Goal: Task Accomplishment & Management: Complete application form

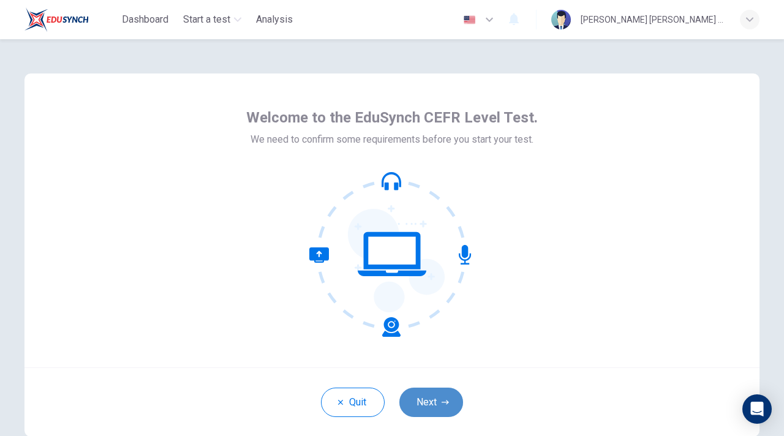
click at [428, 409] on button "Next" at bounding box center [432, 402] width 64 height 29
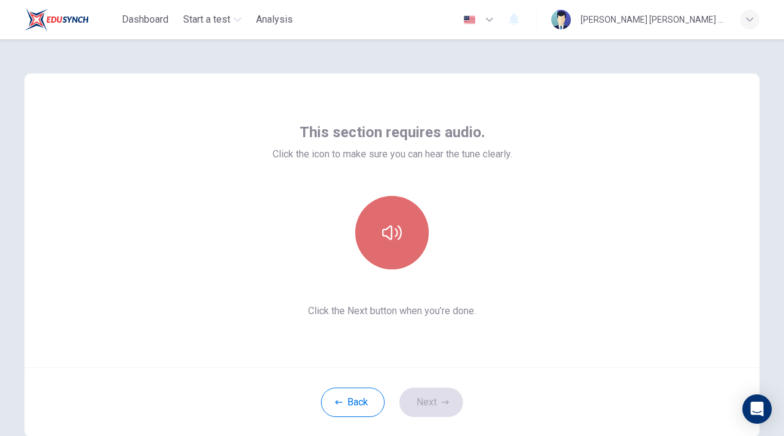
click at [390, 234] on icon "button" at bounding box center [392, 233] width 20 height 20
click at [396, 251] on button "button" at bounding box center [392, 233] width 74 height 74
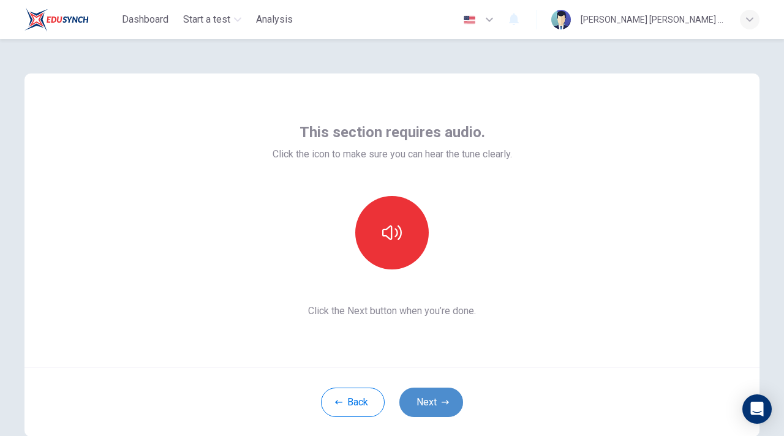
click at [449, 400] on button "Next" at bounding box center [432, 402] width 64 height 29
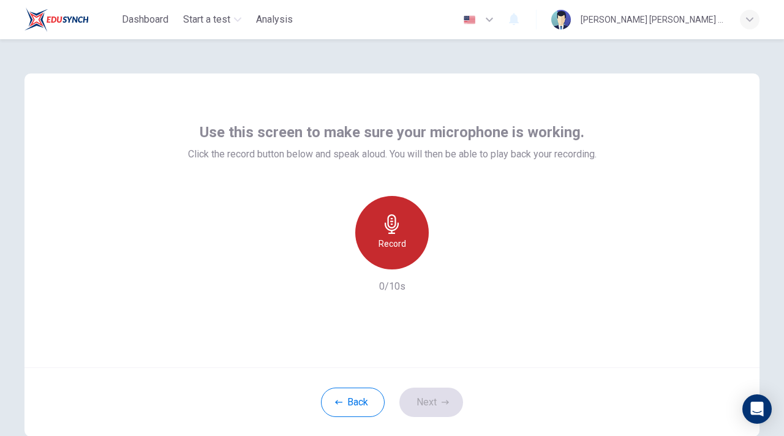
click at [383, 246] on h6 "Record" at bounding box center [393, 244] width 28 height 15
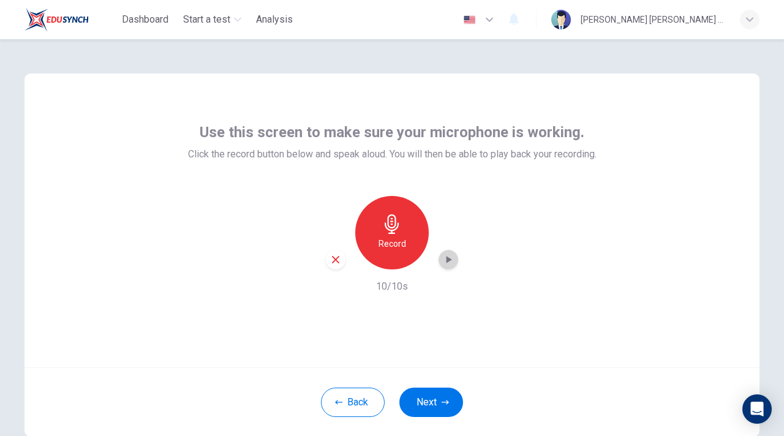
click at [448, 262] on icon "button" at bounding box center [448, 260] width 12 height 12
click at [428, 385] on div "Back Next" at bounding box center [392, 402] width 735 height 69
click at [426, 391] on button "Next" at bounding box center [432, 402] width 64 height 29
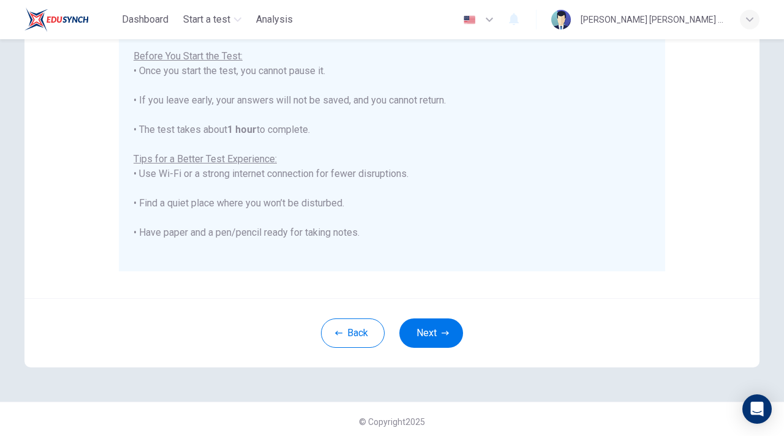
scroll to position [245, 0]
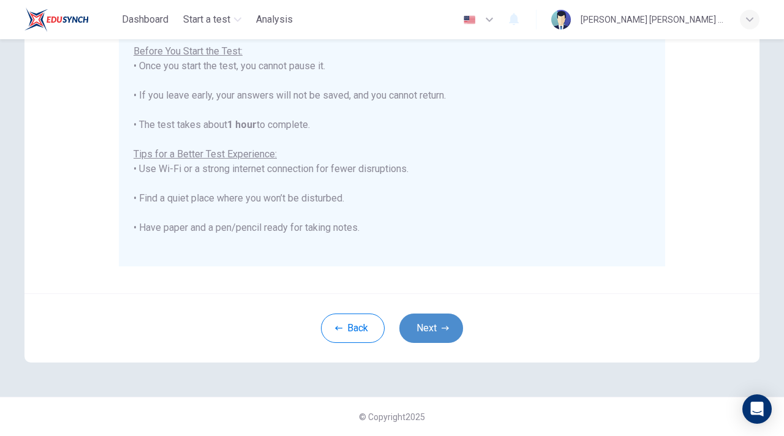
click at [430, 338] on button "Next" at bounding box center [432, 328] width 64 height 29
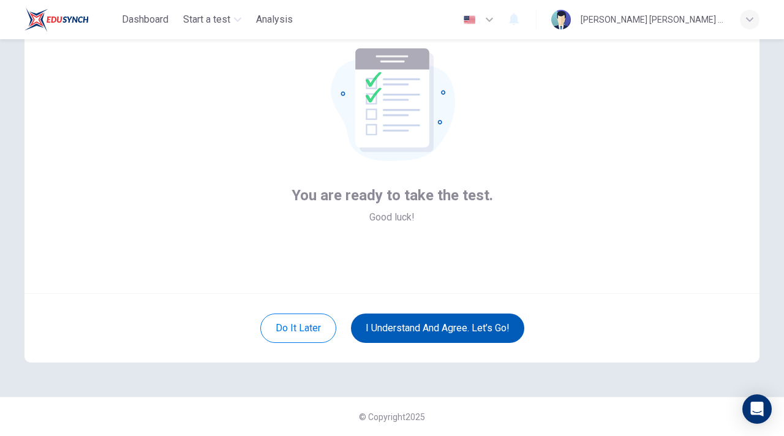
scroll to position [74, 0]
click at [427, 337] on button "I understand and agree. Let’s go!" at bounding box center [437, 328] width 173 height 29
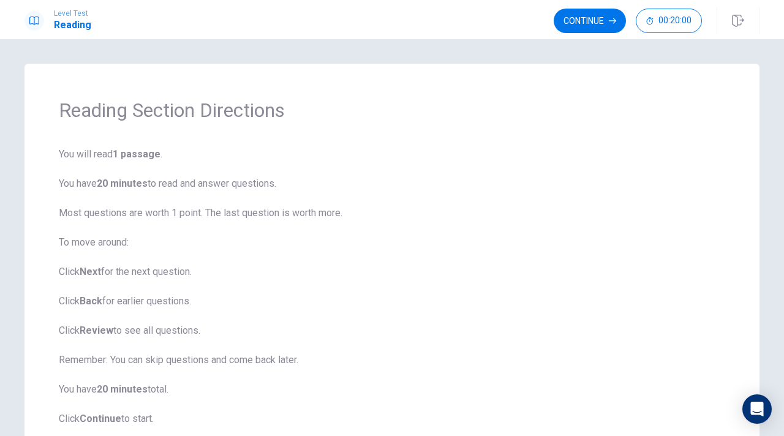
drag, startPoint x: 692, startPoint y: 151, endPoint x: 684, endPoint y: 154, distance: 8.5
click at [689, 156] on span "You will read 1 passage . You have 20 minutes to read and answer questions. Mos…" at bounding box center [392, 286] width 667 height 279
drag, startPoint x: 773, startPoint y: 158, endPoint x: 542, endPoint y: 224, distance: 240.3
click at [548, 220] on div "Reading Section Directions You will read 1 passage . You have 20 minutes to rea…" at bounding box center [392, 262] width 775 height 397
click at [601, 25] on button "Continue" at bounding box center [590, 21] width 72 height 25
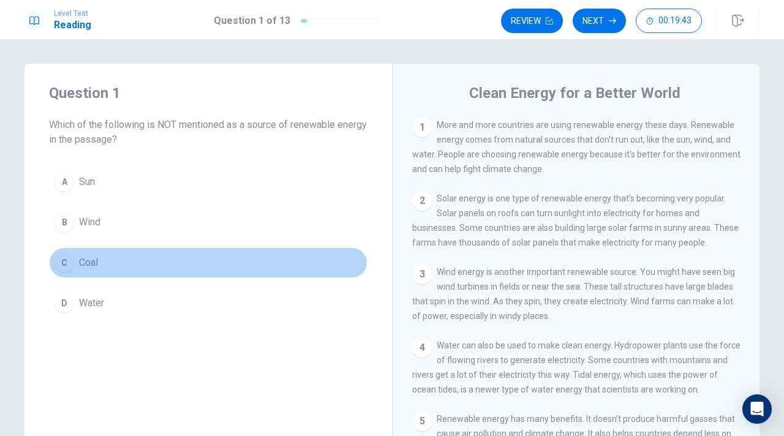
click at [66, 263] on div "C" at bounding box center [65, 263] width 20 height 20
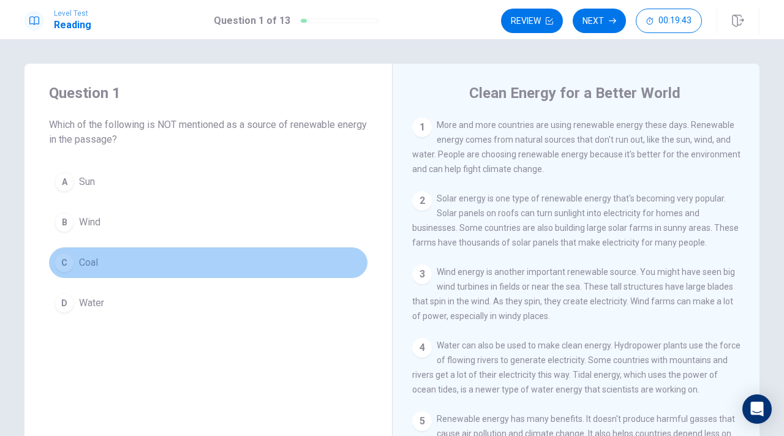
click at [66, 263] on div "C" at bounding box center [65, 263] width 20 height 20
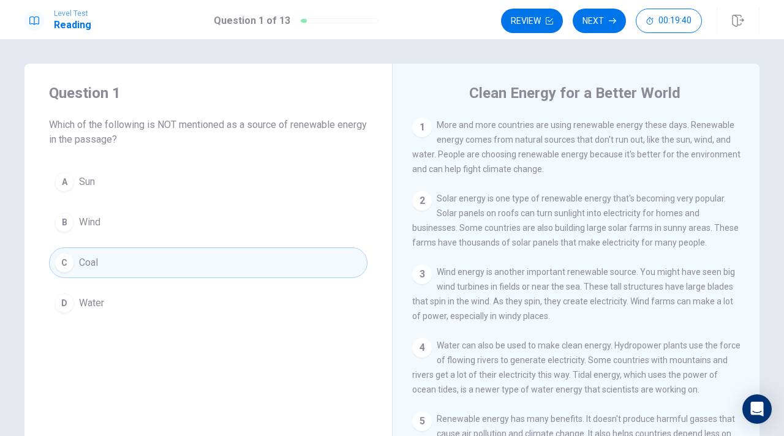
drag, startPoint x: 354, startPoint y: 335, endPoint x: 355, endPoint y: 328, distance: 7.5
click at [355, 326] on div "Question 1 Which of the following is NOT mentioned as a source of renewable ene…" at bounding box center [209, 201] width 368 height 275
click at [423, 197] on div "2" at bounding box center [422, 201] width 20 height 20
click at [391, 251] on div "Question 1 Which of the following is NOT mentioned as a source of renewable ene…" at bounding box center [209, 201] width 368 height 275
drag, startPoint x: 391, startPoint y: 251, endPoint x: 374, endPoint y: 330, distance: 80.3
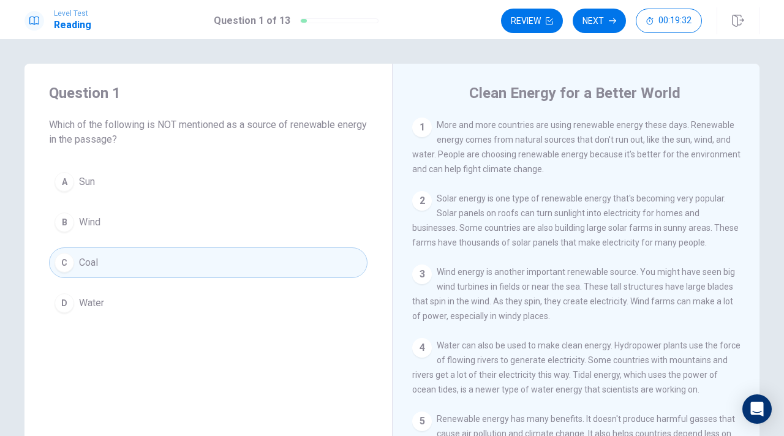
click at [374, 332] on div "Question 1 Which of the following is NOT mentioned as a source of renewable ene…" at bounding box center [209, 201] width 368 height 275
drag, startPoint x: 374, startPoint y: 330, endPoint x: 344, endPoint y: 4, distance: 327.3
click at [349, 15] on div "Level Test Reading Question 1 of 13 Review Next 00:19:32 Question 1 of 13 00:19…" at bounding box center [392, 218] width 784 height 436
click at [597, 24] on button "Next" at bounding box center [599, 21] width 53 height 25
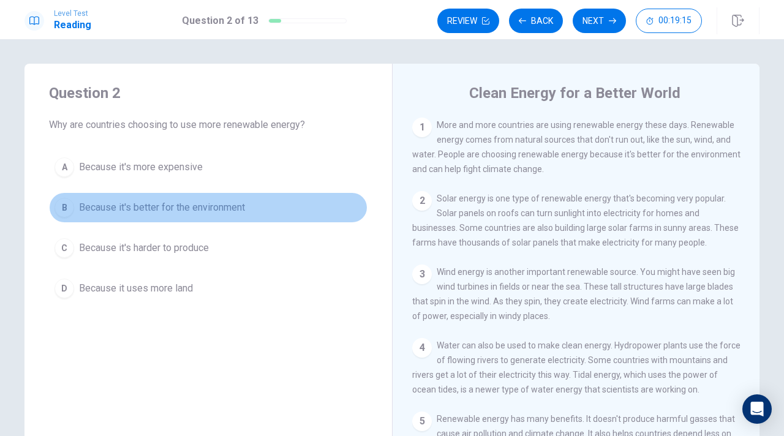
click at [65, 207] on div "B" at bounding box center [65, 208] width 20 height 20
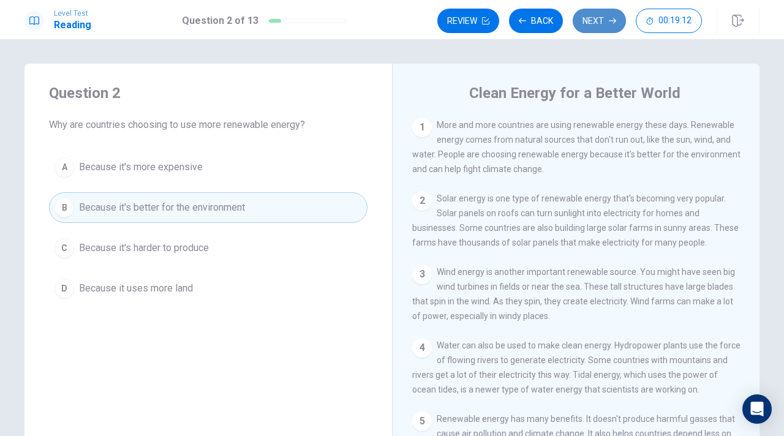
click at [618, 17] on button "Next" at bounding box center [599, 21] width 53 height 25
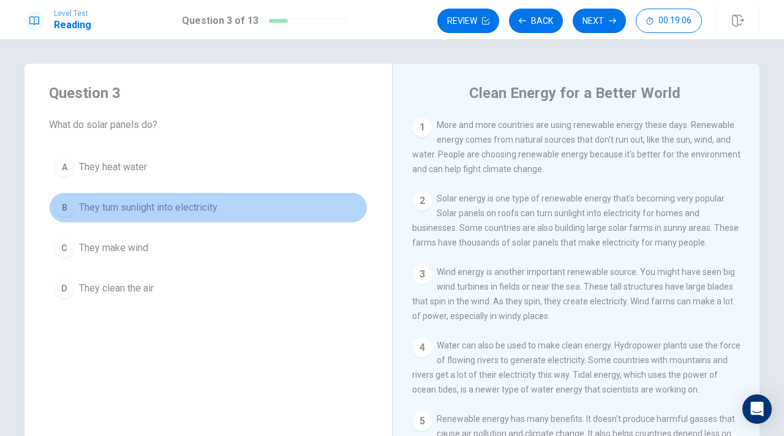
click at [61, 203] on div "B" at bounding box center [65, 208] width 20 height 20
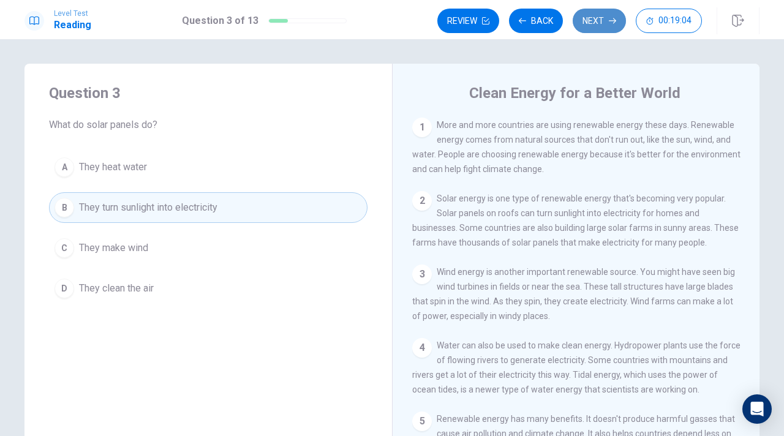
click at [613, 20] on icon "button" at bounding box center [612, 20] width 7 height 7
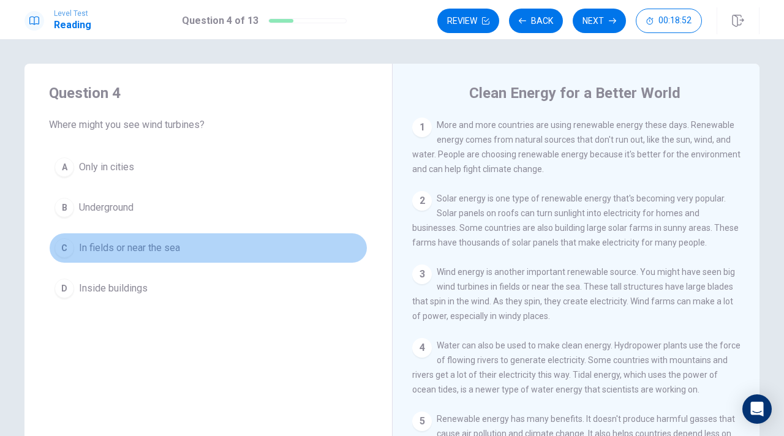
click at [63, 245] on div "C" at bounding box center [65, 248] width 20 height 20
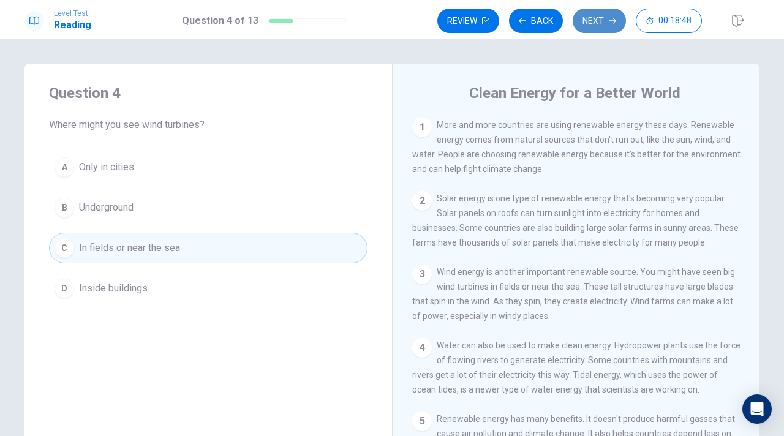
click at [596, 20] on button "Next" at bounding box center [599, 21] width 53 height 25
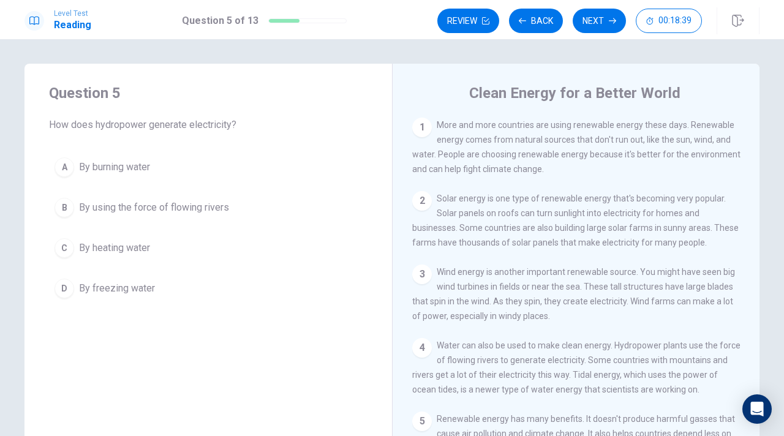
drag, startPoint x: 740, startPoint y: 213, endPoint x: 743, endPoint y: 233, distance: 20.6
click at [746, 241] on div "1 More and more countries are using renewable energy these days. Renewable ener…" at bounding box center [584, 294] width 344 height 352
drag, startPoint x: 743, startPoint y: 233, endPoint x: 738, endPoint y: 172, distance: 60.9
click at [738, 172] on div "1 More and more countries are using renewable energy these days. Renewable ener…" at bounding box center [584, 294] width 344 height 352
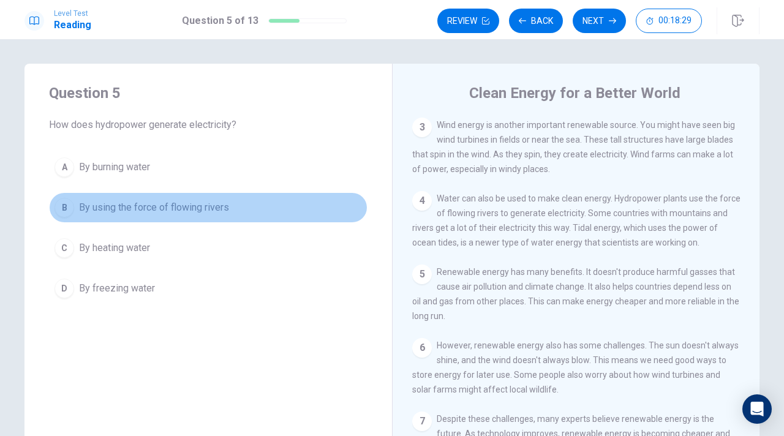
click at [68, 205] on div "B" at bounding box center [65, 208] width 20 height 20
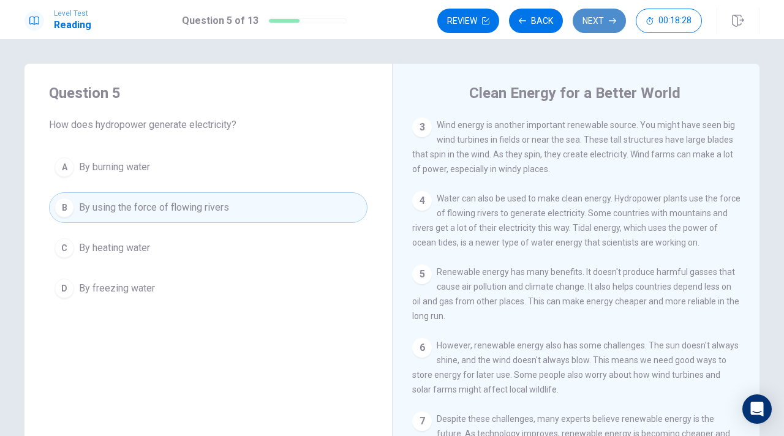
click at [610, 14] on button "Next" at bounding box center [599, 21] width 53 height 25
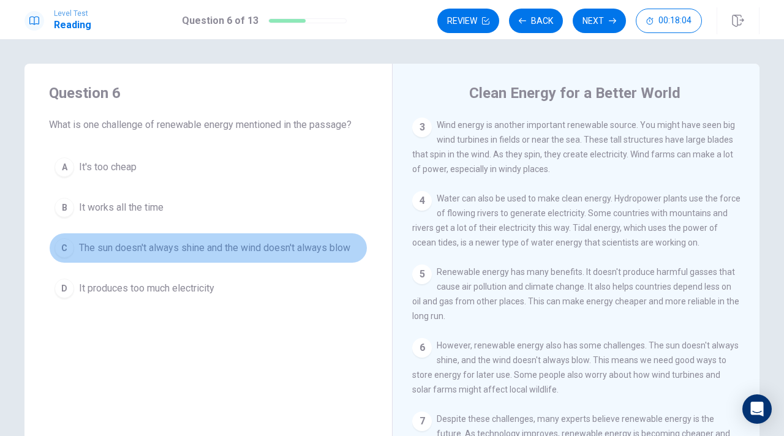
click at [65, 243] on div "C" at bounding box center [65, 248] width 20 height 20
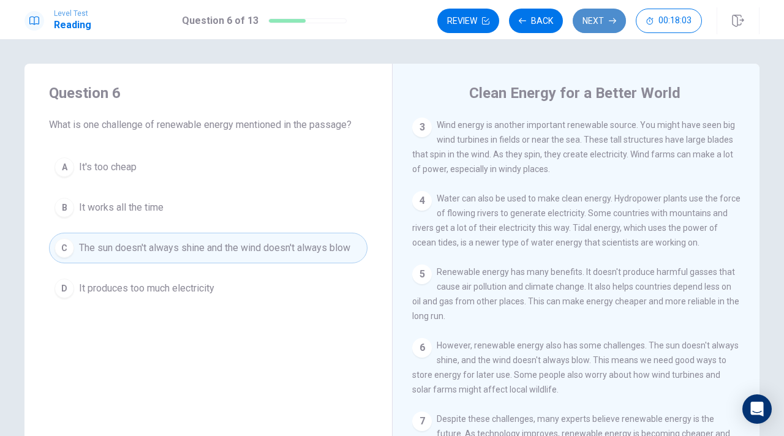
click at [602, 20] on button "Next" at bounding box center [599, 21] width 53 height 25
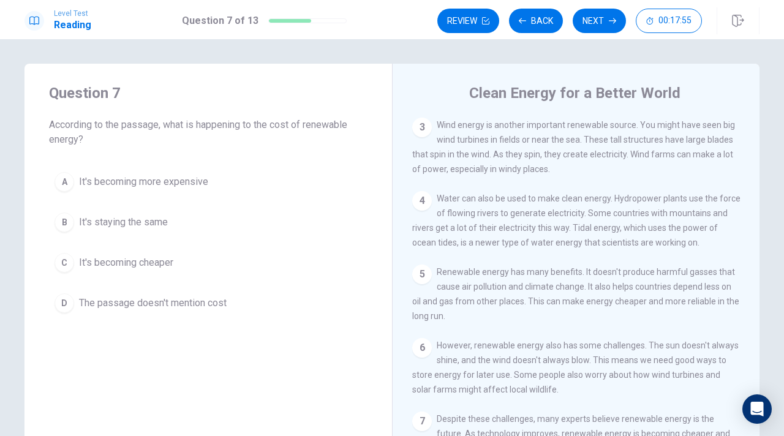
drag, startPoint x: 754, startPoint y: 261, endPoint x: 751, endPoint y: 300, distance: 39.3
click at [752, 302] on div "1 More and more countries are using renewable energy these days. Renewable ener…" at bounding box center [584, 294] width 344 height 352
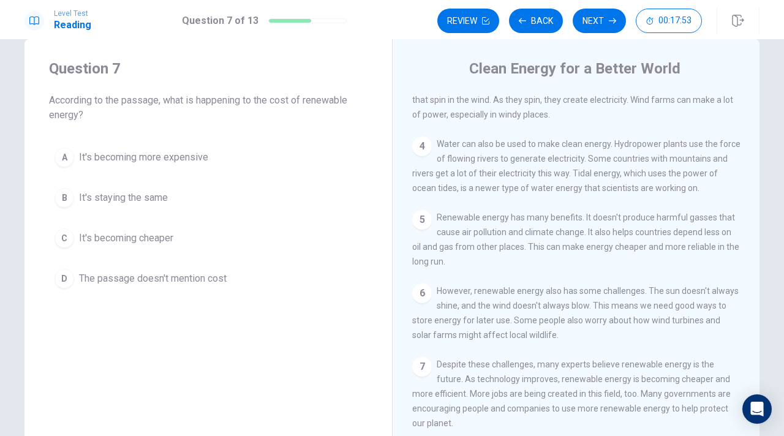
scroll to position [49, 0]
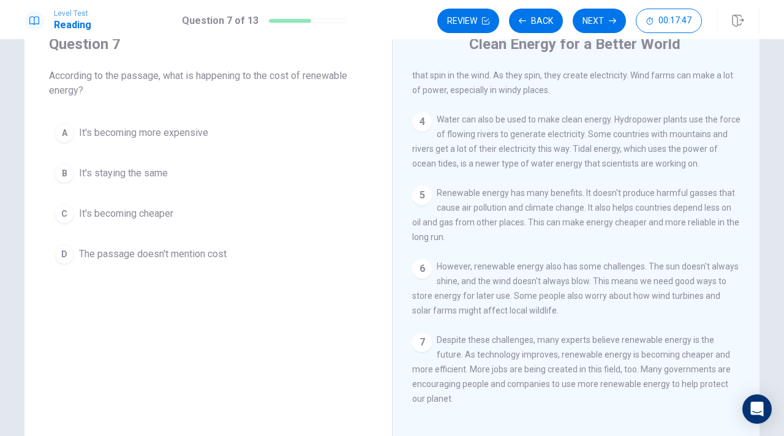
click at [754, 275] on div "1 More and more countries are using renewable energy these days. Renewable ener…" at bounding box center [584, 245] width 344 height 352
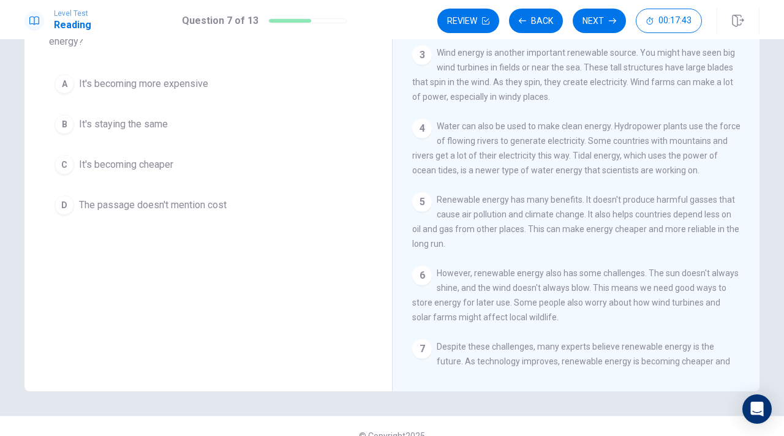
scroll to position [97, 0]
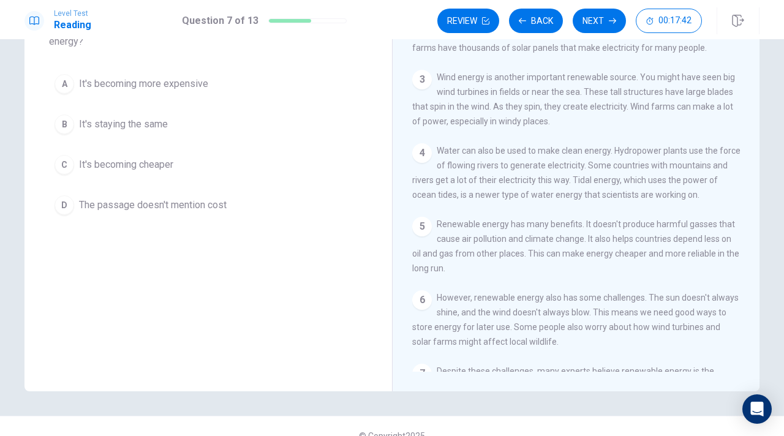
drag, startPoint x: 277, startPoint y: 246, endPoint x: 279, endPoint y: 149, distance: 96.8
click at [279, 144] on div "Question 7 According to the passage, what is happening to the cost of renewable…" at bounding box center [209, 179] width 368 height 426
drag, startPoint x: 295, startPoint y: 112, endPoint x: 358, endPoint y: 232, distance: 136.0
click at [358, 232] on div "Question 7 According to the passage, what is happening to the cost of renewable…" at bounding box center [209, 103] width 368 height 275
drag, startPoint x: 358, startPoint y: 232, endPoint x: 654, endPoint y: 205, distance: 297.2
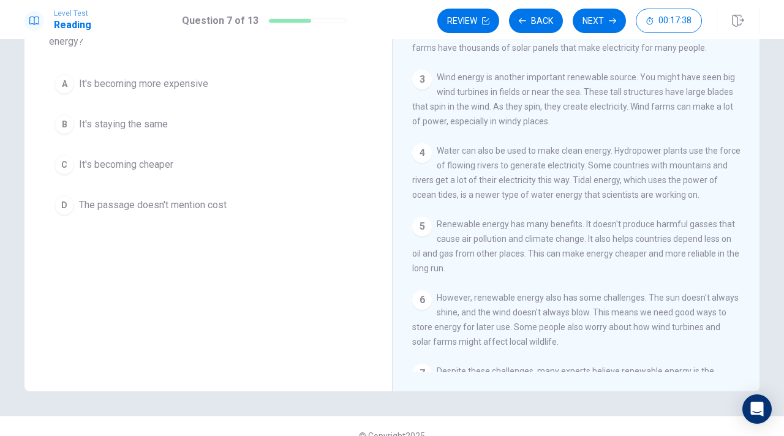
click at [673, 214] on div "Question 7 According to the passage, what is happening to the cost of renewable…" at bounding box center [392, 179] width 735 height 426
click at [406, 137] on div "Clean Energy for a Better World 1 More and more countries are using renewable e…" at bounding box center [576, 179] width 368 height 426
drag, startPoint x: 376, startPoint y: 71, endPoint x: 379, endPoint y: 208, distance: 137.3
click at [378, 207] on div "Question 7 According to the passage, what is happening to the cost of renewable…" at bounding box center [209, 103] width 368 height 275
drag, startPoint x: 50, startPoint y: 58, endPoint x: 482, endPoint y: 263, distance: 478.3
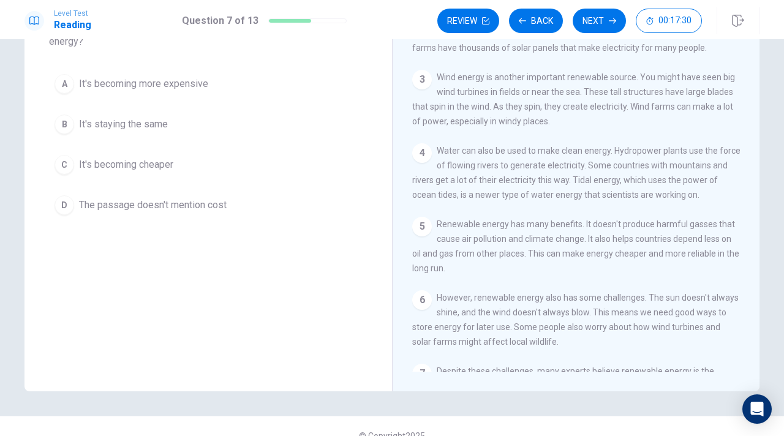
click at [482, 272] on div "Question 7 According to the passage, what is happening to the cost of renewable…" at bounding box center [392, 179] width 735 height 426
drag, startPoint x: 419, startPoint y: 235, endPoint x: 450, endPoint y: 221, distance: 35.1
click at [426, 232] on div "5" at bounding box center [422, 227] width 20 height 20
click at [750, 248] on div "1 More and more countries are using renewable energy these days. Renewable ener…" at bounding box center [584, 196] width 344 height 352
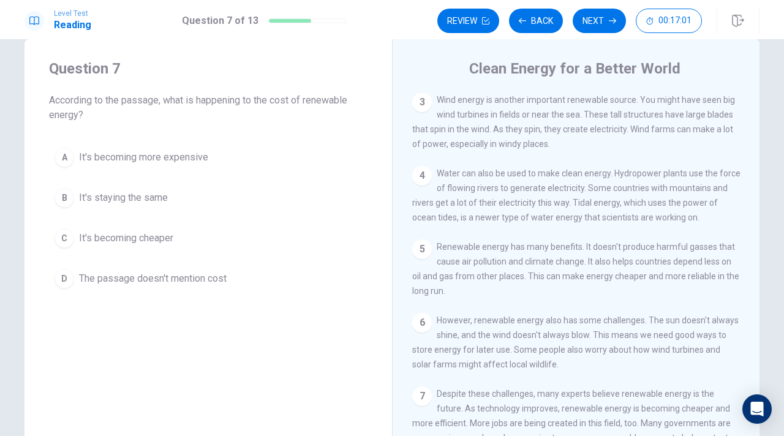
scroll to position [146, 0]
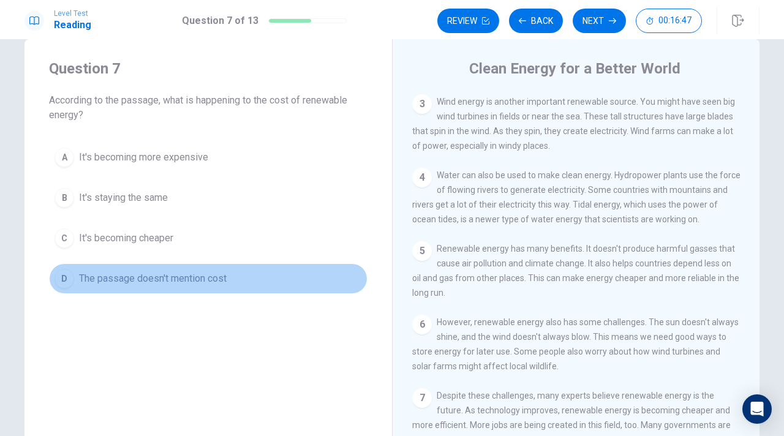
click at [63, 281] on div "D" at bounding box center [65, 279] width 20 height 20
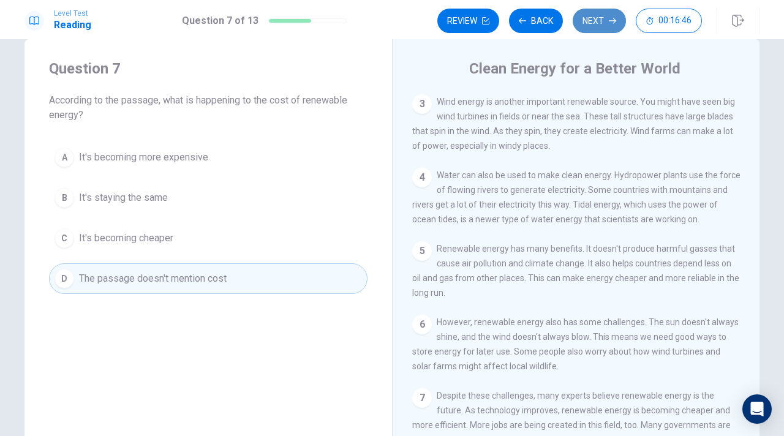
click at [603, 17] on button "Next" at bounding box center [599, 21] width 53 height 25
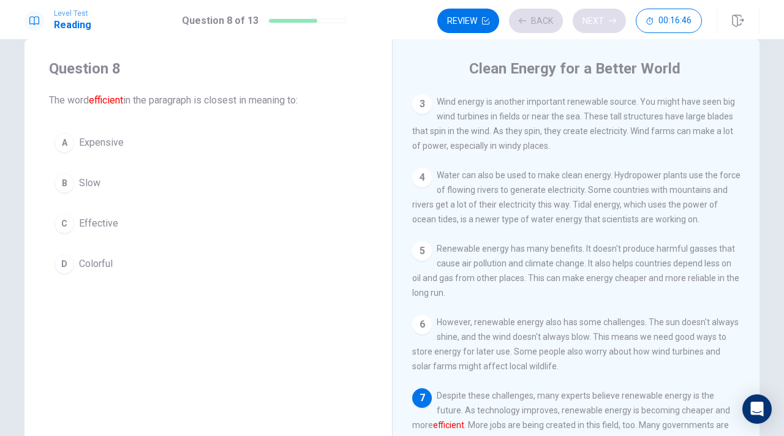
scroll to position [195, 0]
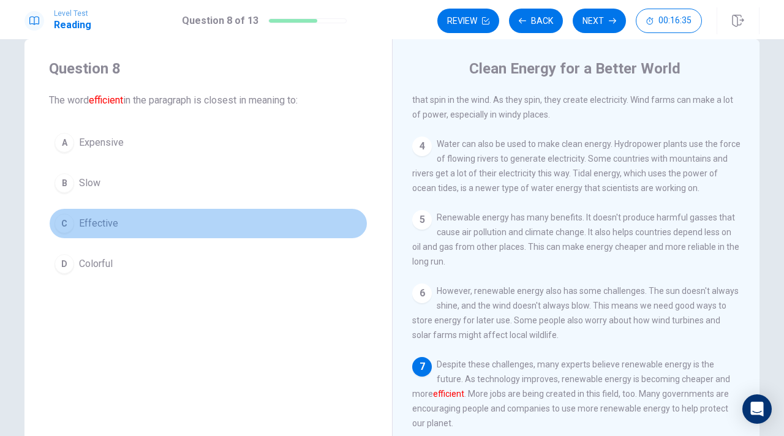
click at [67, 219] on div "C" at bounding box center [65, 224] width 20 height 20
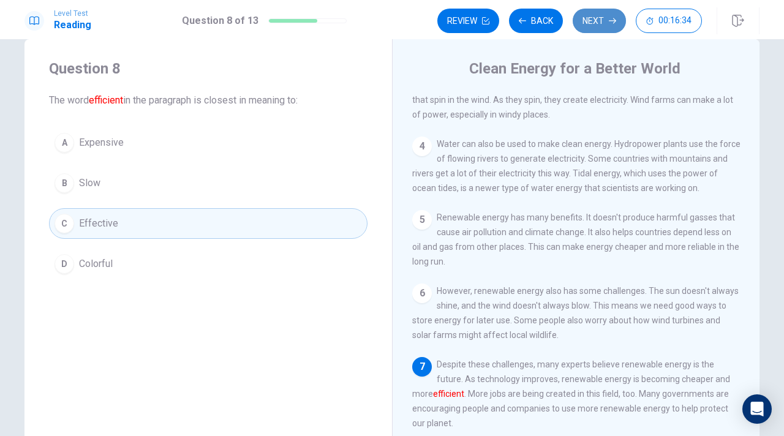
click at [612, 23] on icon "button" at bounding box center [612, 20] width 7 height 7
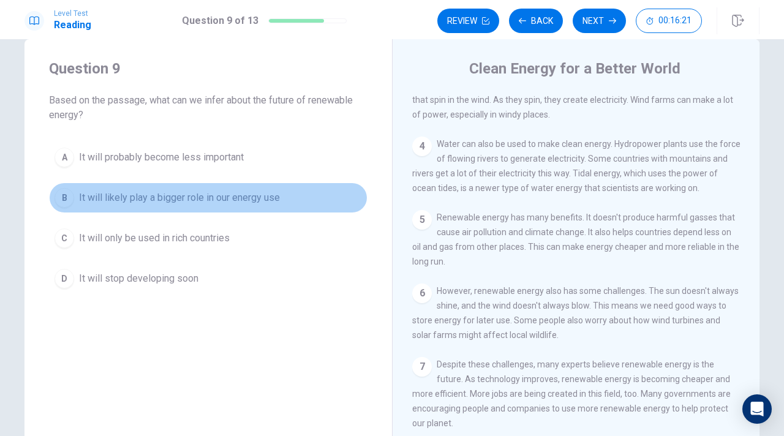
click at [65, 196] on div "B" at bounding box center [65, 198] width 20 height 20
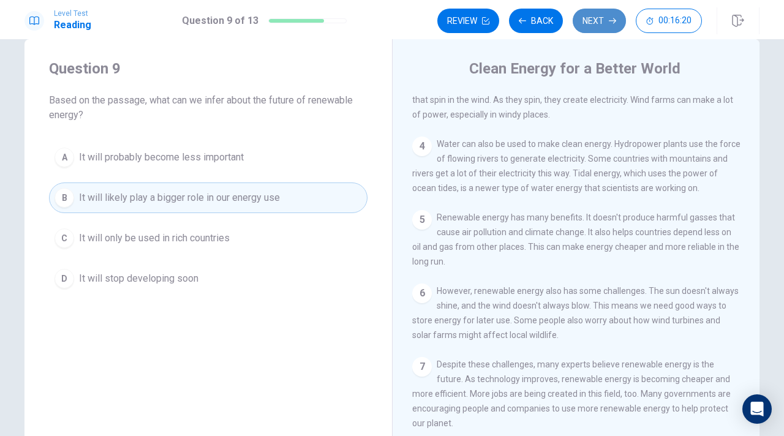
click at [618, 18] on button "Next" at bounding box center [599, 21] width 53 height 25
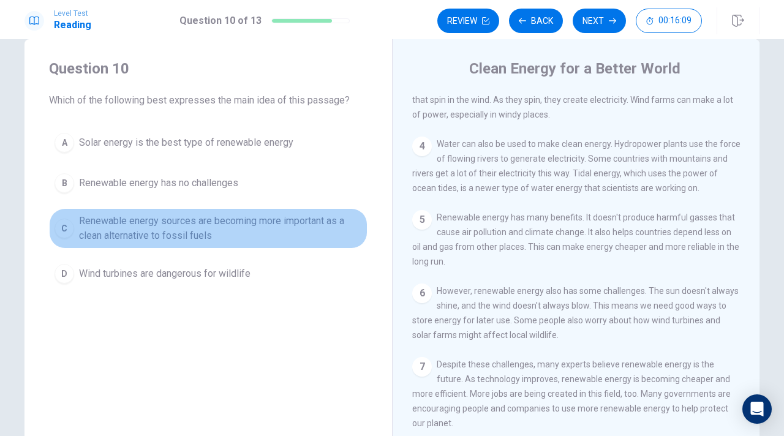
click at [61, 224] on div "C" at bounding box center [65, 229] width 20 height 20
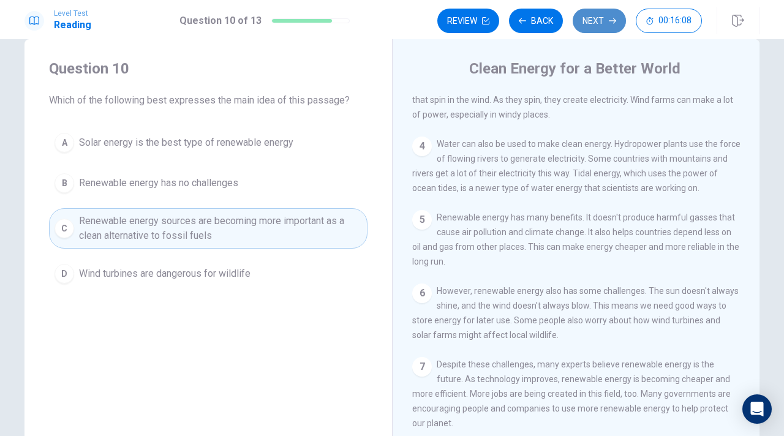
click at [601, 21] on button "Next" at bounding box center [599, 21] width 53 height 25
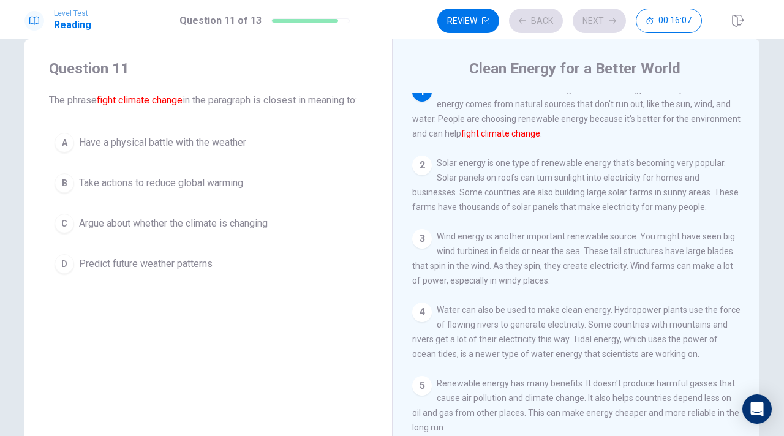
scroll to position [0, 0]
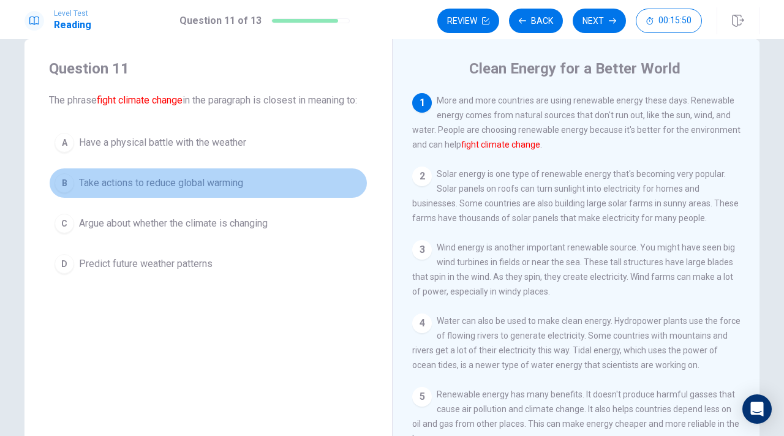
click at [66, 193] on div "B" at bounding box center [65, 183] width 20 height 20
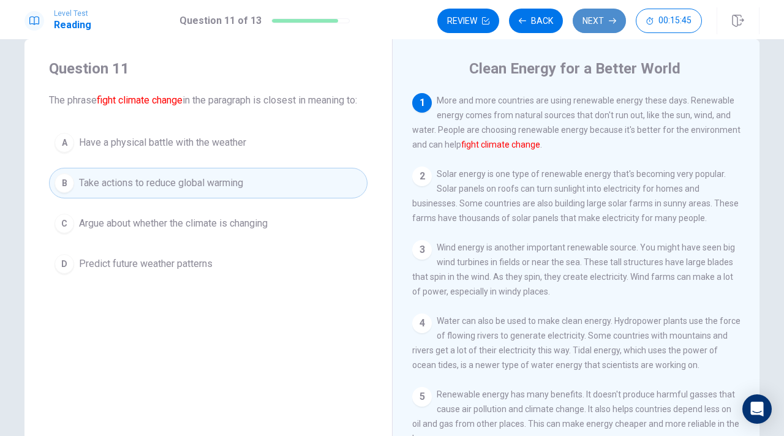
click at [615, 21] on icon "button" at bounding box center [612, 21] width 7 height 6
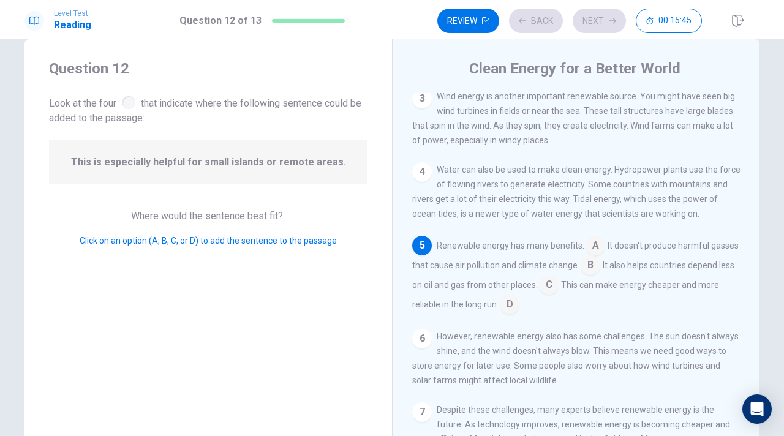
scroll to position [153, 0]
click at [591, 273] on input at bounding box center [591, 266] width 20 height 20
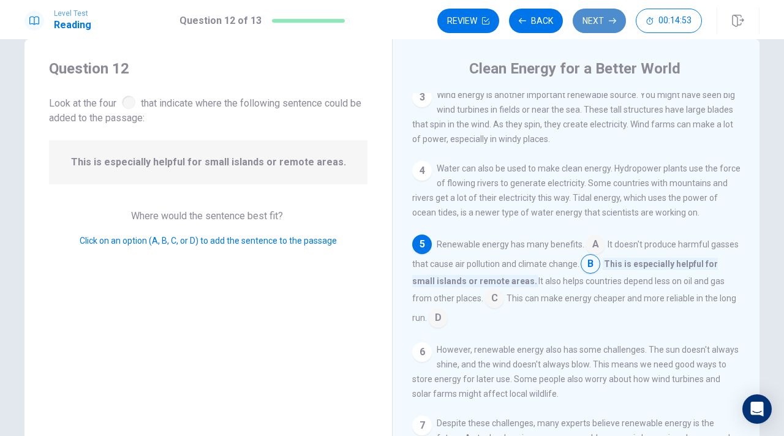
click at [612, 26] on button "Next" at bounding box center [599, 21] width 53 height 25
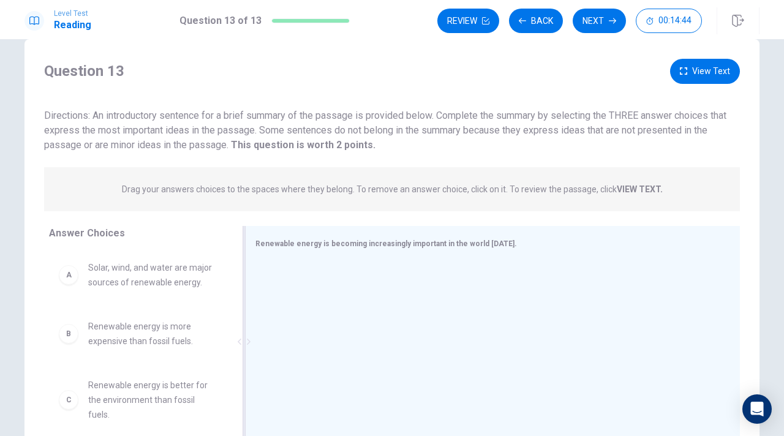
click at [393, 278] on div at bounding box center [488, 343] width 465 height 164
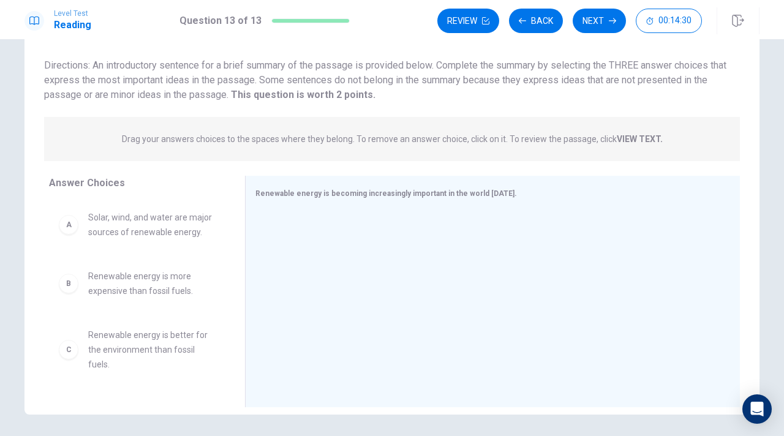
scroll to position [74, 0]
click at [69, 352] on div "C" at bounding box center [69, 351] width 20 height 20
click at [70, 341] on div "C" at bounding box center [69, 351] width 20 height 20
click at [70, 347] on div "C" at bounding box center [69, 351] width 20 height 20
click at [70, 348] on div "C" at bounding box center [69, 351] width 20 height 20
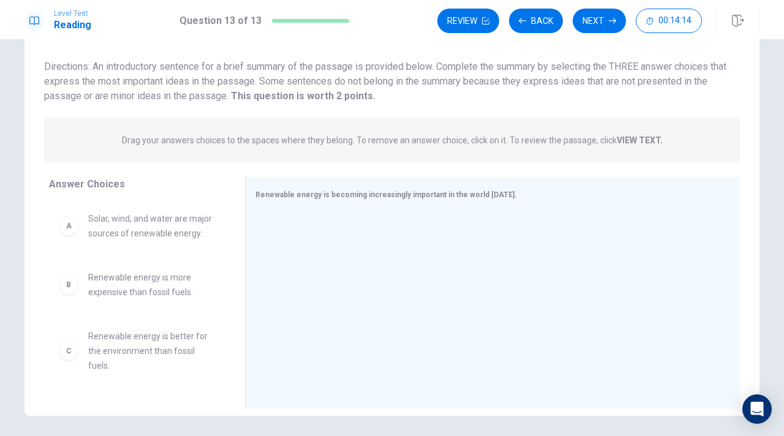
click at [71, 348] on div "C" at bounding box center [69, 351] width 20 height 20
drag, startPoint x: 71, startPoint y: 348, endPoint x: 313, endPoint y: 228, distance: 269.6
click at [184, 306] on div "B Renewable energy is more expensive than fossil fuels." at bounding box center [137, 284] width 176 height 49
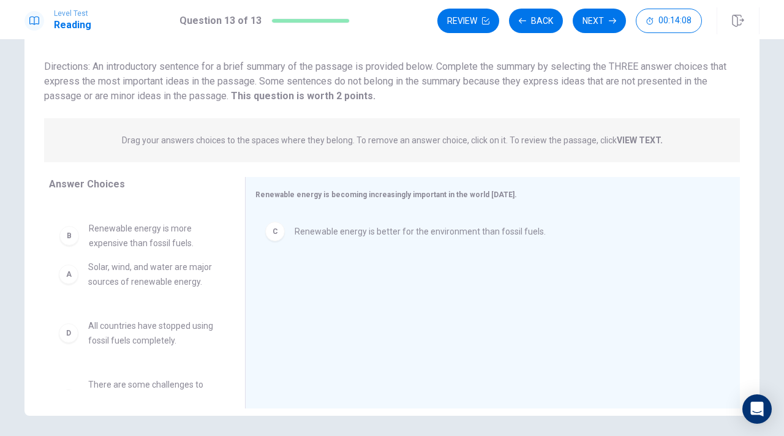
scroll to position [0, 0]
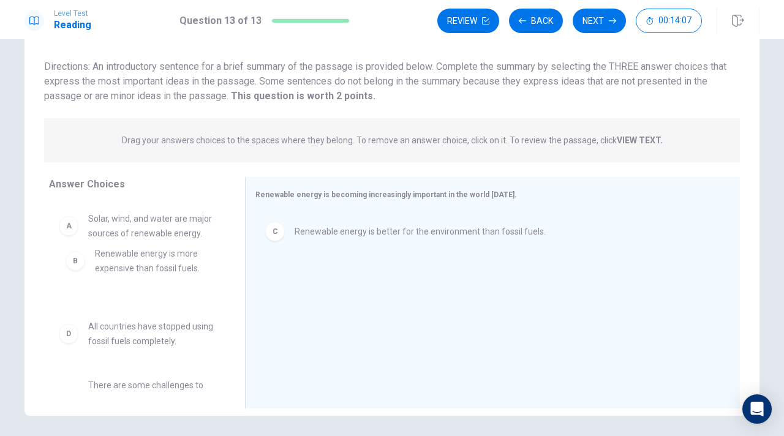
drag, startPoint x: 210, startPoint y: 306, endPoint x: 216, endPoint y: 276, distance: 30.2
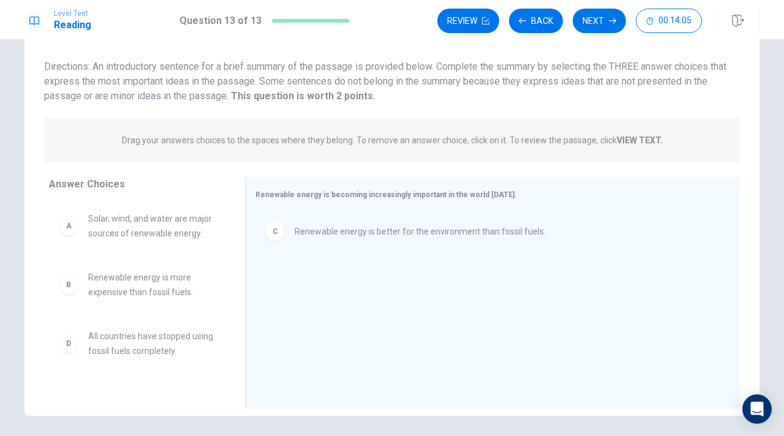
drag, startPoint x: 230, startPoint y: 373, endPoint x: 233, endPoint y: 255, distance: 117.7
click at [233, 255] on div "A Solar, wind, and water are major sources of renewable energy. B Renewable ene…" at bounding box center [142, 296] width 186 height 189
drag, startPoint x: 233, startPoint y: 256, endPoint x: 72, endPoint y: 361, distance: 192.6
click at [71, 362] on div "A Solar, wind, and water are major sources of renewable energy. B Renewable ene…" at bounding box center [142, 296] width 186 height 189
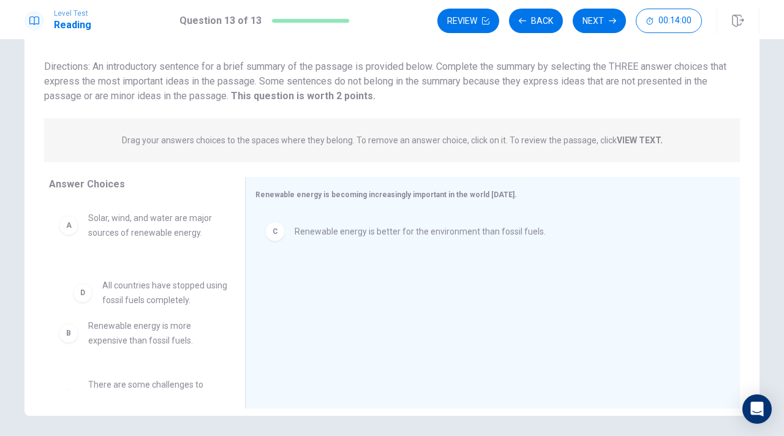
drag, startPoint x: 70, startPoint y: 351, endPoint x: 84, endPoint y: 295, distance: 58.1
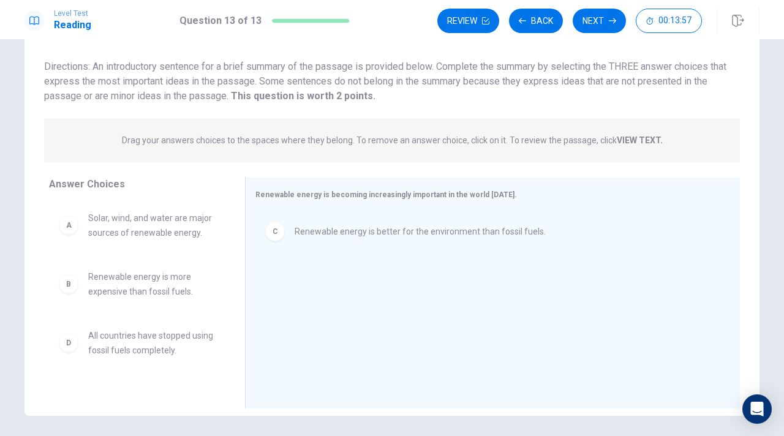
scroll to position [0, 0]
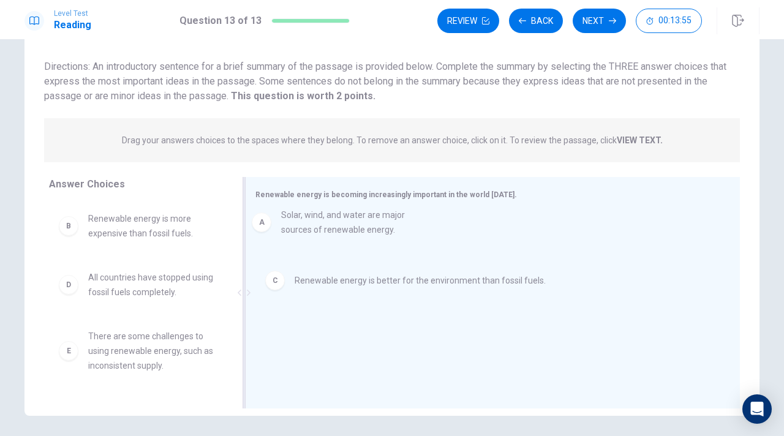
drag, startPoint x: 70, startPoint y: 230, endPoint x: 273, endPoint y: 223, distance: 202.3
drag, startPoint x: 246, startPoint y: 273, endPoint x: 243, endPoint y: 311, distance: 38.1
click at [243, 311] on div at bounding box center [244, 293] width 15 height 232
click at [243, 311] on div at bounding box center [244, 293] width 3 height 232
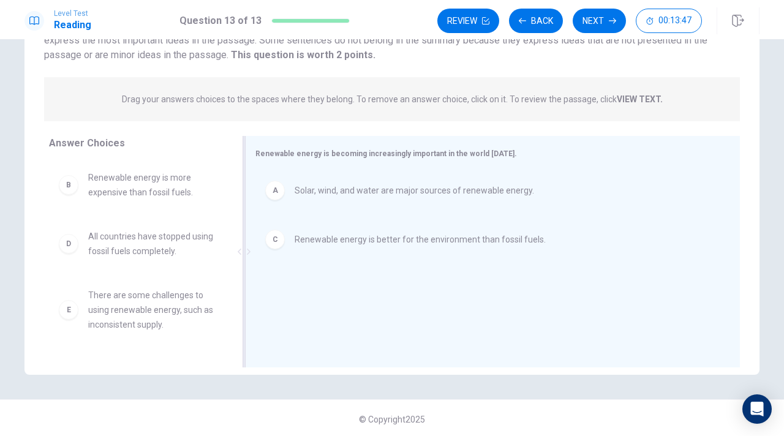
scroll to position [117, 0]
click at [238, 249] on icon at bounding box center [240, 249] width 6 height 6
click at [251, 248] on icon at bounding box center [249, 249] width 6 height 6
drag, startPoint x: 248, startPoint y: 138, endPoint x: 230, endPoint y: 150, distance: 21.2
click at [237, 146] on div at bounding box center [244, 250] width 15 height 232
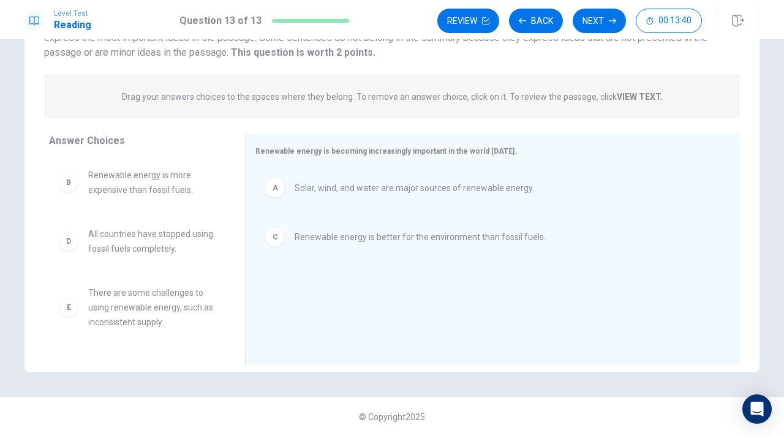
drag, startPoint x: 222, startPoint y: 151, endPoint x: 228, endPoint y: 189, distance: 39.0
click at [228, 189] on div "Answer Choices B Renewable energy is more expensive than fossil fuels. D All co…" at bounding box center [135, 253] width 221 height 238
drag, startPoint x: 228, startPoint y: 189, endPoint x: 67, endPoint y: 308, distance: 199.8
click at [67, 308] on div "B Renewable energy is more expensive than fossil fuels. D All countries have st…" at bounding box center [142, 252] width 186 height 189
click at [67, 308] on div "E" at bounding box center [69, 308] width 20 height 20
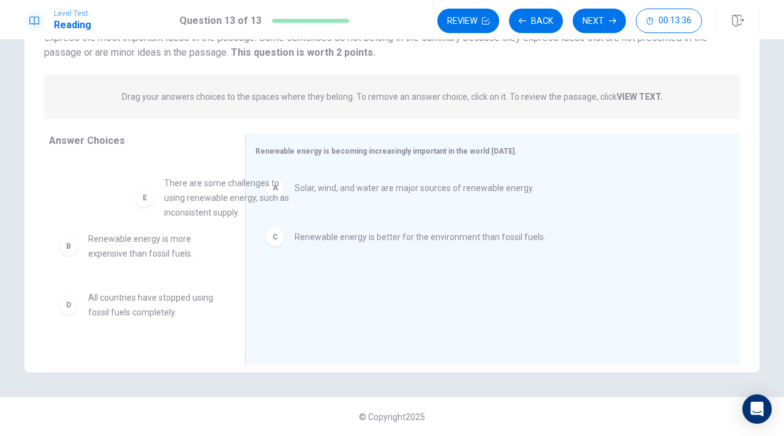
scroll to position [0, 0]
drag, startPoint x: 67, startPoint y: 308, endPoint x: 116, endPoint y: 203, distance: 116.2
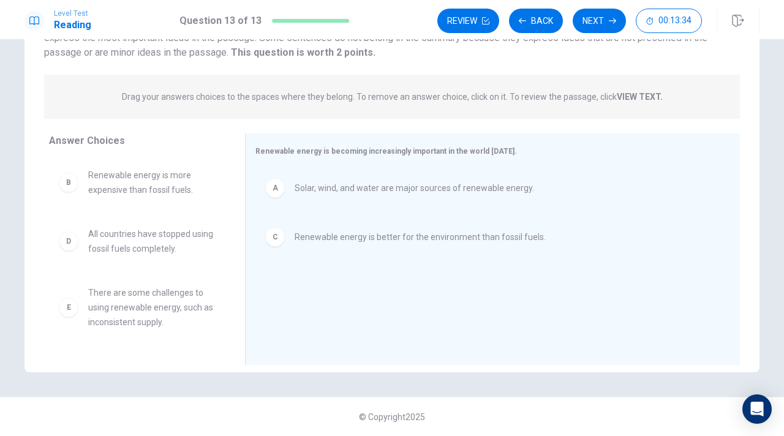
click at [109, 359] on div "Answer Choices B Renewable energy is more expensive than fossil fuels. D All co…" at bounding box center [135, 253] width 221 height 238
drag, startPoint x: 108, startPoint y: 362, endPoint x: 108, endPoint y: 305, distance: 57.0
click at [108, 305] on div "Answer Choices B Renewable energy is more expensive than fossil fuels. D All co…" at bounding box center [135, 253] width 221 height 238
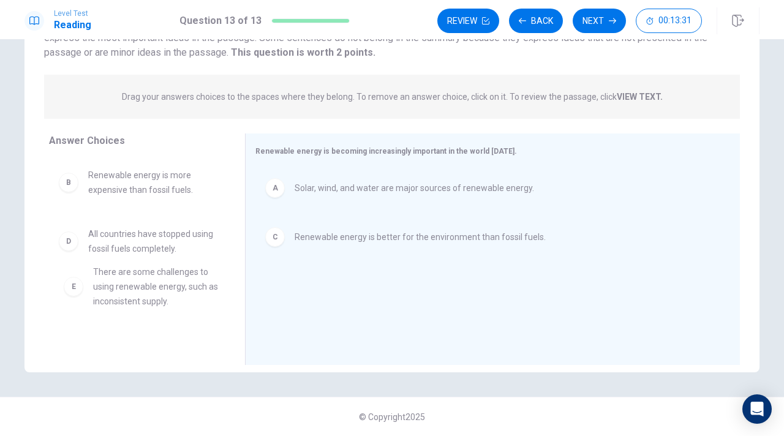
scroll to position [2, 0]
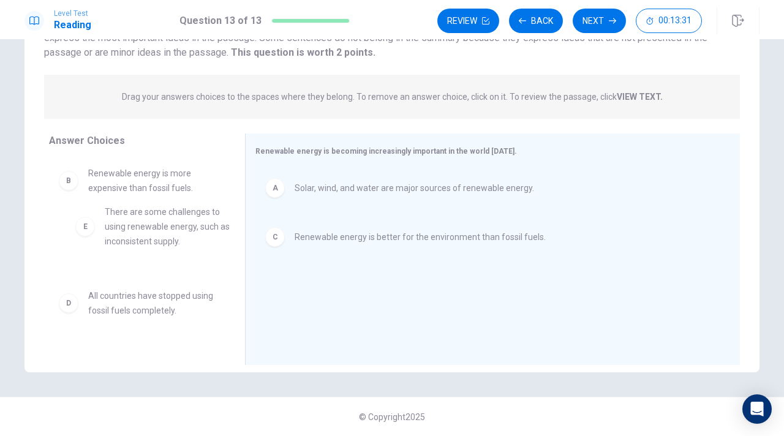
drag, startPoint x: 108, startPoint y: 305, endPoint x: 121, endPoint y: 228, distance: 77.7
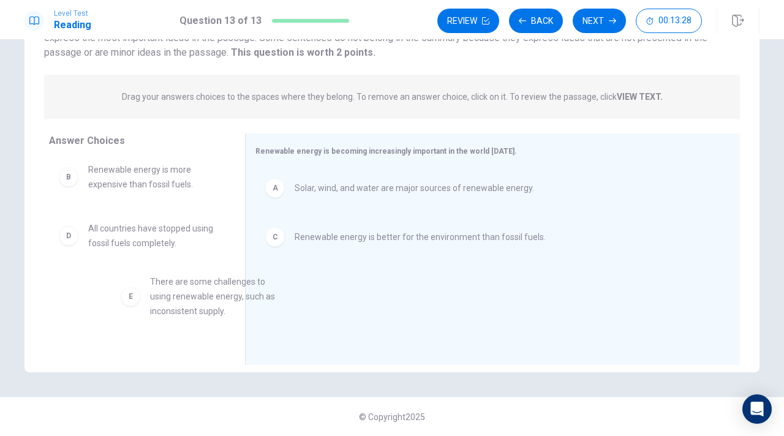
scroll to position [6, 0]
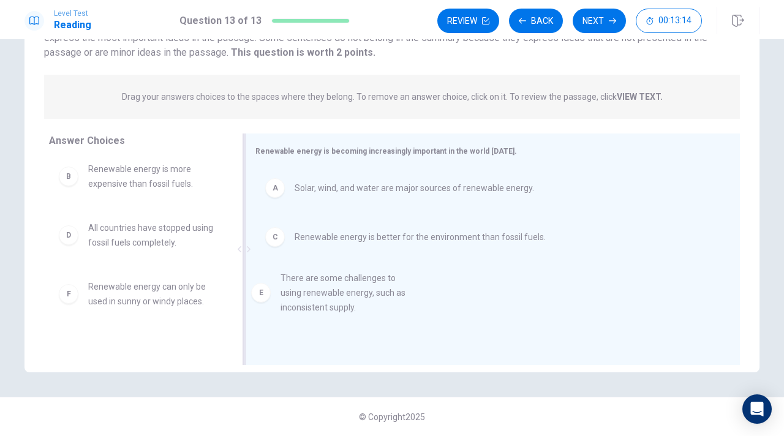
drag, startPoint x: 67, startPoint y: 305, endPoint x: 268, endPoint y: 291, distance: 200.9
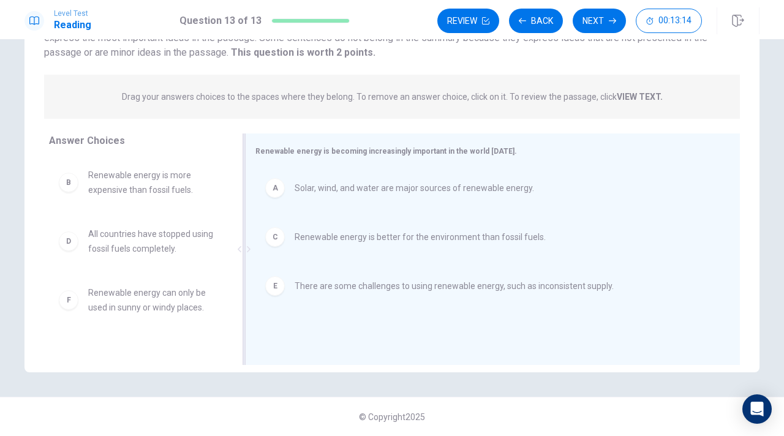
scroll to position [0, 0]
drag, startPoint x: 70, startPoint y: 301, endPoint x: 61, endPoint y: 298, distance: 9.5
click at [592, 15] on button "Next" at bounding box center [599, 21] width 53 height 25
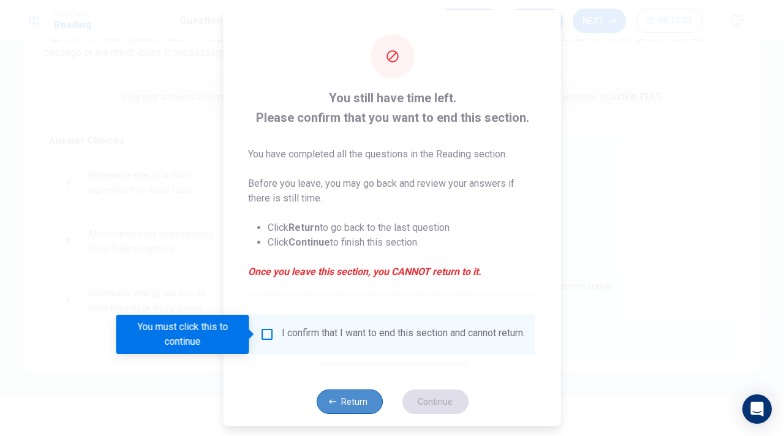
click at [345, 406] on button "Return" at bounding box center [349, 402] width 66 height 25
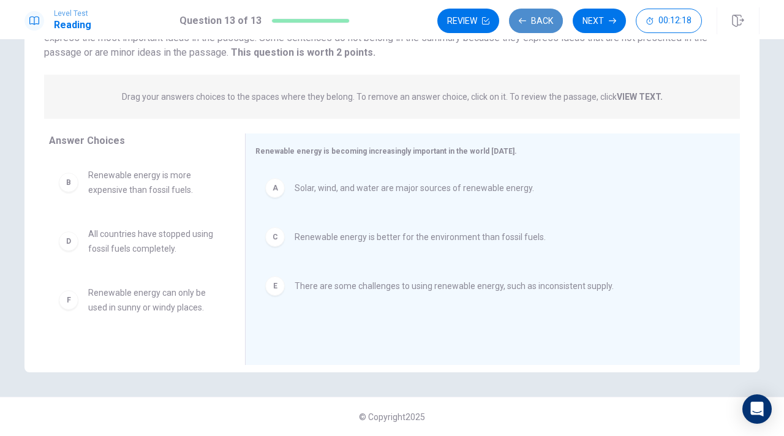
click at [528, 23] on button "Back" at bounding box center [536, 21] width 54 height 25
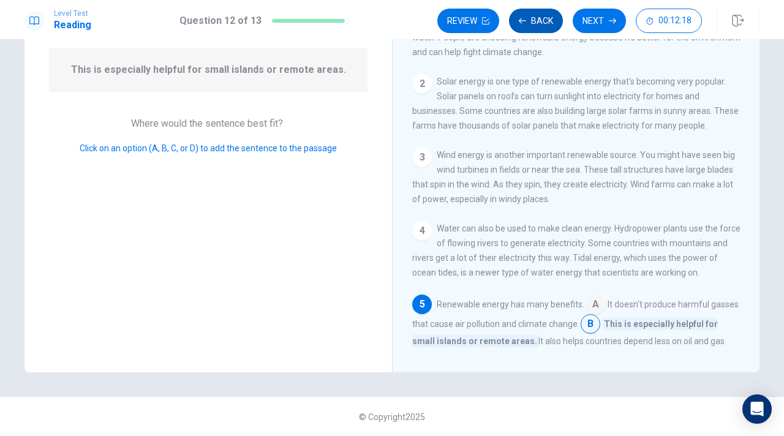
scroll to position [148, 0]
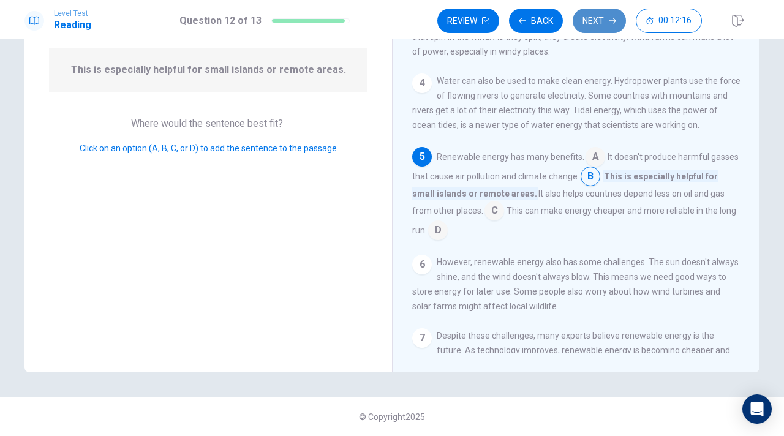
click at [594, 18] on button "Next" at bounding box center [599, 21] width 53 height 25
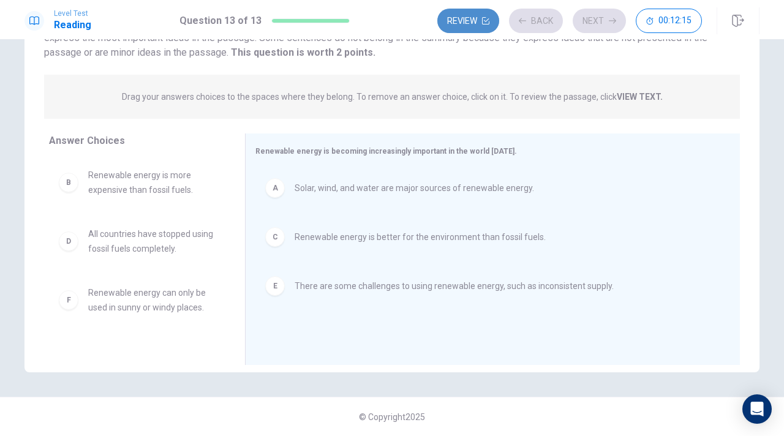
click at [487, 22] on icon "button" at bounding box center [485, 20] width 7 height 7
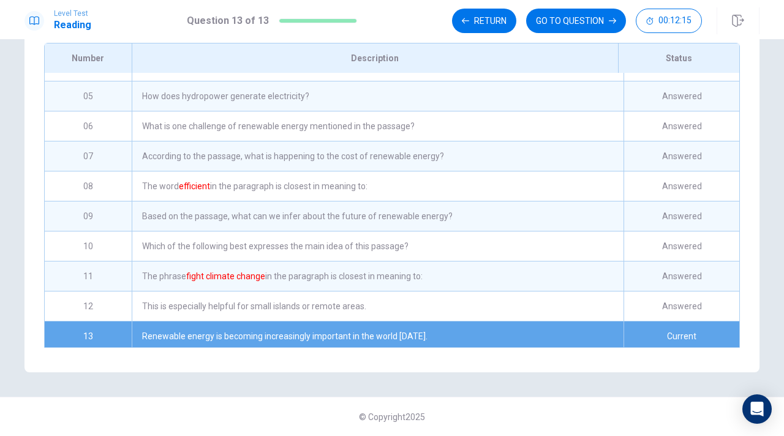
scroll to position [115, 0]
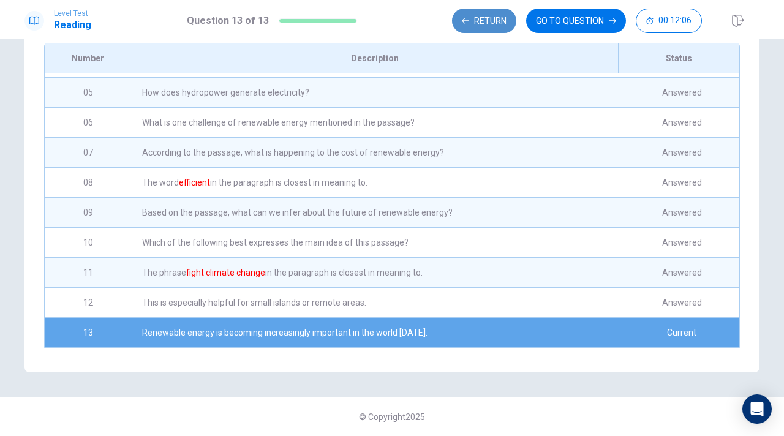
click at [499, 19] on button "Return" at bounding box center [484, 21] width 64 height 25
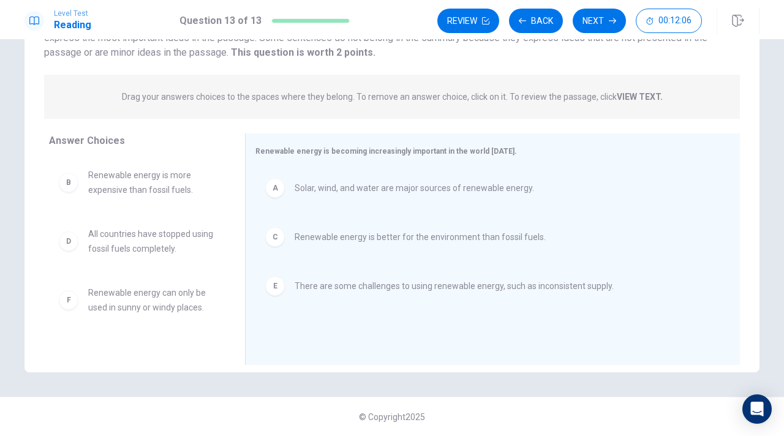
scroll to position [117, 0]
click at [602, 12] on button "Next" at bounding box center [599, 21] width 53 height 25
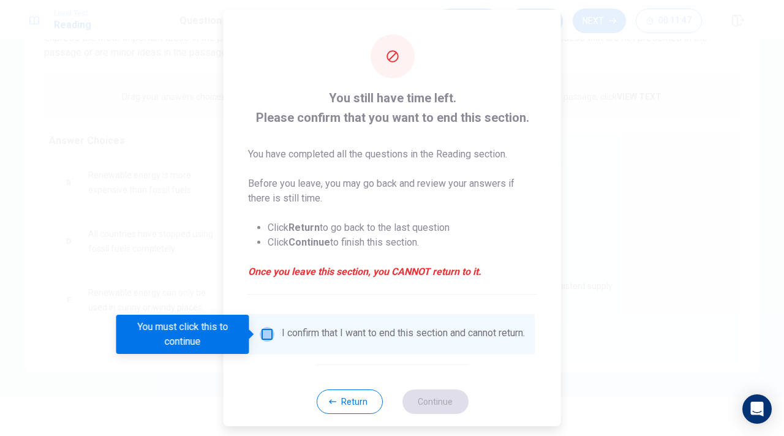
click at [264, 332] on input "You must click this to continue" at bounding box center [267, 334] width 15 height 15
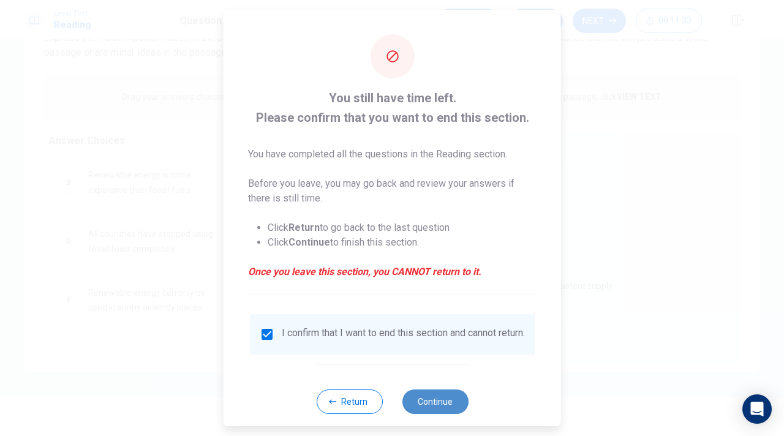
click at [425, 406] on button "Continue" at bounding box center [435, 402] width 66 height 25
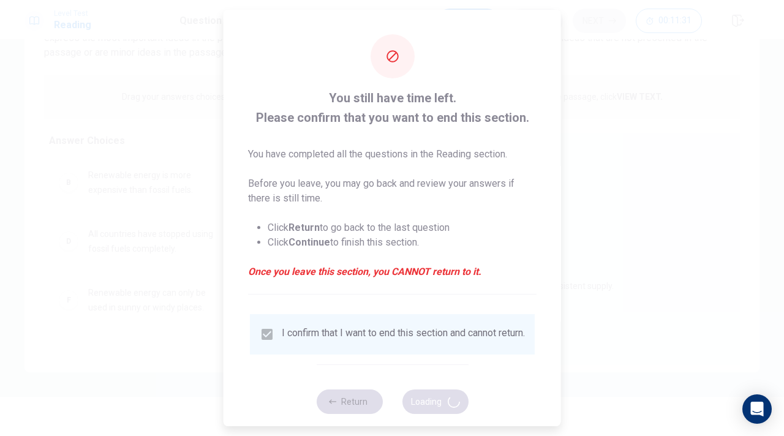
scroll to position [151, 0]
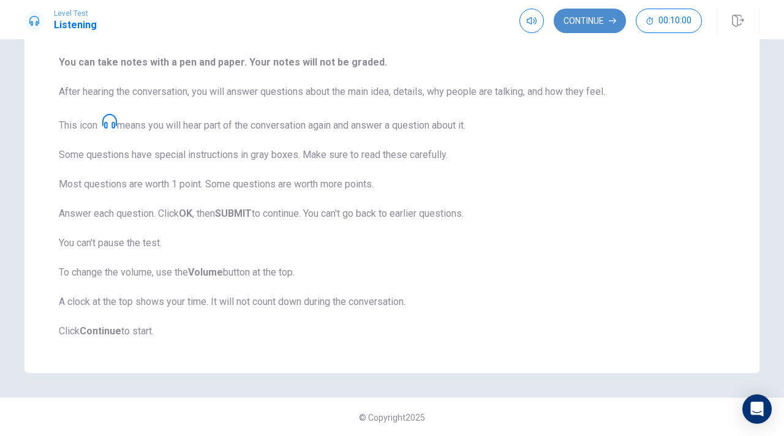
click at [590, 20] on button "Continue" at bounding box center [590, 21] width 72 height 25
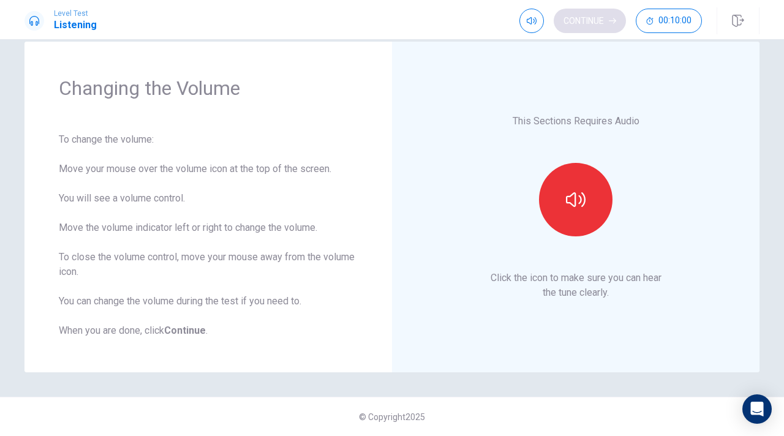
scroll to position [22, 0]
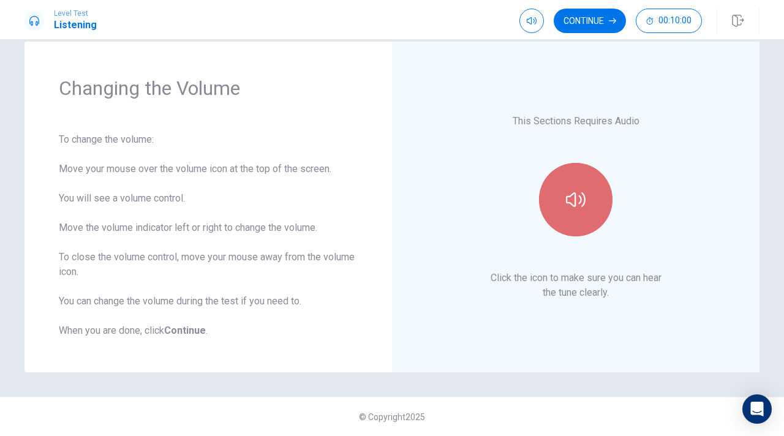
click at [570, 192] on icon "button" at bounding box center [576, 200] width 20 height 20
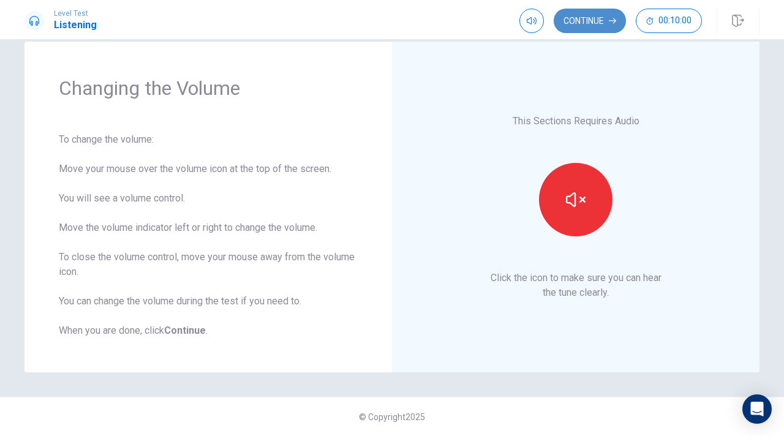
click at [595, 28] on button "Continue" at bounding box center [590, 21] width 72 height 25
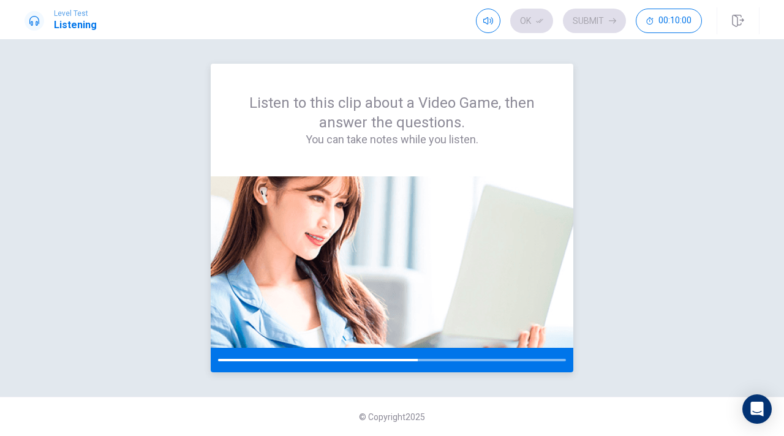
click at [404, 360] on div at bounding box center [318, 360] width 200 height 2
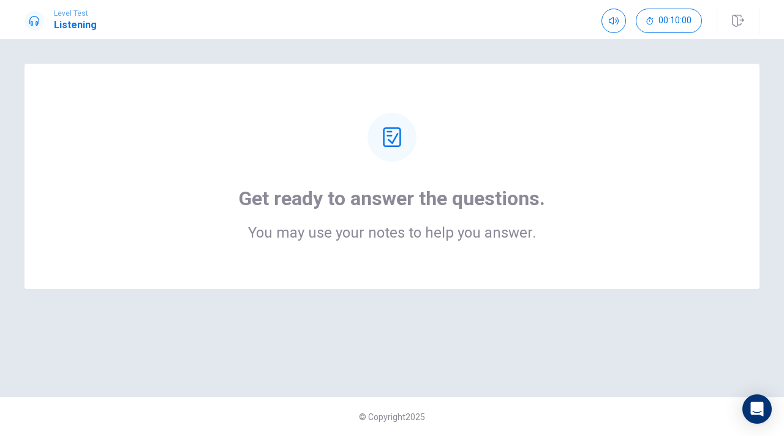
click at [587, 235] on div "Get ready to answer the questions. You may use your notes to help you answer." at bounding box center [392, 176] width 637 height 127
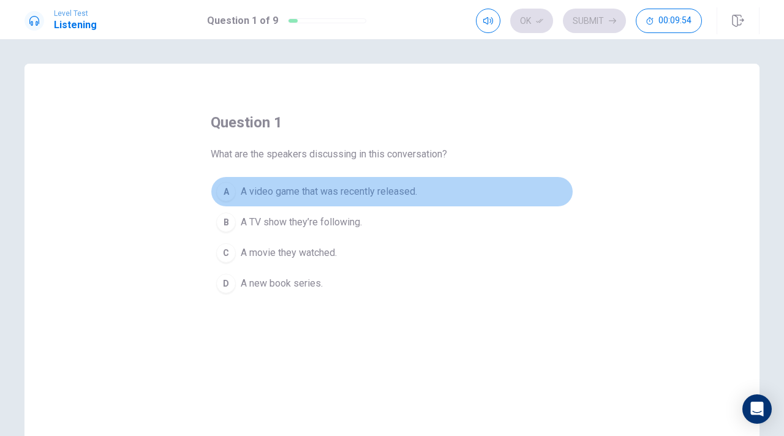
click at [284, 193] on span "A video game that was recently released." at bounding box center [329, 191] width 176 height 15
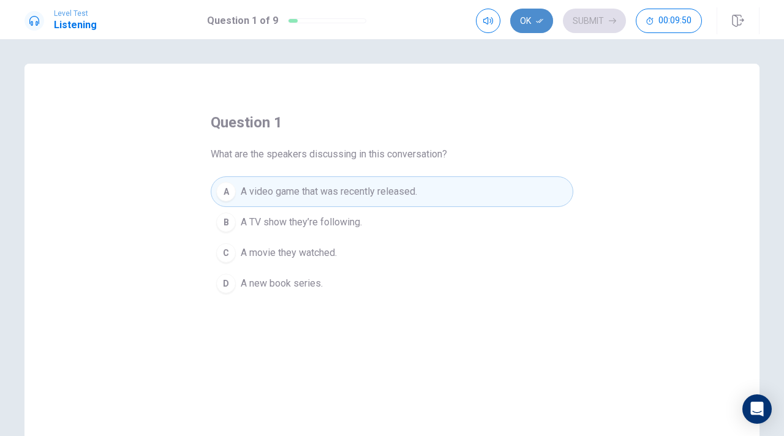
click at [528, 21] on button "Ok" at bounding box center [531, 21] width 43 height 25
click at [586, 21] on button "Submit" at bounding box center [594, 21] width 63 height 25
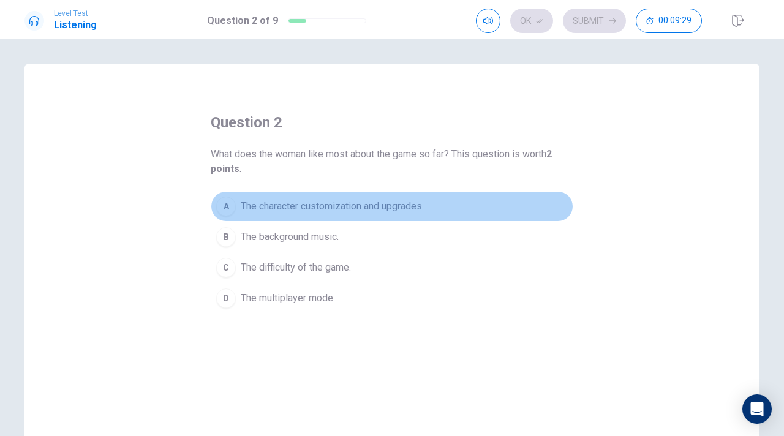
click at [229, 208] on div "A" at bounding box center [226, 207] width 20 height 20
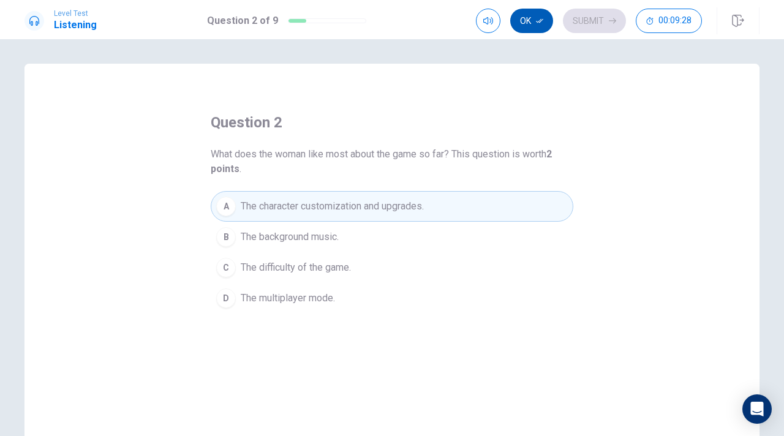
click at [540, 26] on button "Ok" at bounding box center [531, 21] width 43 height 25
click at [588, 23] on button "Submit" at bounding box center [594, 21] width 63 height 25
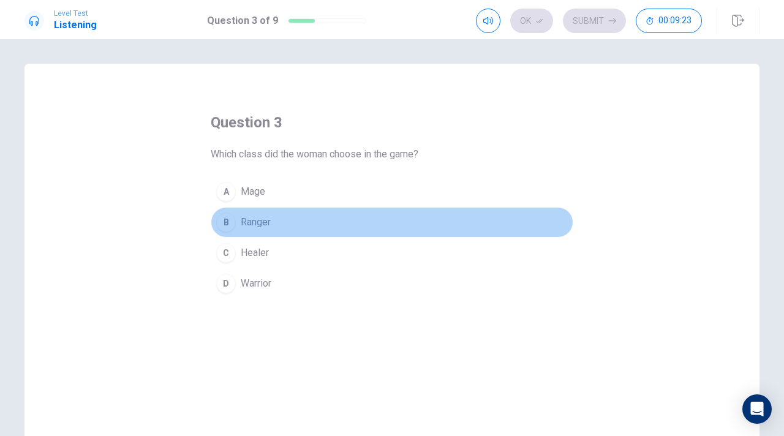
click at [232, 222] on div "B" at bounding box center [226, 223] width 20 height 20
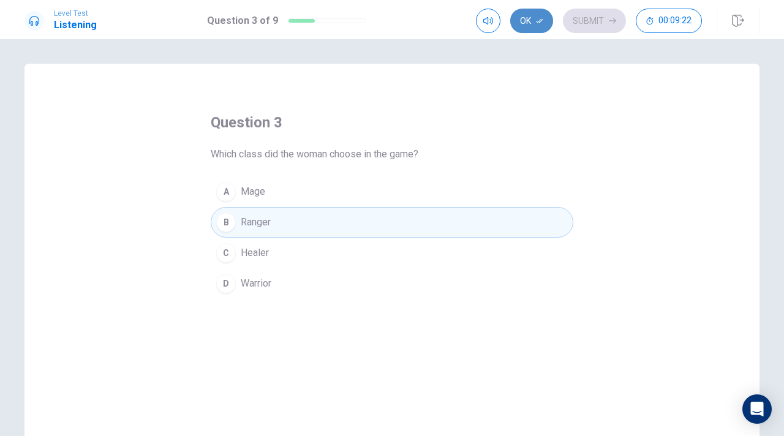
click at [523, 23] on button "Ok" at bounding box center [531, 21] width 43 height 25
click at [585, 18] on button "Submit" at bounding box center [594, 21] width 63 height 25
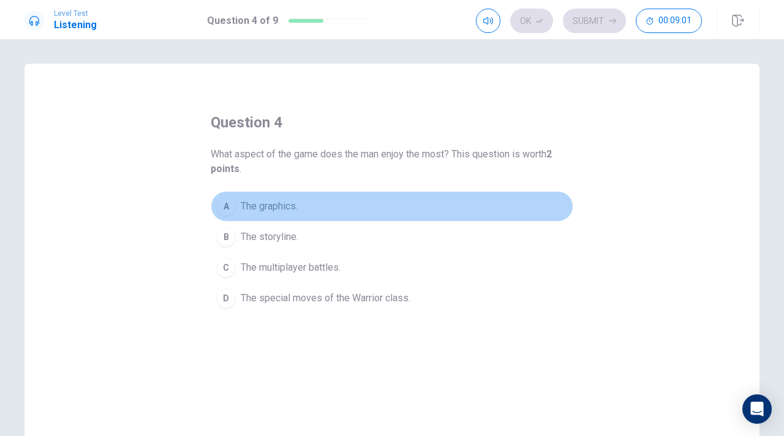
click at [224, 203] on div "A" at bounding box center [226, 207] width 20 height 20
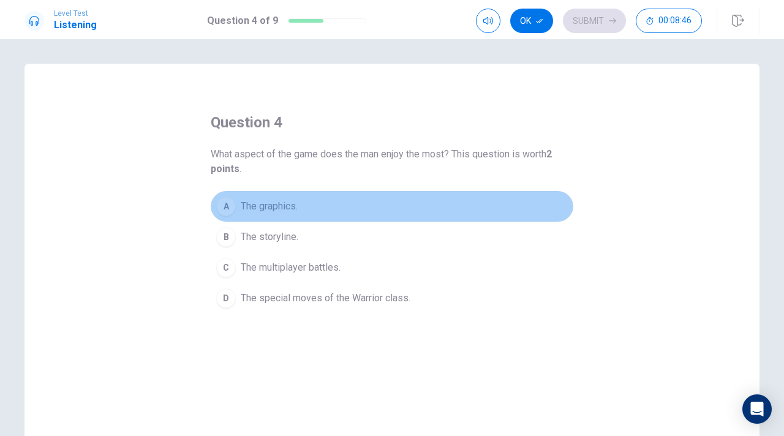
click at [230, 201] on div "A" at bounding box center [226, 207] width 20 height 20
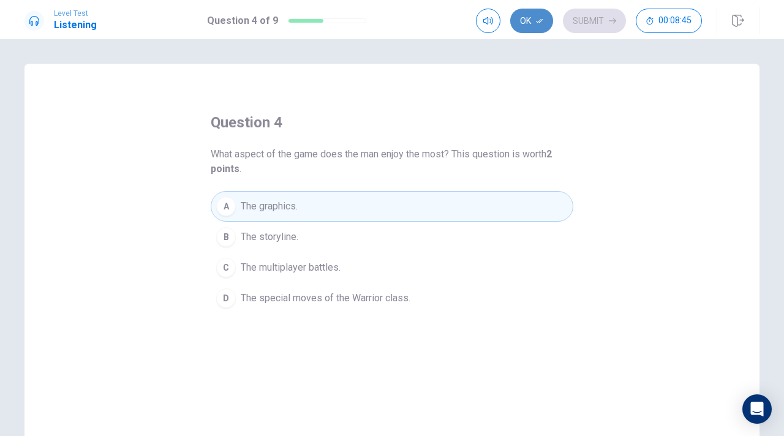
click at [543, 19] on icon "button" at bounding box center [539, 20] width 7 height 7
click at [590, 18] on button "Submit" at bounding box center [594, 21] width 63 height 25
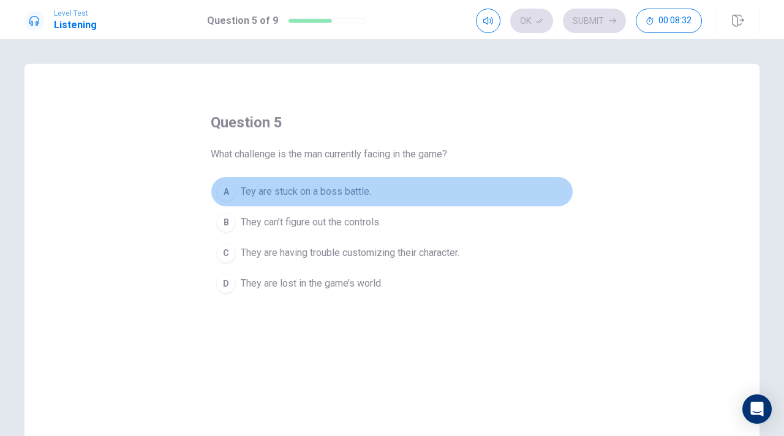
click at [226, 186] on div "A" at bounding box center [226, 192] width 20 height 20
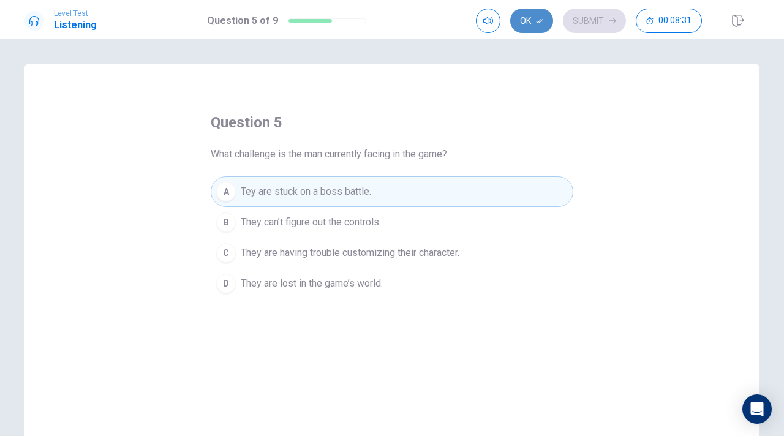
click at [535, 27] on button "Ok" at bounding box center [531, 21] width 43 height 25
click at [599, 15] on button "Submit" at bounding box center [594, 21] width 63 height 25
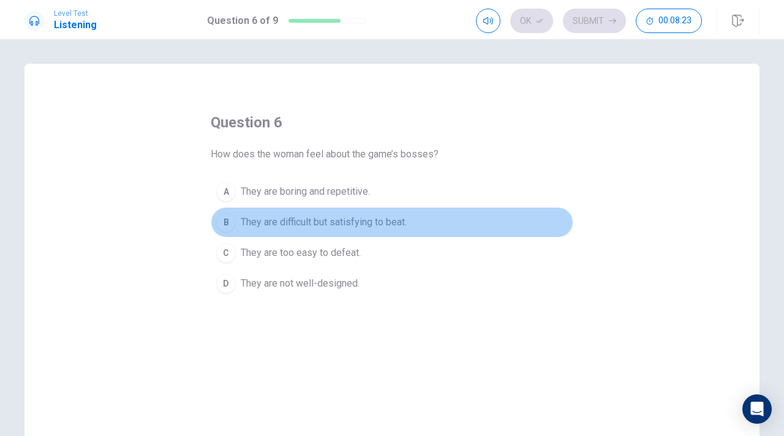
click at [225, 219] on div "B" at bounding box center [226, 223] width 20 height 20
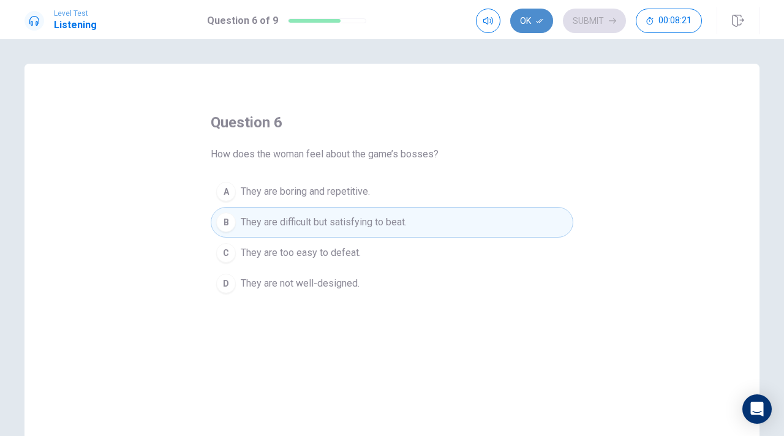
click at [528, 26] on button "Ok" at bounding box center [531, 21] width 43 height 25
click at [586, 14] on button "Submit" at bounding box center [594, 21] width 63 height 25
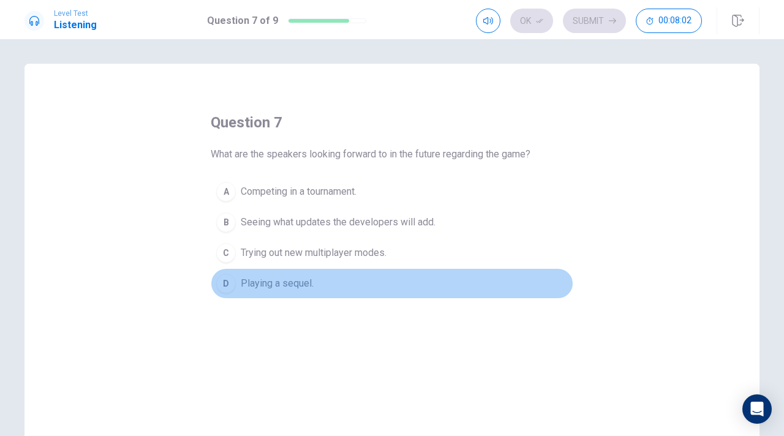
click at [232, 281] on div "D" at bounding box center [226, 284] width 20 height 20
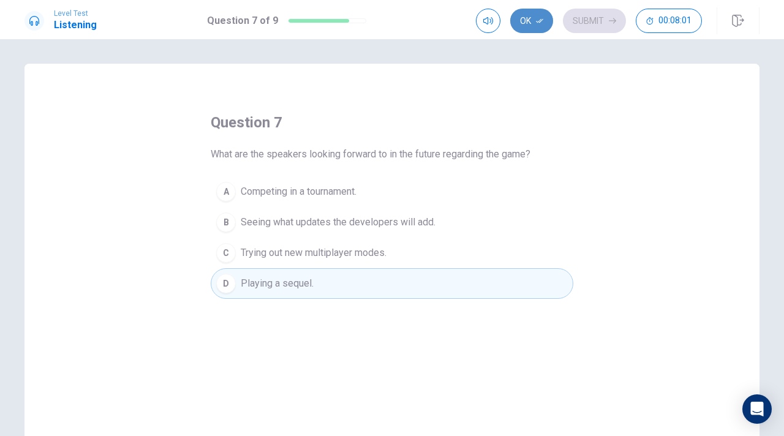
click at [533, 16] on button "Ok" at bounding box center [531, 21] width 43 height 25
click at [577, 16] on button "Submit" at bounding box center [594, 21] width 63 height 25
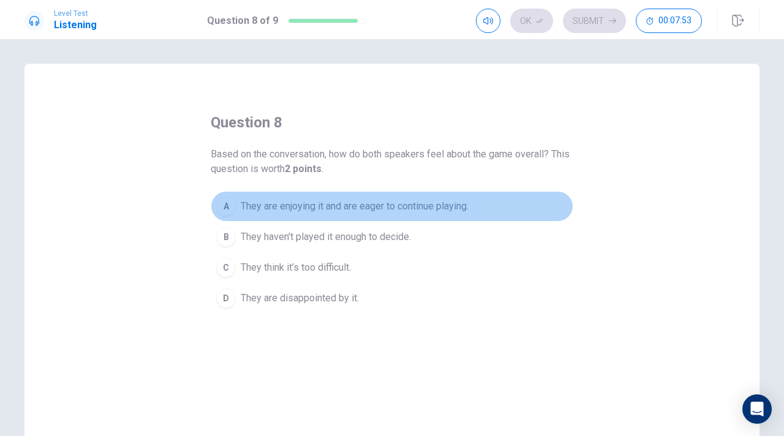
click at [227, 206] on div "A" at bounding box center [226, 207] width 20 height 20
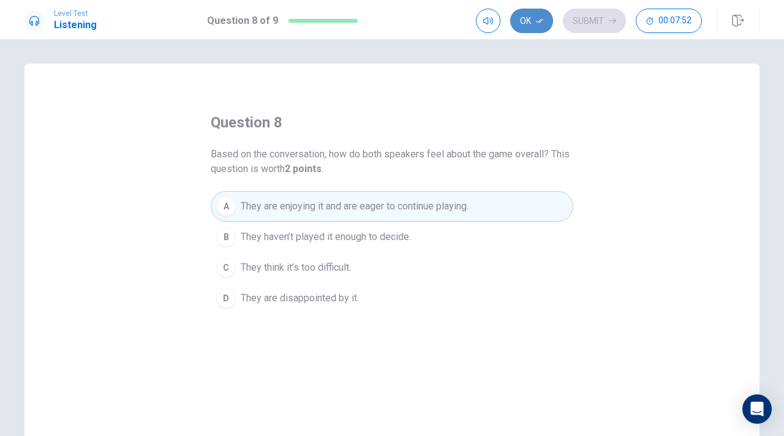
click at [535, 19] on button "Ok" at bounding box center [531, 21] width 43 height 25
click at [588, 24] on button "Submit" at bounding box center [594, 21] width 63 height 25
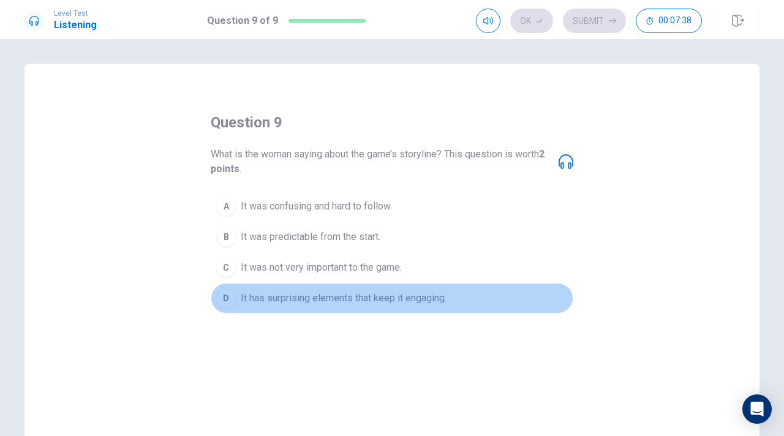
click at [225, 297] on div "D" at bounding box center [226, 299] width 20 height 20
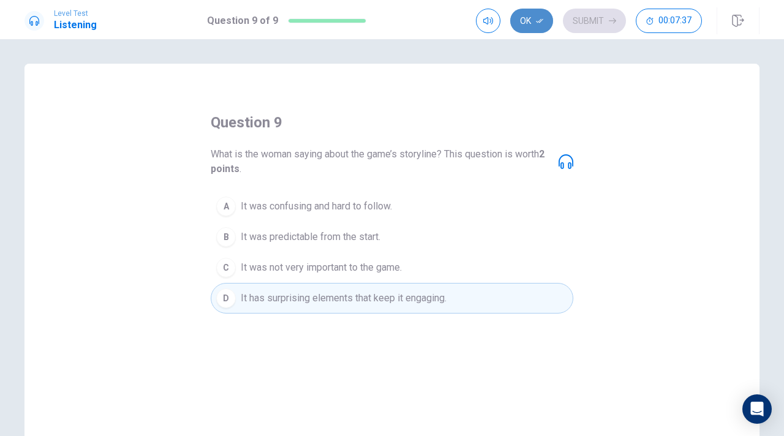
click at [537, 28] on button "Ok" at bounding box center [531, 21] width 43 height 25
click at [574, 26] on button "Submit" at bounding box center [594, 21] width 63 height 25
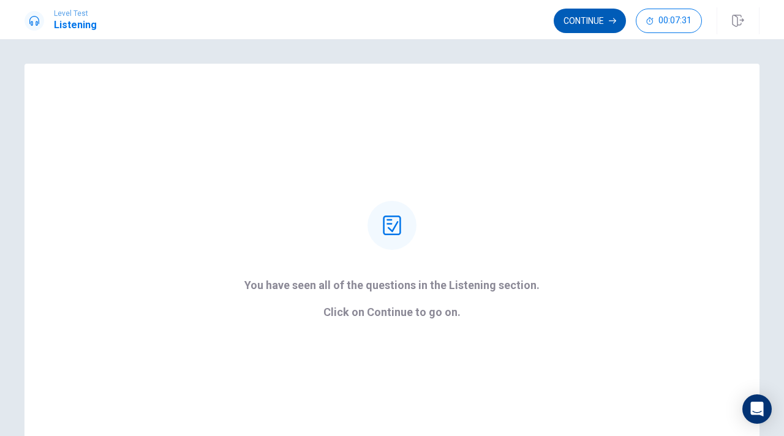
click at [591, 17] on button "Continue" at bounding box center [590, 21] width 72 height 25
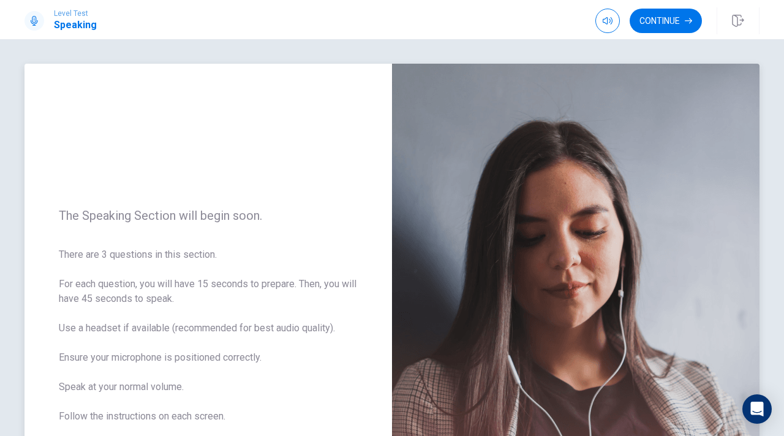
drag, startPoint x: 477, startPoint y: 156, endPoint x: 477, endPoint y: 120, distance: 35.5
click at [477, 120] on img at bounding box center [576, 331] width 368 height 534
drag, startPoint x: 378, startPoint y: 174, endPoint x: 331, endPoint y: 251, distance: 90.5
click at [332, 246] on div "The Speaking Section will begin soon. There are 3 questions in this section. Fo…" at bounding box center [209, 331] width 368 height 534
drag, startPoint x: 330, startPoint y: 304, endPoint x: 338, endPoint y: 225, distance: 79.4
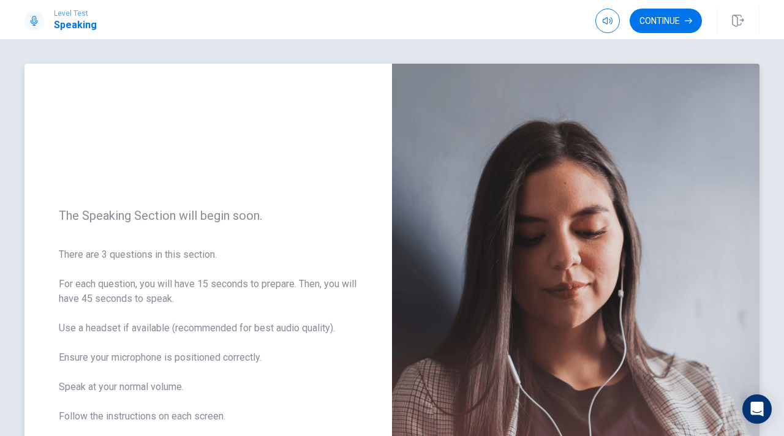
click at [338, 225] on div "The Speaking Section will begin soon. There are 3 questions in this section. Fo…" at bounding box center [209, 331] width 368 height 534
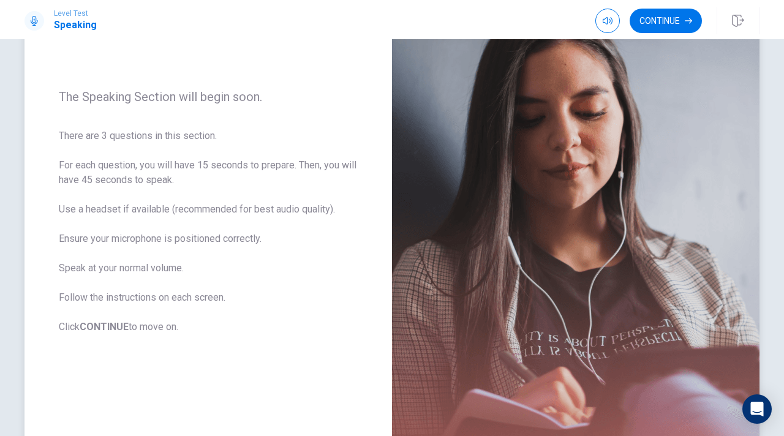
scroll to position [123, 0]
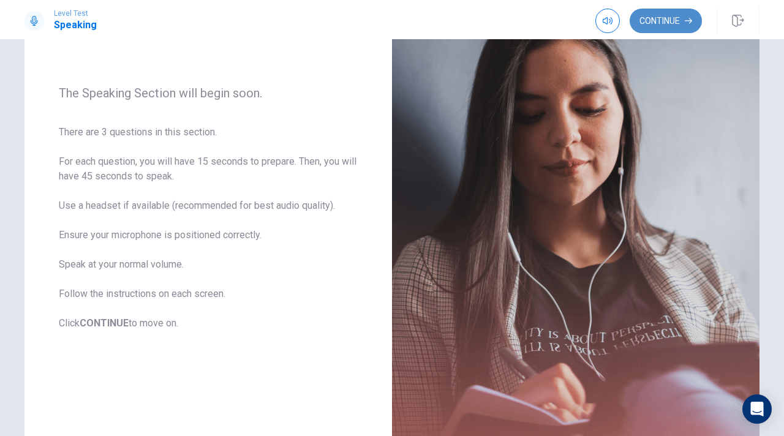
click at [682, 17] on button "Continue" at bounding box center [666, 21] width 72 height 25
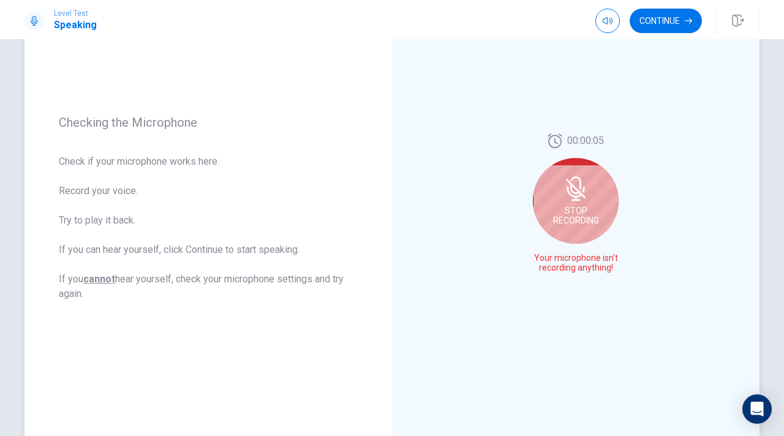
click at [578, 199] on icon at bounding box center [576, 200] width 9 height 2
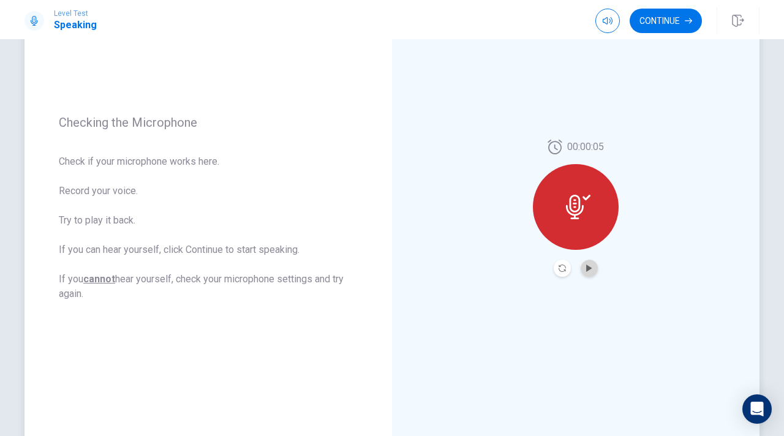
click at [596, 268] on button "Play Audio" at bounding box center [589, 268] width 17 height 17
click at [585, 208] on icon at bounding box center [578, 207] width 25 height 25
click at [591, 265] on icon "Pause Audio" at bounding box center [589, 268] width 6 height 7
click at [583, 206] on icon at bounding box center [575, 207] width 18 height 25
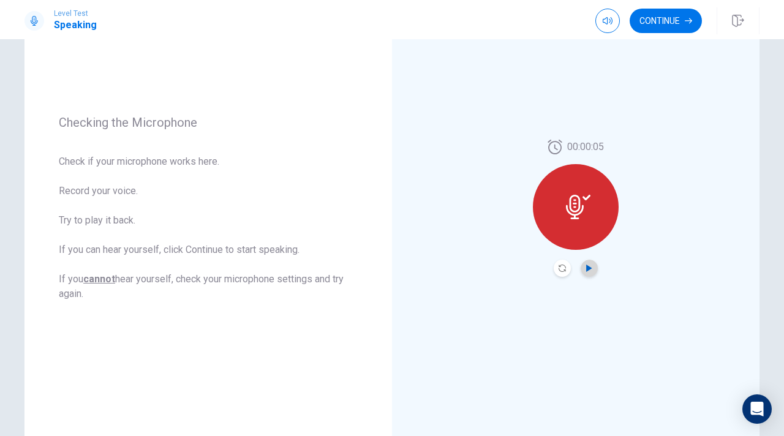
click at [593, 271] on button "Play Audio" at bounding box center [589, 268] width 17 height 17
click at [565, 267] on icon "Record Again" at bounding box center [562, 268] width 7 height 7
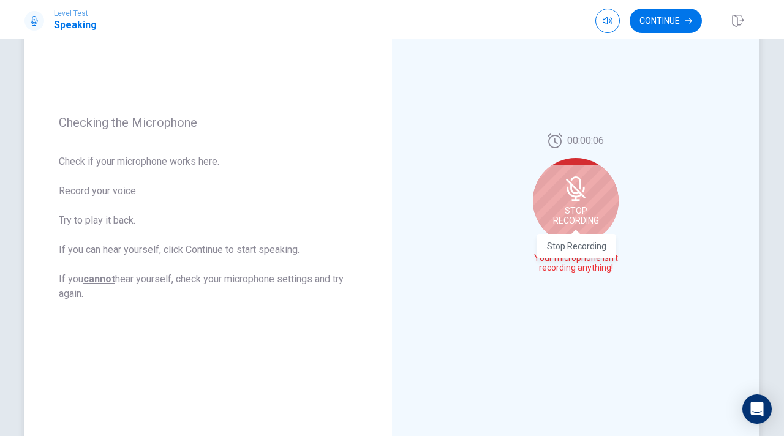
click at [577, 210] on span "Stop Recording" at bounding box center [576, 216] width 46 height 20
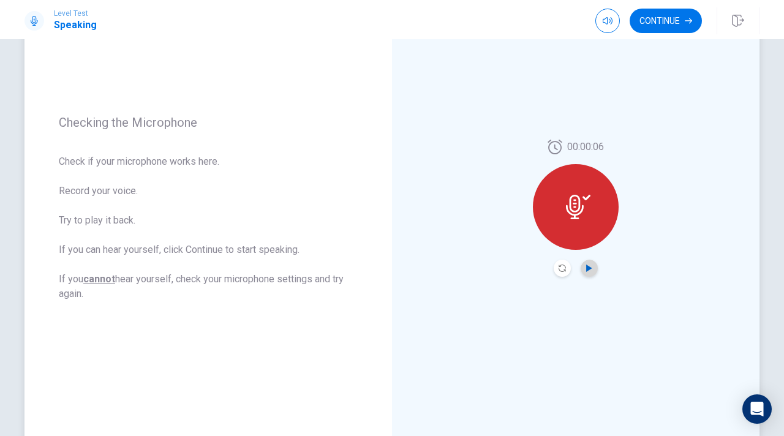
click at [589, 266] on icon "Play Audio" at bounding box center [589, 268] width 6 height 7
click at [590, 265] on icon "Play Audio" at bounding box center [589, 268] width 7 height 7
click at [587, 271] on icon "Pause Audio" at bounding box center [589, 268] width 6 height 7
click at [562, 268] on icon "Record Again" at bounding box center [562, 268] width 7 height 7
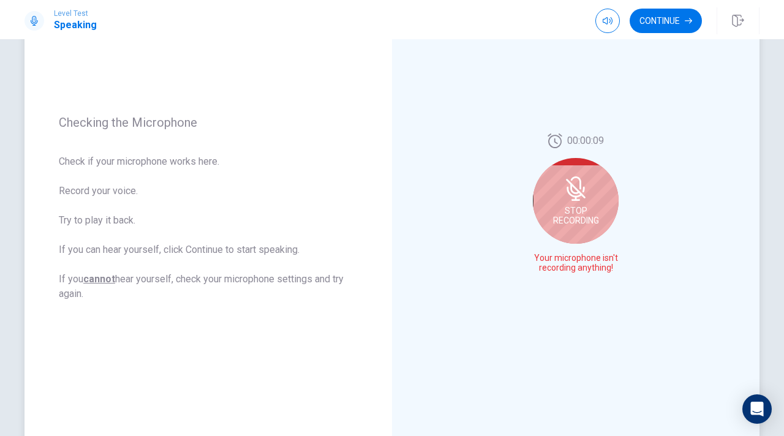
click at [572, 183] on icon at bounding box center [575, 188] width 10 height 11
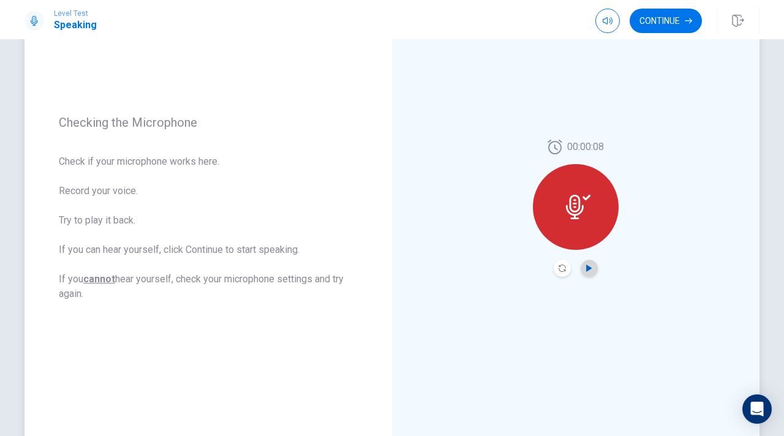
click at [588, 266] on icon "Play Audio" at bounding box center [589, 268] width 6 height 7
click at [566, 274] on button "Record Again" at bounding box center [562, 268] width 17 height 17
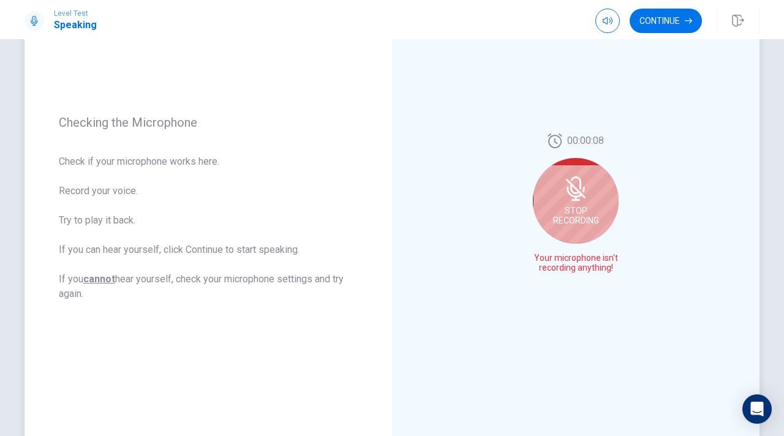
click at [585, 217] on span "Stop Recording" at bounding box center [576, 216] width 46 height 20
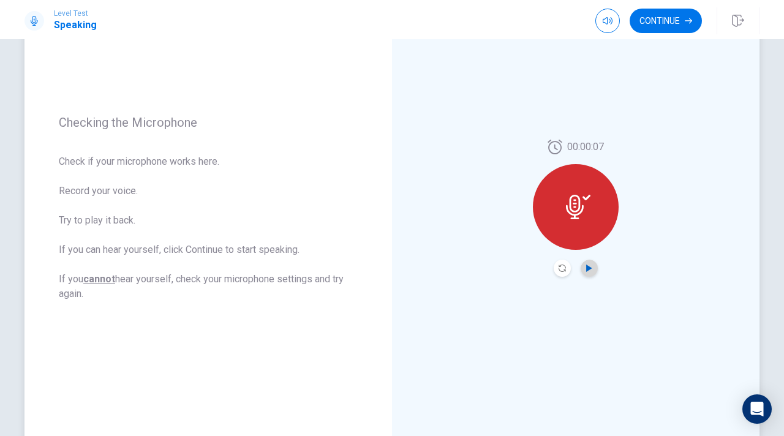
click at [586, 268] on icon "Play Audio" at bounding box center [589, 268] width 7 height 7
click at [586, 268] on icon "Pause Audio" at bounding box center [589, 268] width 6 height 7
click at [586, 268] on icon "Play Audio" at bounding box center [589, 268] width 7 height 7
click at [586, 268] on icon "Pause Audio" at bounding box center [589, 268] width 6 height 7
click at [586, 268] on icon "Play Audio" at bounding box center [589, 268] width 7 height 7
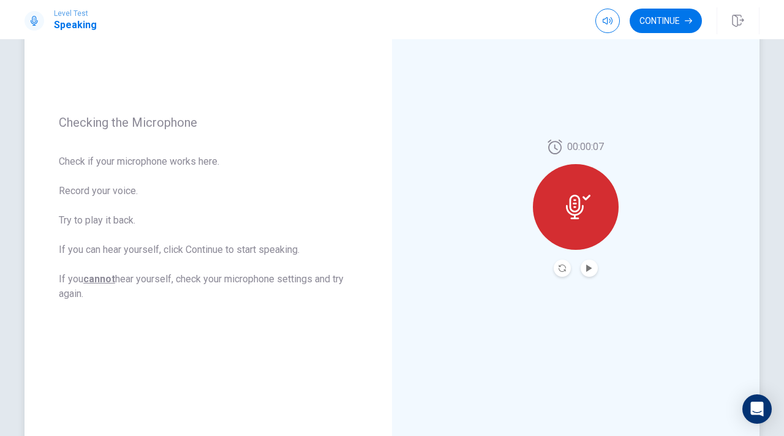
click at [582, 274] on div at bounding box center [576, 268] width 44 height 17
click at [586, 271] on icon "Play Audio" at bounding box center [589, 268] width 6 height 7
click at [586, 270] on icon "Pause Audio" at bounding box center [589, 268] width 6 height 7
click at [559, 268] on icon "Record Again" at bounding box center [562, 268] width 7 height 7
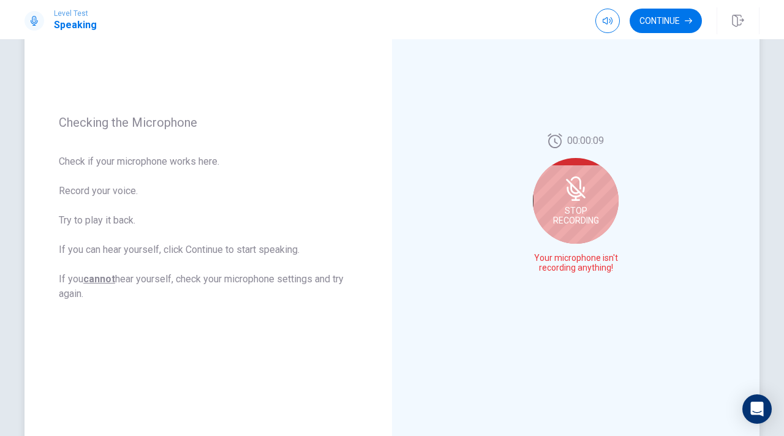
click at [577, 237] on div "Stop Recording" at bounding box center [576, 201] width 86 height 86
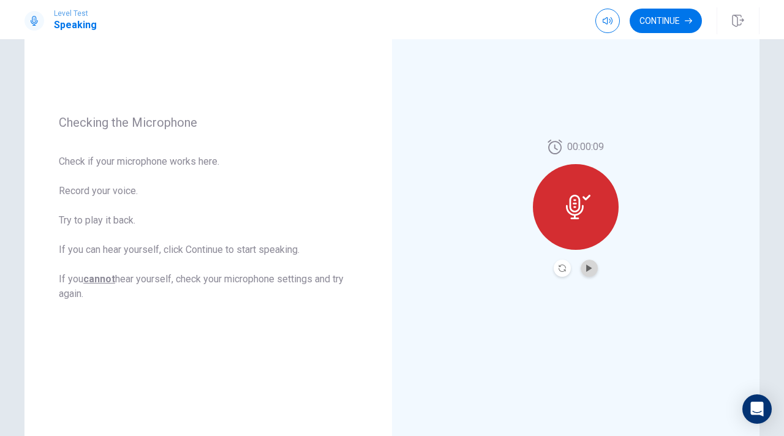
click at [591, 274] on button "Play Audio" at bounding box center [589, 268] width 17 height 17
click at [586, 263] on button "Pause Audio" at bounding box center [589, 268] width 17 height 17
click at [566, 206] on icon at bounding box center [575, 207] width 18 height 25
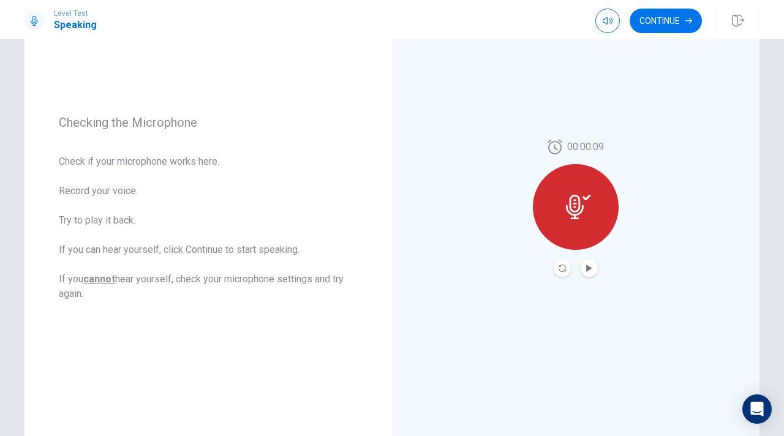
click at [566, 206] on icon at bounding box center [575, 207] width 18 height 25
click at [557, 273] on button "Record Again" at bounding box center [562, 268] width 17 height 17
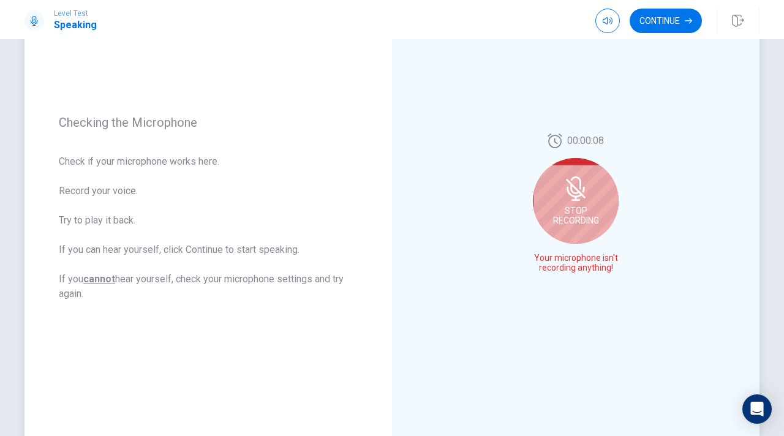
click at [561, 185] on div "Stop Recording" at bounding box center [576, 201] width 86 height 86
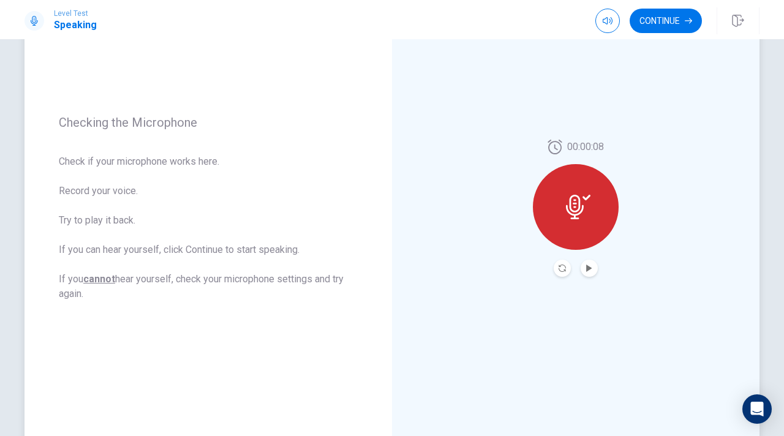
click at [655, 124] on div "00:00:08" at bounding box center [576, 208] width 368 height 534
click at [587, 268] on icon "Play Audio" at bounding box center [589, 268] width 6 height 7
drag, startPoint x: 531, startPoint y: 66, endPoint x: 493, endPoint y: 100, distance: 51.7
click at [493, 98] on div "00:00:08" at bounding box center [576, 208] width 368 height 534
click at [586, 260] on button "Play Audio" at bounding box center [589, 268] width 17 height 17
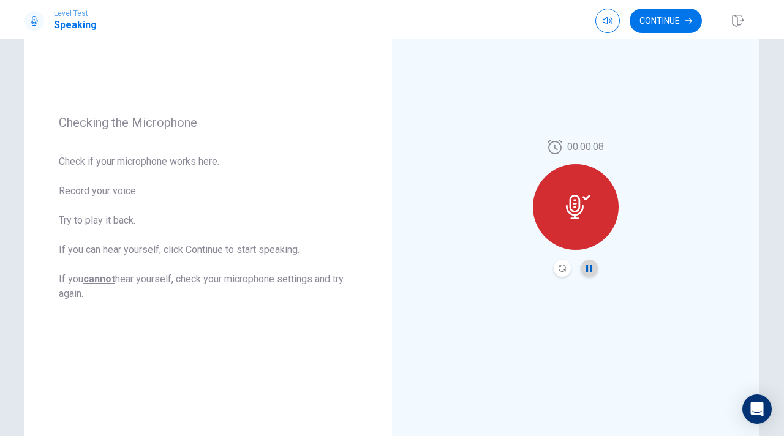
click at [586, 260] on button "Pause Audio" at bounding box center [589, 268] width 17 height 17
click at [586, 260] on button "Play Audio" at bounding box center [589, 268] width 17 height 17
click at [564, 262] on button "Record Again" at bounding box center [562, 268] width 17 height 17
click at [583, 266] on button "Play Audio" at bounding box center [589, 268] width 17 height 17
click at [591, 270] on icon "Pause Audio" at bounding box center [589, 268] width 6 height 7
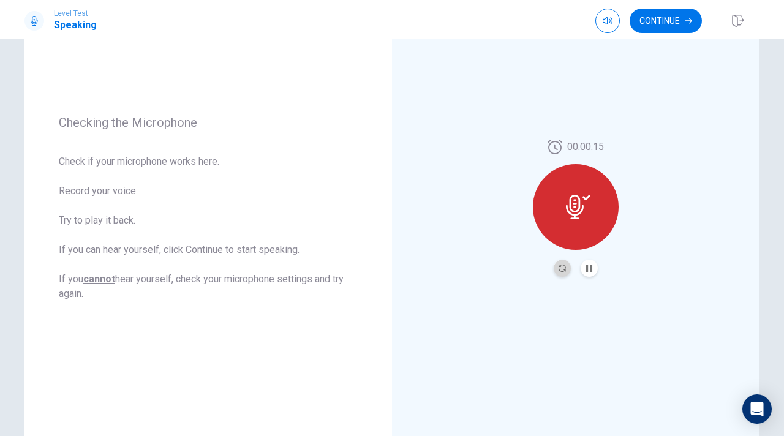
click at [556, 270] on button "Record Again" at bounding box center [562, 268] width 17 height 17
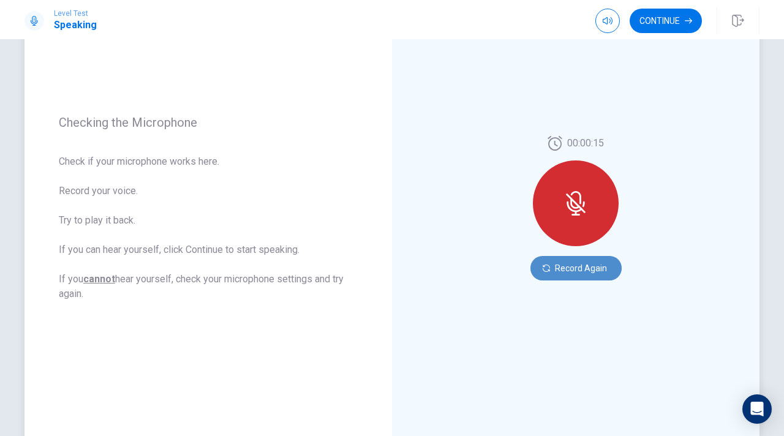
click at [603, 257] on button "Record Again" at bounding box center [576, 268] width 91 height 25
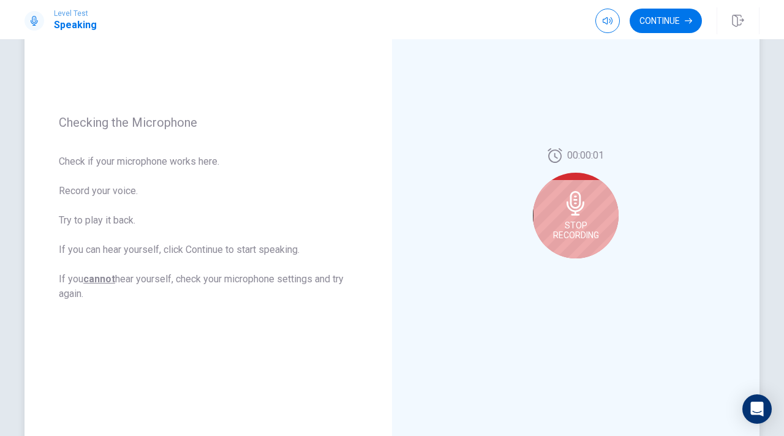
click at [583, 242] on div "Stop Recording" at bounding box center [576, 216] width 86 height 86
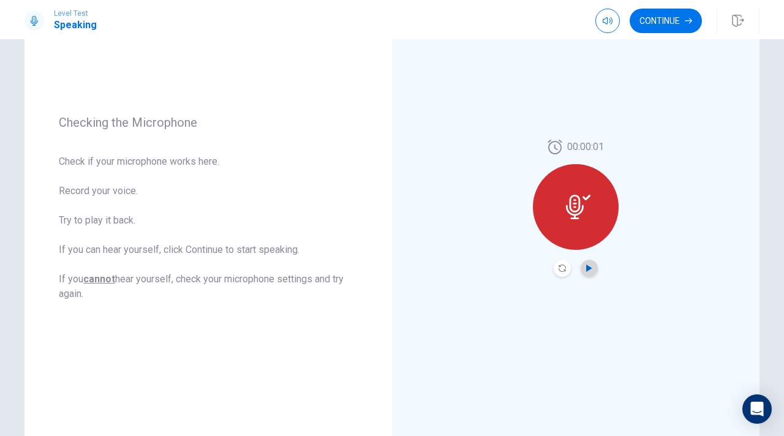
click at [592, 267] on icon "Play Audio" at bounding box center [589, 268] width 7 height 7
click at [591, 265] on icon "Pause Audio" at bounding box center [589, 268] width 6 height 7
click at [563, 270] on icon "Record Again" at bounding box center [562, 268] width 7 height 7
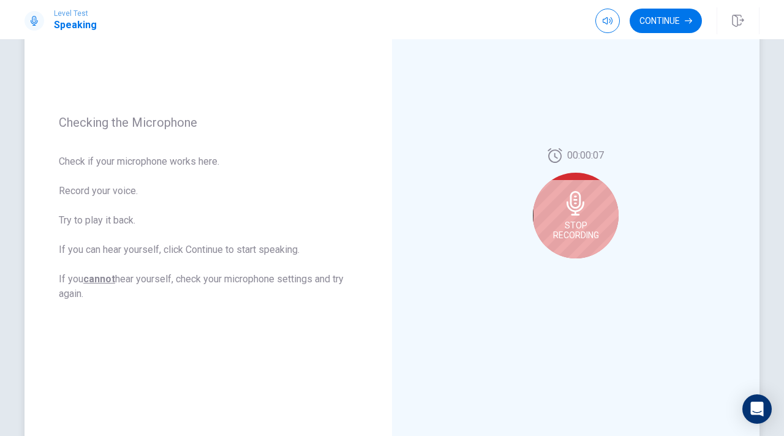
click at [596, 227] on span "Stop Recording" at bounding box center [576, 231] width 46 height 20
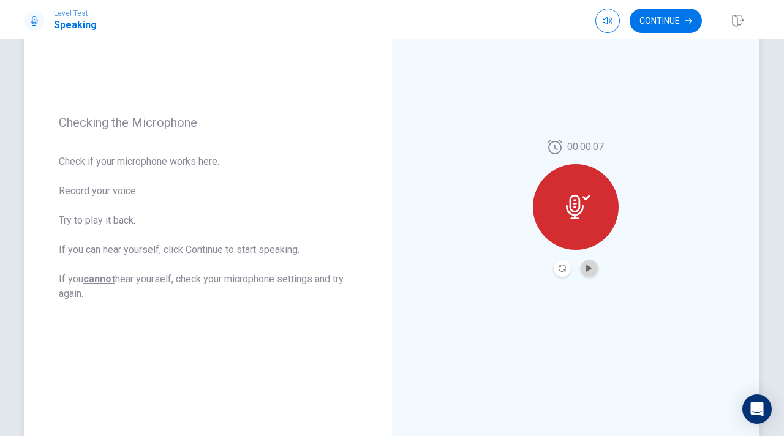
click at [594, 265] on button "Play Audio" at bounding box center [589, 268] width 17 height 17
type input "0.6"
click at [610, 45] on span at bounding box center [607, 44] width 45 height 17
click at [563, 104] on div "00:00:07" at bounding box center [576, 208] width 368 height 534
click at [670, 20] on button "Continue" at bounding box center [666, 21] width 72 height 25
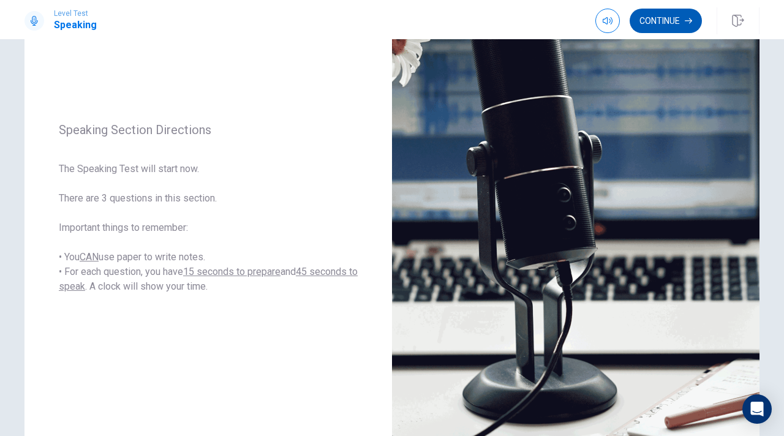
drag, startPoint x: 327, startPoint y: 194, endPoint x: 651, endPoint y: 26, distance: 364.5
click at [651, 26] on div "Level Test Speaking Continue Continue Speaking Section Directions The Speaking …" at bounding box center [392, 218] width 784 height 436
click at [650, 18] on button "Continue" at bounding box center [666, 21] width 72 height 25
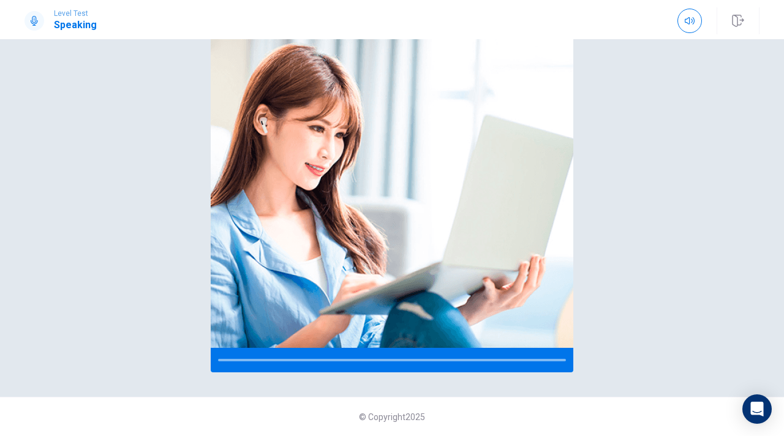
scroll to position [101, 0]
click at [357, 358] on div at bounding box center [392, 360] width 363 height 25
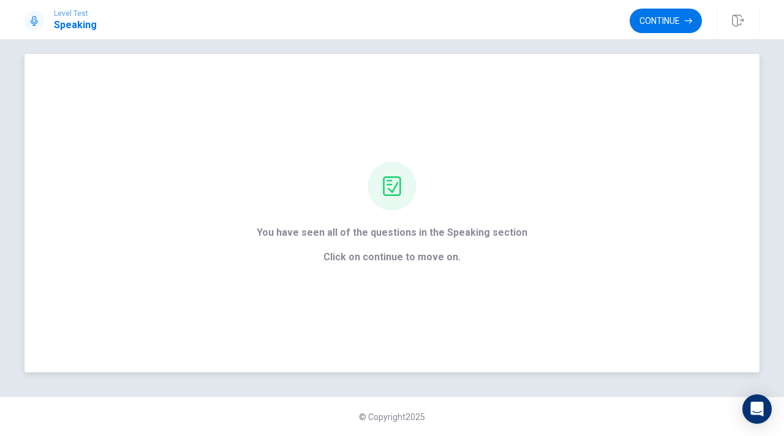
scroll to position [10, 0]
click at [667, 20] on button "Continue" at bounding box center [666, 21] width 72 height 25
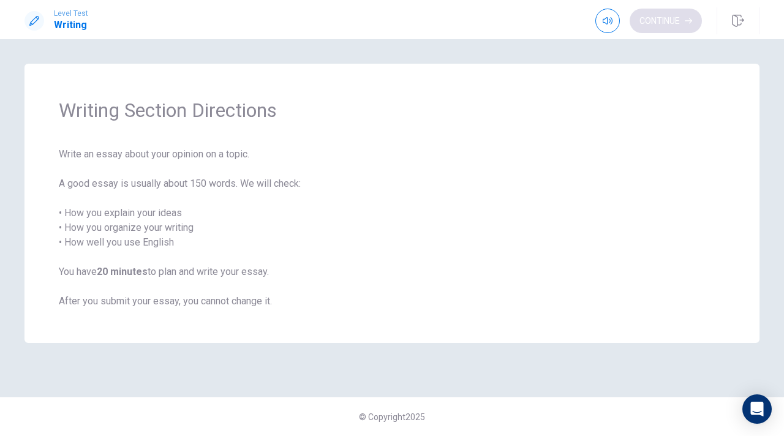
scroll to position [0, 0]
click at [676, 19] on button "Continue" at bounding box center [666, 21] width 72 height 25
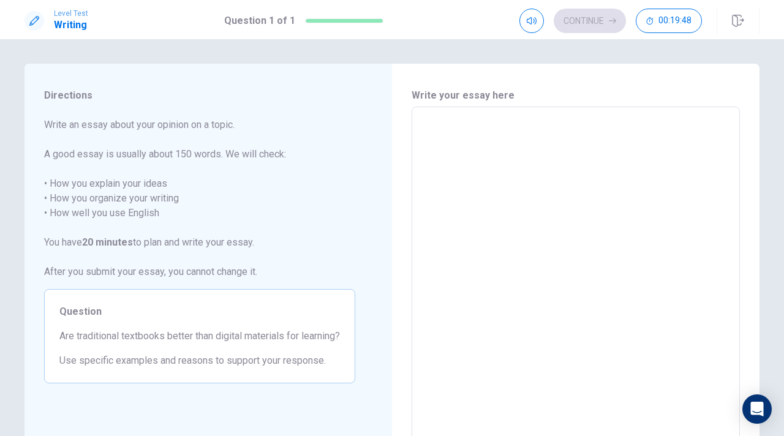
click at [433, 132] on textarea at bounding box center [575, 276] width 311 height 319
type textarea "x"
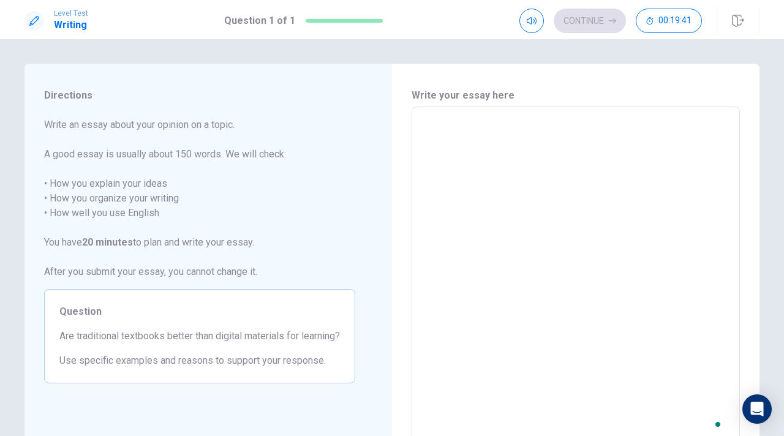
type textarea "x"
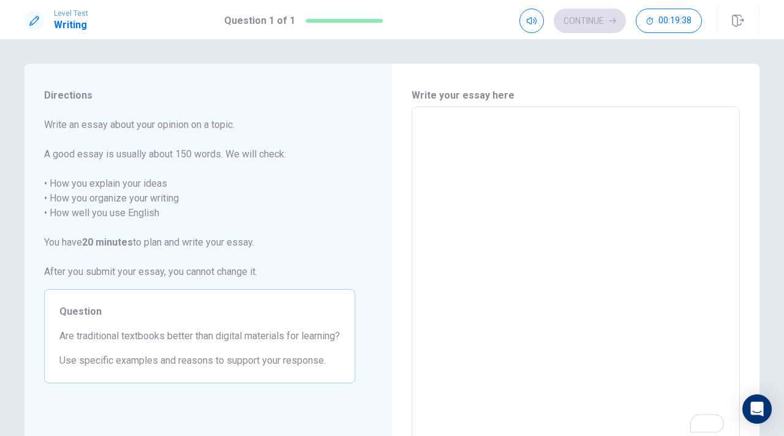
type textarea "x"
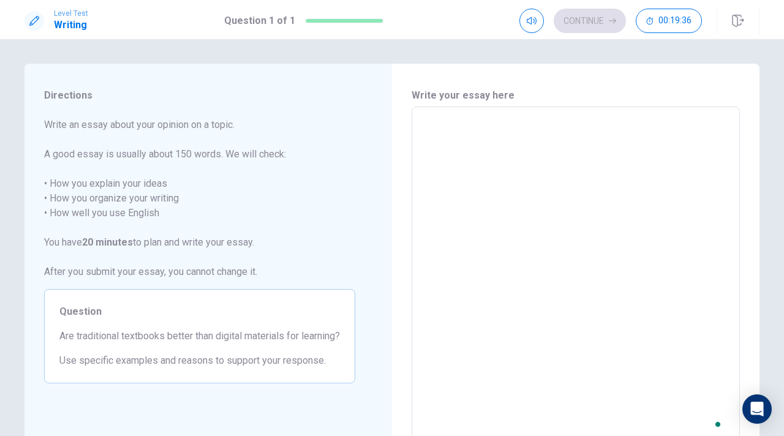
type textarea "x"
type textarea "i"
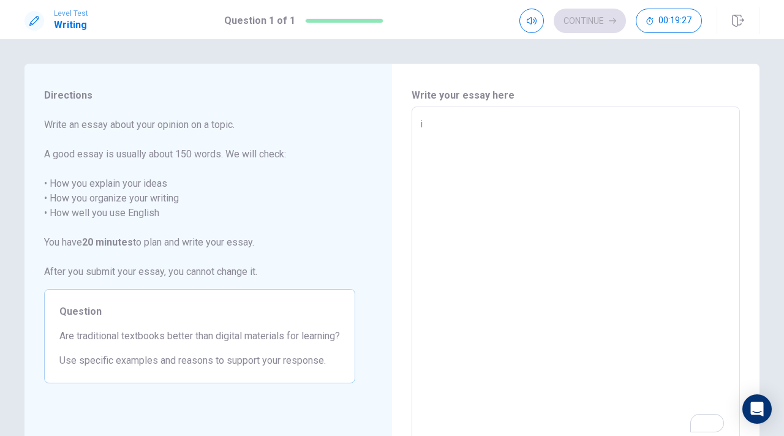
type textarea "x"
type textarea "I"
type textarea "x"
type textarea "I"
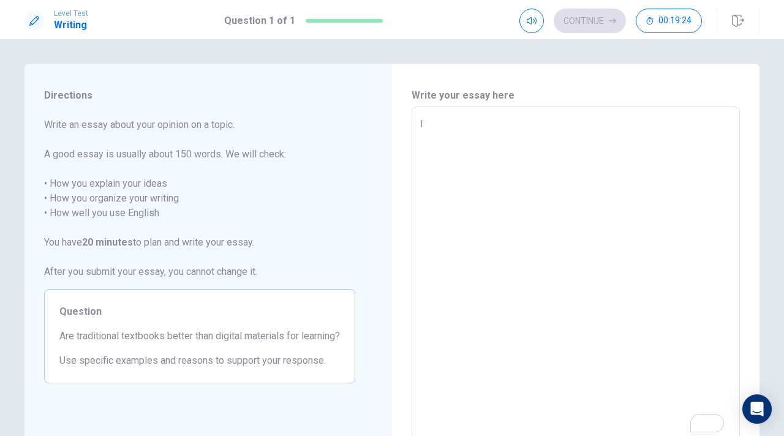
type textarea "x"
type textarea "I t"
type textarea "x"
type textarea "I th"
type textarea "x"
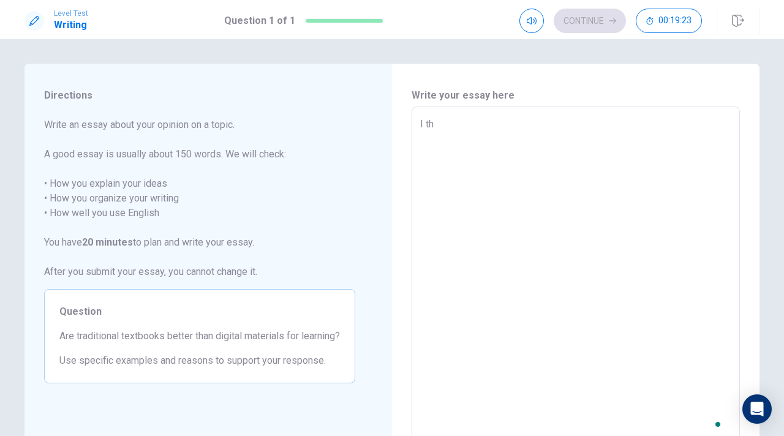
type textarea "I thi"
type textarea "x"
type textarea "I thin"
type textarea "x"
type textarea "I think"
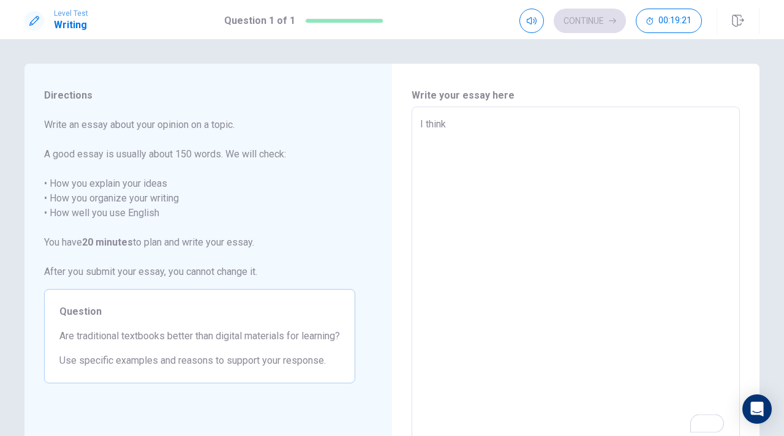
type textarea "x"
type textarea "I think"
type textarea "x"
type textarea "I think t"
type textarea "x"
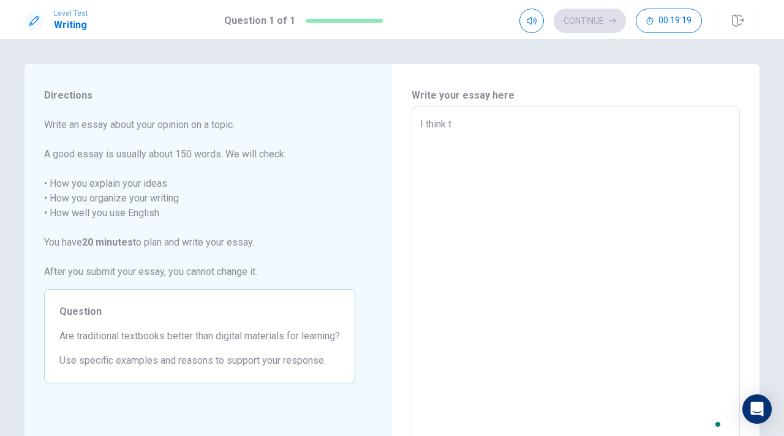
type textarea "I think th"
type textarea "x"
type textarea "I think tha"
type textarea "x"
type textarea "I think that"
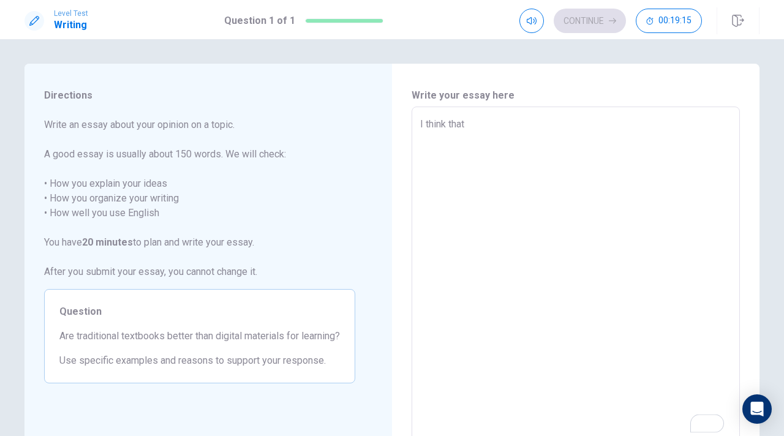
type textarea "x"
type textarea "I think that"
type textarea "x"
type textarea "I think that b"
type textarea "x"
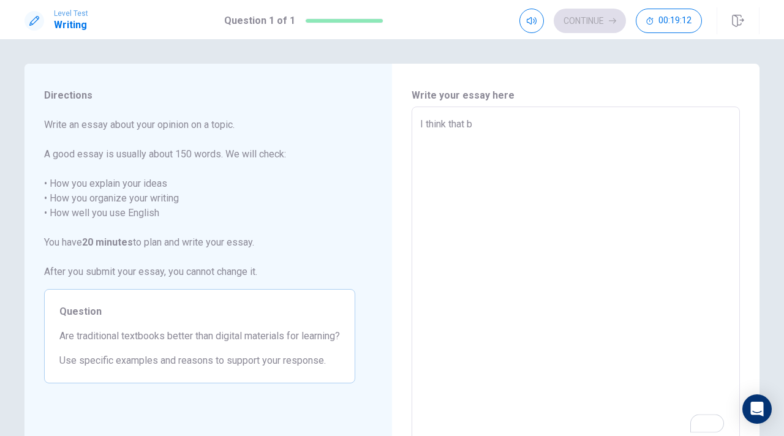
type textarea "I think that bo"
type textarea "x"
type textarea "I think that bot"
type textarea "x"
type textarea "I think that both"
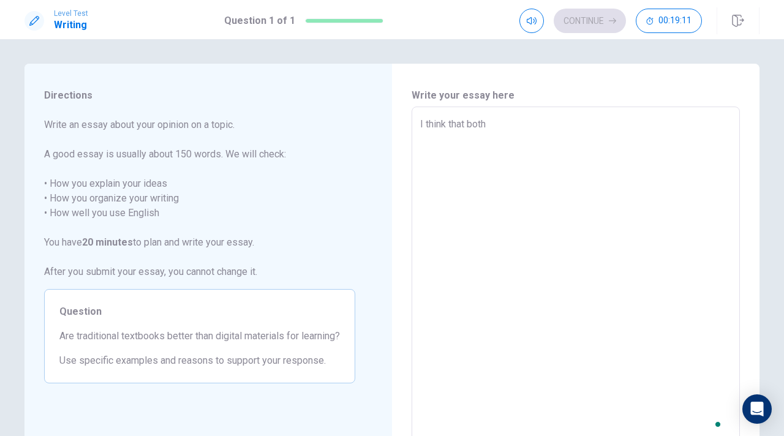
type textarea "x"
type textarea "I think that both"
type textarea "x"
type textarea "I think that both t"
type textarea "x"
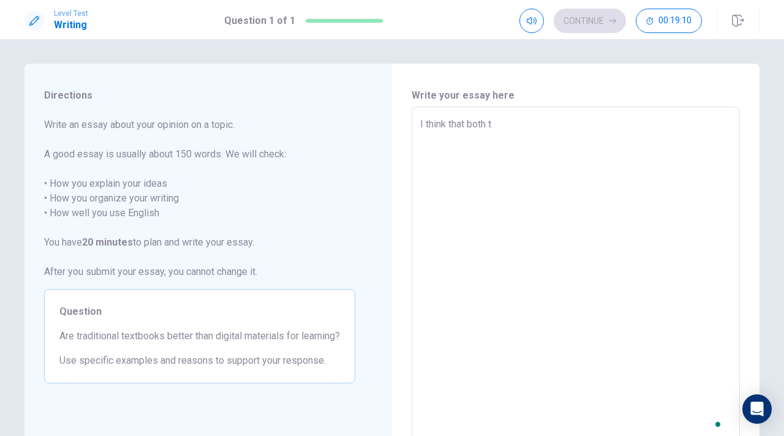
type textarea "I think that both te"
type textarea "x"
type textarea "I think that both tex"
type textarea "x"
type textarea "I think that both text"
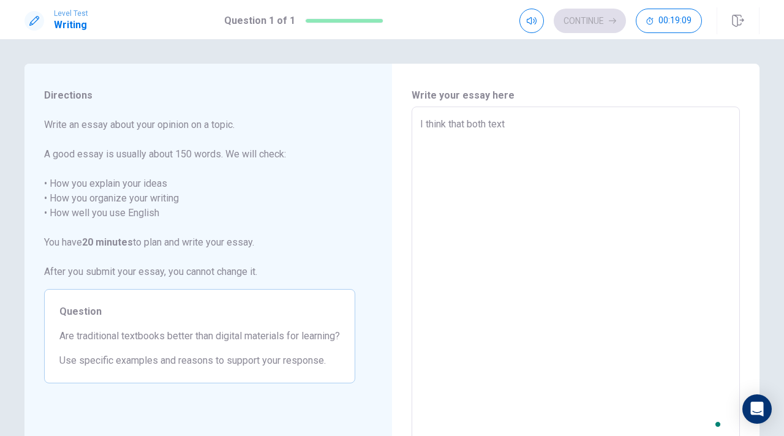
type textarea "x"
type textarea "I think that both textb"
type textarea "x"
type textarea "I think that both textbo"
type textarea "x"
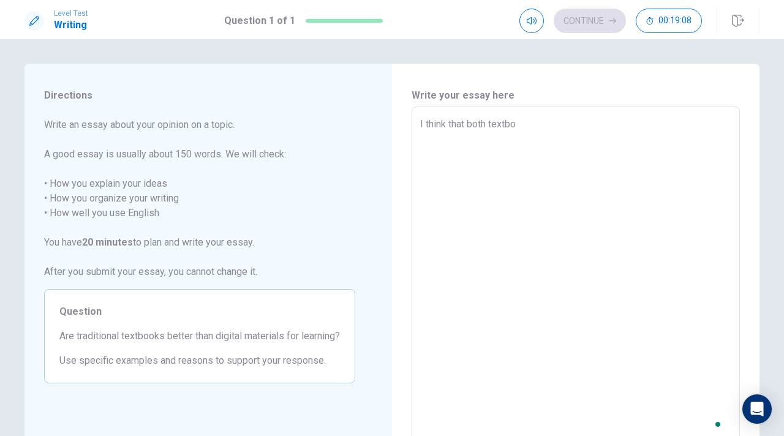
type textarea "I think that both textboo"
type textarea "x"
type textarea "I think that both textbook"
type textarea "x"
type textarea "I think that both textbooks"
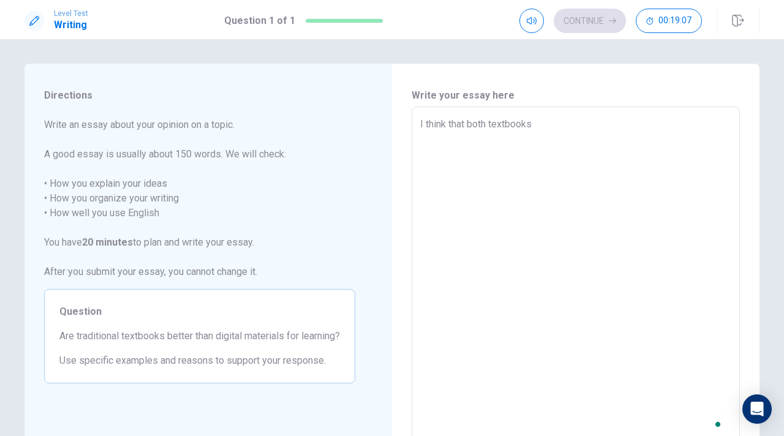
type textarea "x"
type textarea "I think that both textbooks"
type textarea "x"
type textarea "I think that both textbooks a"
type textarea "x"
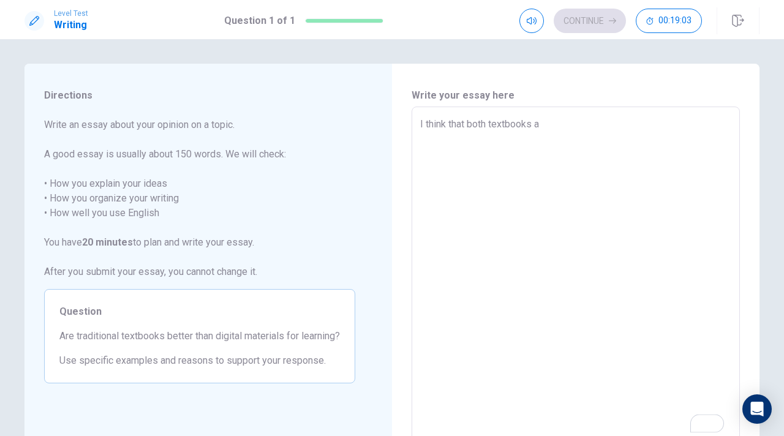
type textarea "I think that both textbooks ar"
type textarea "x"
type textarea "I think that both textbooks are"
type textarea "x"
type textarea "I think that both textbooks are"
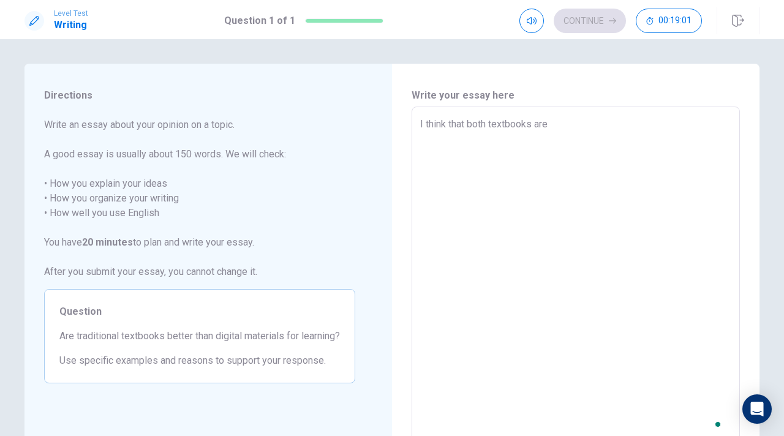
type textarea "x"
type textarea "I think that both textbooks are f"
type textarea "x"
type textarea "I think that both textbooks are fi"
type textarea "x"
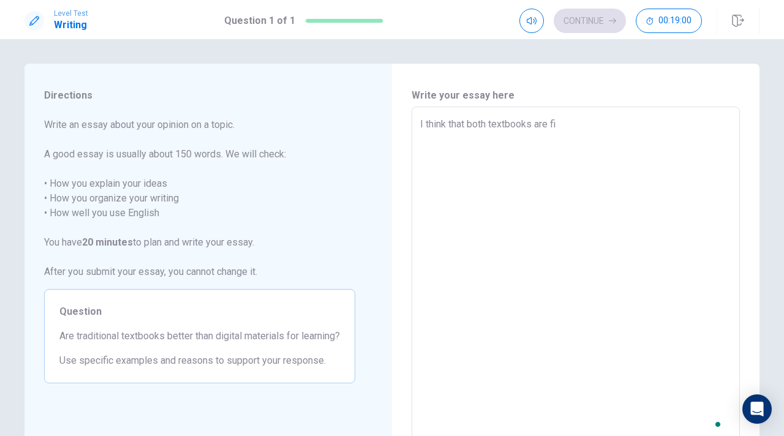
type textarea "I think that both textbooks are fin"
type textarea "x"
type textarea "I think that both textbooks are fine"
type textarea "x"
type textarea "I think that both textbooks are fine"
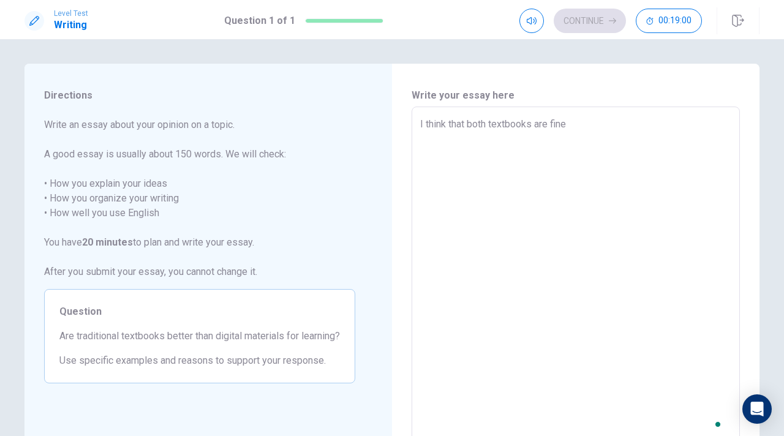
type textarea "x"
type textarea "I think that both textbooks are fine o"
type textarea "x"
type textarea "I think that both textbooks are fine"
type textarea "x"
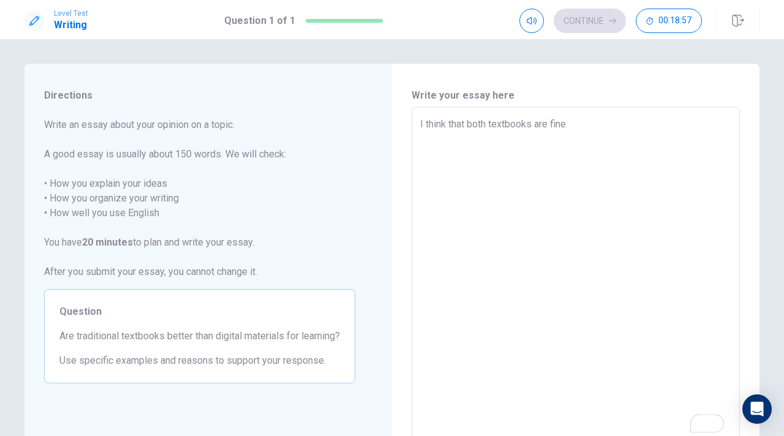
type textarea "I think that both textbooks are fine f"
type textarea "x"
type textarea "I think that both textbooks are fine fo"
type textarea "x"
type textarea "I think that both textbooks are fine for"
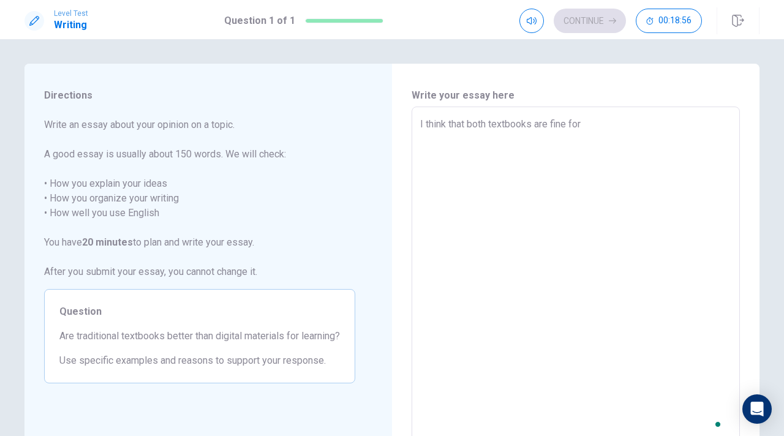
type textarea "x"
type textarea "I think that both textbooks are fine for"
type textarea "x"
type textarea "I think that both textbooks are fine for l"
type textarea "x"
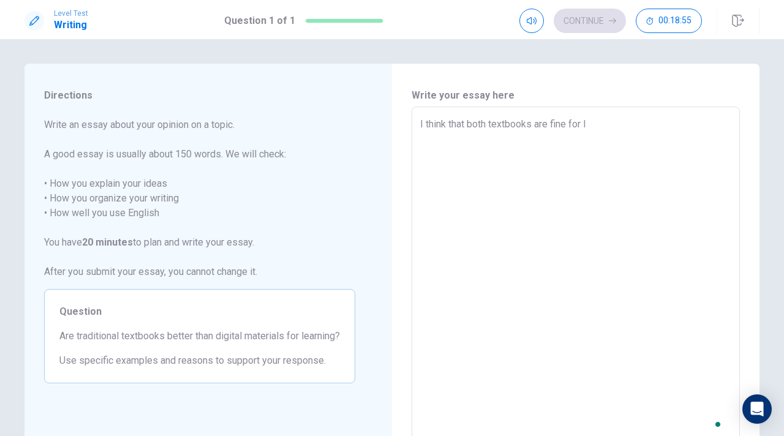
type textarea "I think that both textbooks are fine for le"
type textarea "x"
type textarea "I think that both textbooks are fine for lea"
type textarea "x"
type textarea "I think that both textbooks are fine for [PERSON_NAME]"
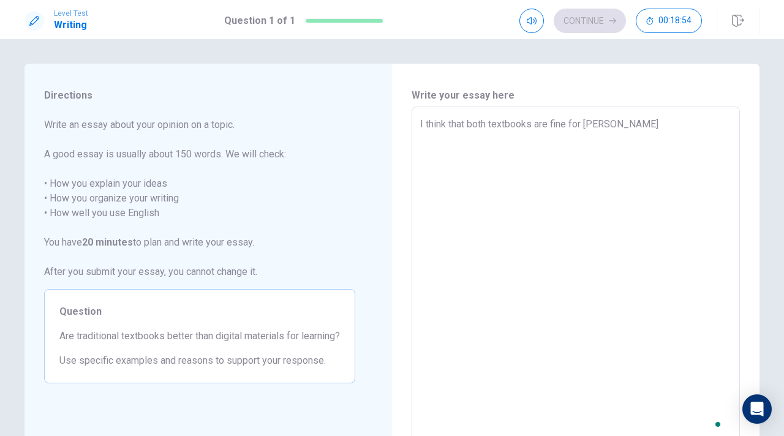
type textarea "x"
type textarea "I think that both textbooks are fine for learn"
type textarea "x"
type textarea "I think that both textbooks are fine for learni"
type textarea "x"
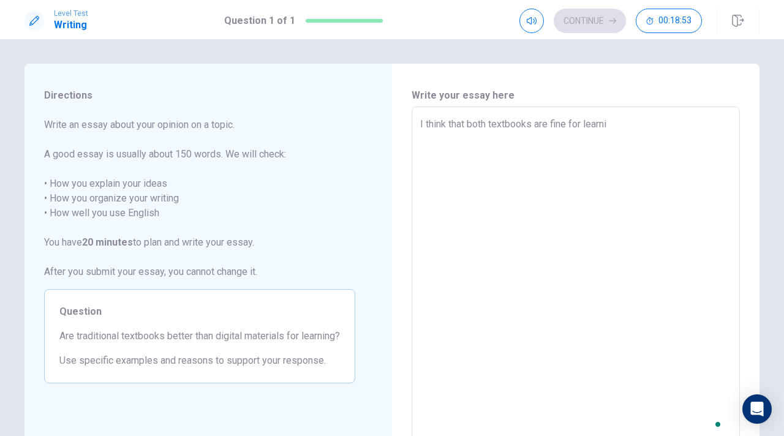
type textarea "I think that both textbooks are fine for learnin"
type textarea "x"
type textarea "I think that both textbooks are fine for learning"
type textarea "x"
type textarea "I think that both textbooks are fine for learning"
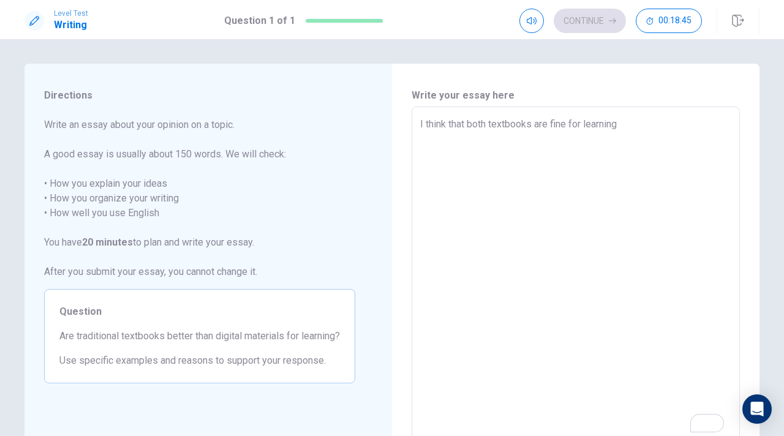
type textarea "x"
type textarea "I think that both textbooks are fine for learning d"
type textarea "x"
type textarea "I think that both textbooks are fine for learning de"
type textarea "x"
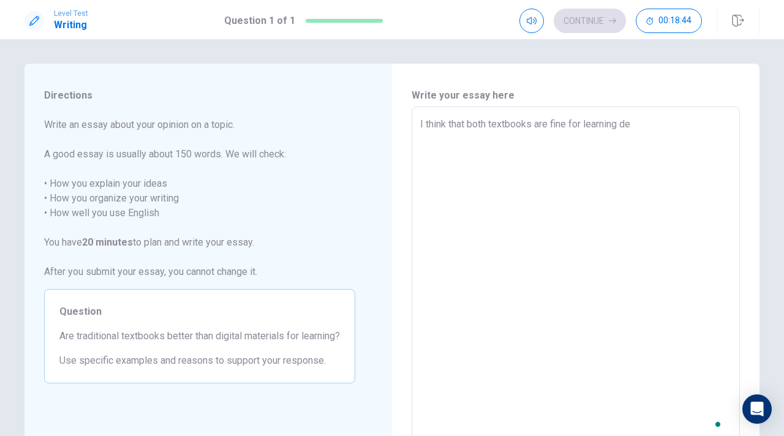
type textarea "I think that both textbooks are fine for learning dep"
type textarea "x"
type textarea "I think that both textbooks are fine for learning depe"
type textarea "x"
type textarea "I think that both textbooks are fine for learning [MEDICAL_DATA]"
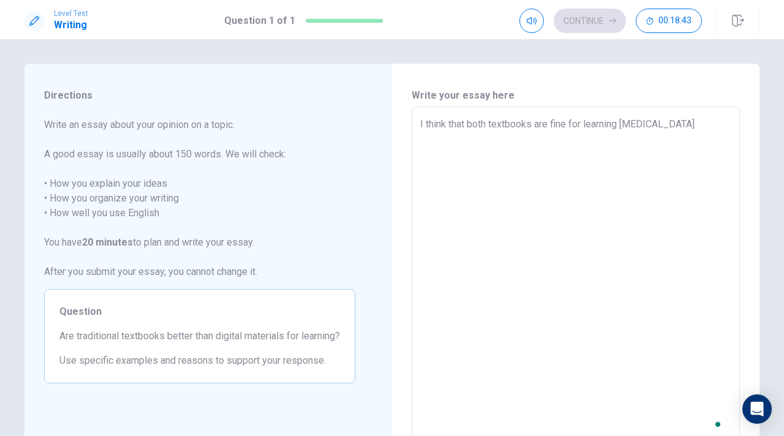
type textarea "x"
type textarea "I think that both textbooks are fine for learning depend"
type textarea "x"
type textarea "I think that both textbooks are fine for learning dependi"
type textarea "x"
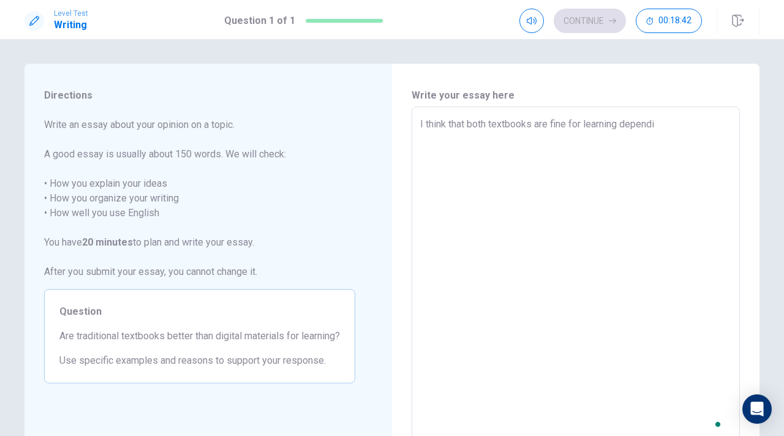
type textarea "I think that both textbooks are fine for learning dependin"
type textarea "x"
type textarea "I think that both textbooks are fine for learning depending"
type textarea "x"
type textarea "I think that both textbooks are fine for learning depending"
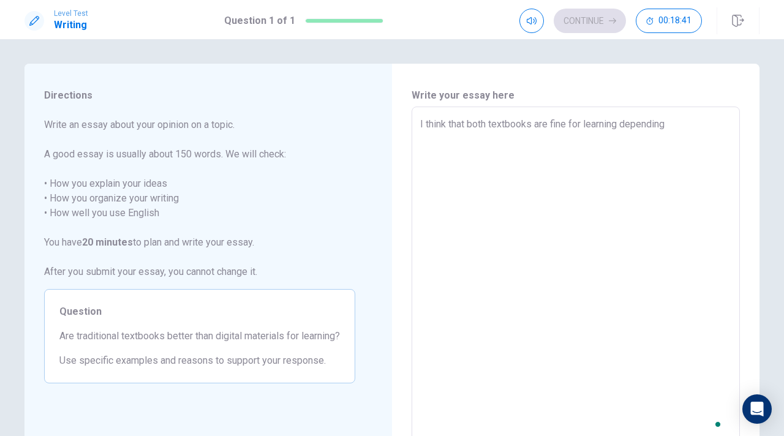
type textarea "x"
type textarea "I think that both textbooks are fine for learning depending o"
type textarea "x"
type textarea "I think that both textbooks are fine for learning depending on"
type textarea "x"
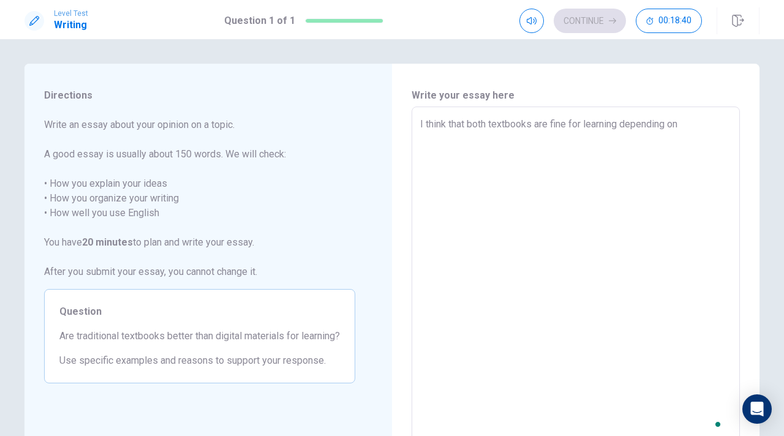
type textarea "I think that both textbooks are fine for learning depending on"
type textarea "x"
type textarea "I think that both textbooks are fine for learning depending on h"
type textarea "x"
type textarea "I think that both textbooks are fine for learning depending on ho"
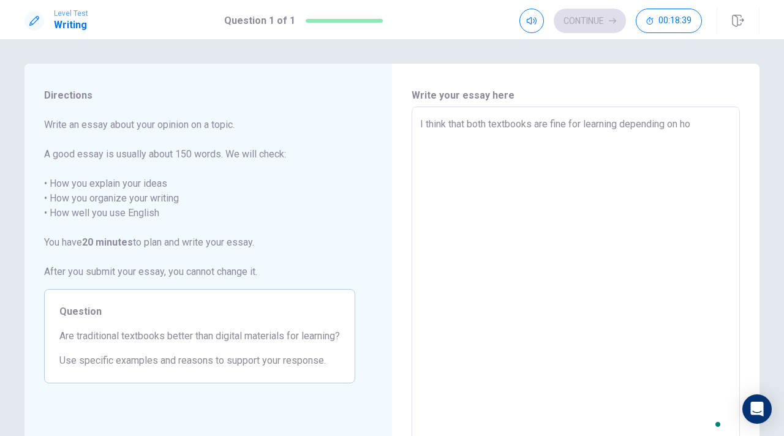
type textarea "x"
type textarea "I think that both textbooks are fine for learning depending on how"
type textarea "x"
type textarea "I think that both textbooks are fine for learning depending on how"
type textarea "x"
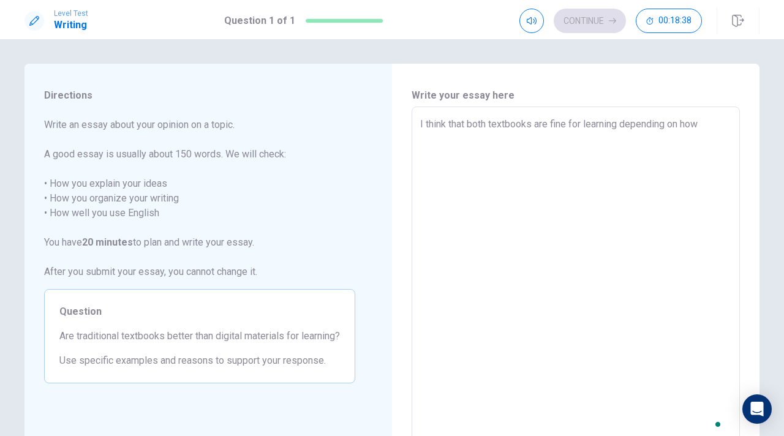
type textarea "I think that both textbooks are fine for learning depending on how h"
type textarea "x"
type textarea "I think that both textbooks are fine for learning depending on how ha"
type textarea "x"
type textarea "I think that both textbooks are fine for learning depending on how har"
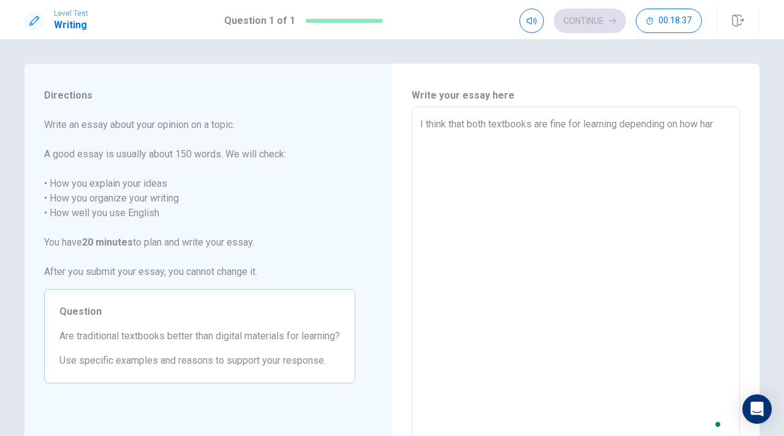
type textarea "x"
type textarea "I think that both textbooks are fine for learning depending on how hard"
type textarea "x"
type textarea "I think that both textbooks are fine for learning depending on how hard"
type textarea "x"
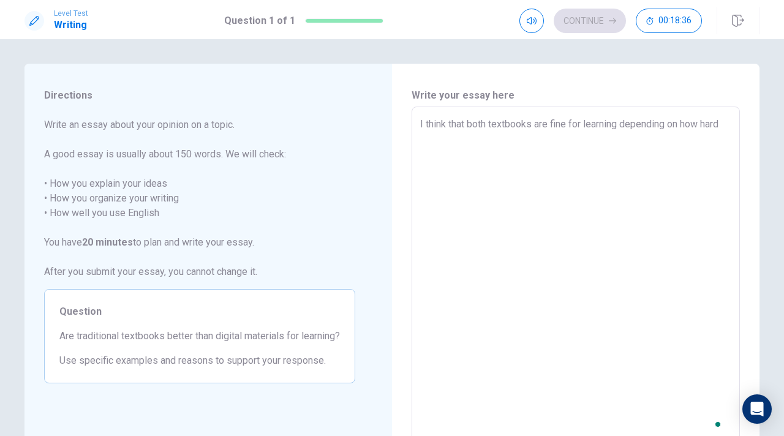
type textarea "I think that both textbooks are fine for learning depending on how hard i"
type textarea "x"
type textarea "I think that both textbooks are fine for learning depending on how hard it"
type textarea "x"
type textarea "I think that both textbooks are fine for learning depending on how hard it"
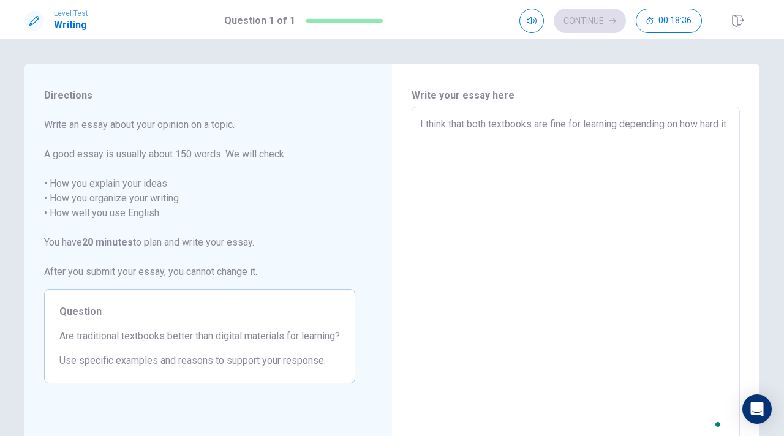
type textarea "x"
type textarea "I think that both textbooks are fine for learning depending on how hard it i"
type textarea "x"
type textarea "I think that both textbooks are fine for learning depending on how hard it is"
type textarea "x"
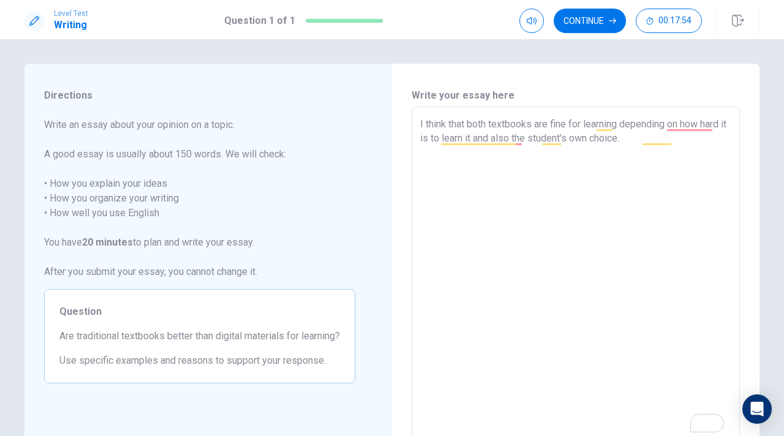
click at [666, 127] on textarea "I think that both textbooks are fine for learning depending on how hard it is t…" at bounding box center [575, 276] width 311 height 319
click at [539, 140] on textarea "I think that both textbooks are fine for learning, depending on how hard it is …" at bounding box center [575, 276] width 311 height 319
click at [686, 143] on textarea "I think that both textbooks are fine for learning, depending on how hard it is …" at bounding box center [575, 276] width 311 height 319
click at [577, 125] on textarea "I think that both textbooks are fine for learning, depending on how hard it is …" at bounding box center [575, 276] width 311 height 319
click at [480, 154] on textarea "I think that both choices are fine for learning, depending on how hard it is to…" at bounding box center [575, 276] width 311 height 319
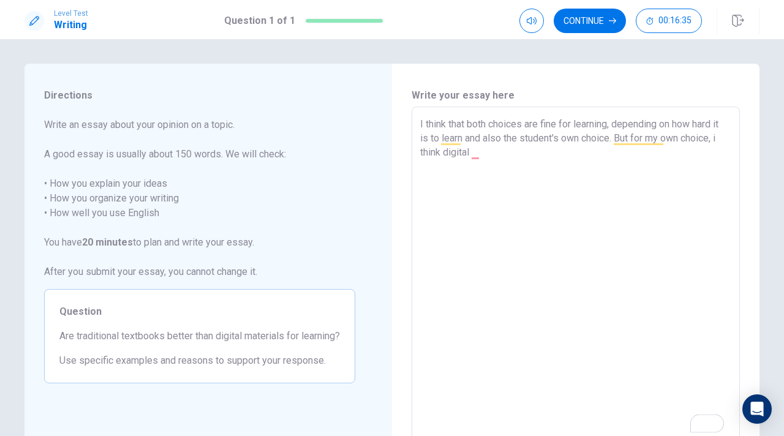
click at [480, 153] on textarea "I think that both choices are fine for learning, depending on how hard it is to…" at bounding box center [575, 276] width 311 height 319
click at [545, 153] on textarea "I think that both choices are fine for learning, depending on how hard it is to…" at bounding box center [575, 276] width 311 height 319
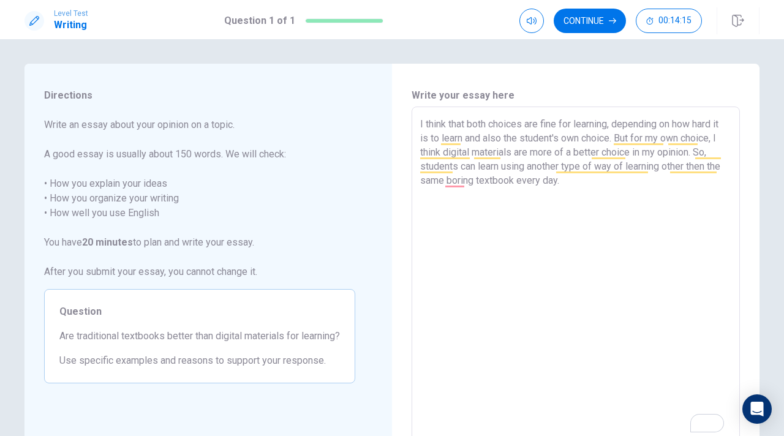
click at [720, 214] on textarea "I think that both choices are fine for learning, depending on how hard it is to…" at bounding box center [575, 276] width 311 height 319
click at [464, 183] on textarea "I think that both choices are fine for learning, depending on how hard it is to…" at bounding box center [575, 276] width 311 height 319
click at [627, 186] on textarea "I think that both choices are fine for learning, depending on how hard it is to…" at bounding box center [575, 276] width 311 height 319
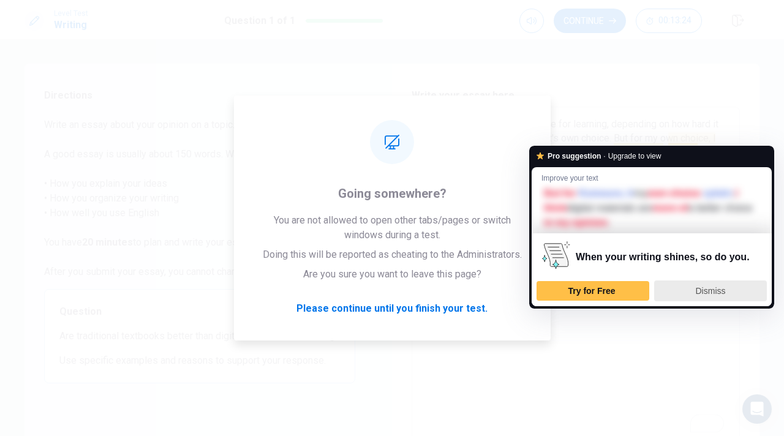
click at [695, 297] on div "Dismiss" at bounding box center [711, 291] width 102 height 20
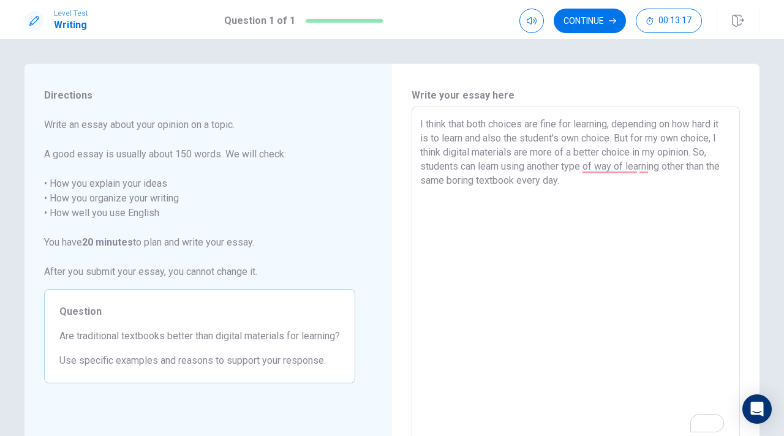
click at [666, 139] on textarea "I think that both choices are fine for learning, depending on how hard it is to…" at bounding box center [575, 276] width 311 height 319
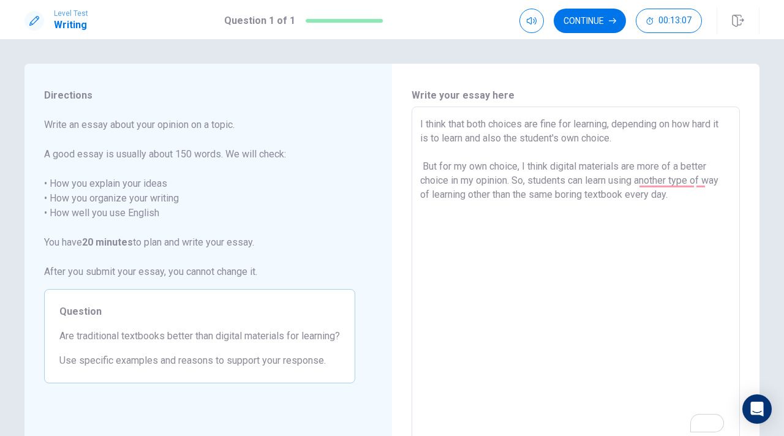
click at [678, 198] on textarea "I think that both choices are fine for learning, depending on how hard it is to…" at bounding box center [575, 276] width 311 height 319
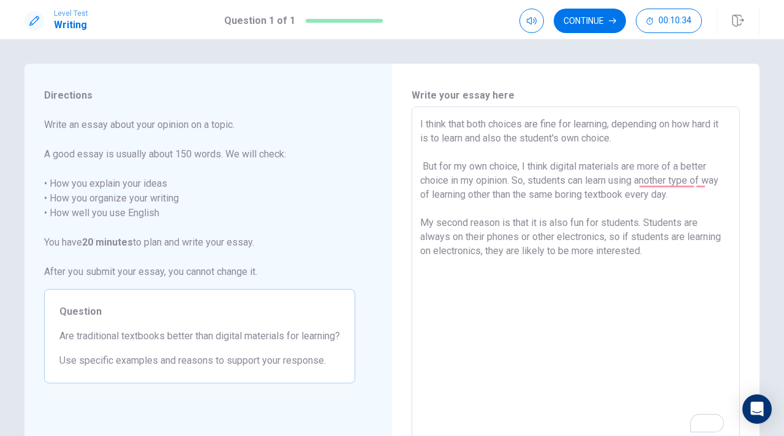
click at [707, 183] on textarea "I think that both choices are fine for learning, depending on how hard it is to…" at bounding box center [575, 276] width 311 height 319
click at [696, 181] on textarea "I think that both choices are fine for learning, depending on how hard it is to…" at bounding box center [575, 276] width 311 height 319
click at [708, 180] on textarea "I think that both choices are fine for learning, depending on how hard it is to…" at bounding box center [575, 276] width 311 height 319
click at [657, 251] on textarea "I think that both choices are fine for learning, depending on how hard it is to…" at bounding box center [575, 276] width 311 height 319
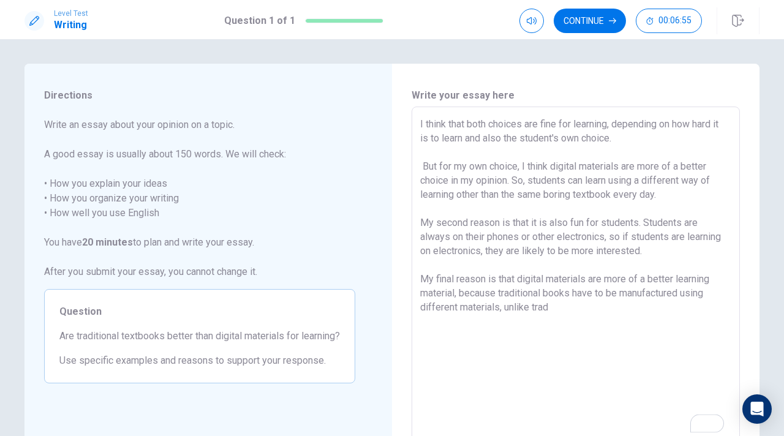
click at [546, 294] on textarea "I think that both choices are fine for learning, depending on how hard it is to…" at bounding box center [575, 276] width 311 height 319
click at [555, 309] on textarea "I think that both choices are fine for learning, depending on how hard it is to…" at bounding box center [575, 276] width 311 height 319
click at [461, 322] on textarea "I think that both choices are fine for learning, depending on how hard it is to…" at bounding box center [575, 276] width 311 height 319
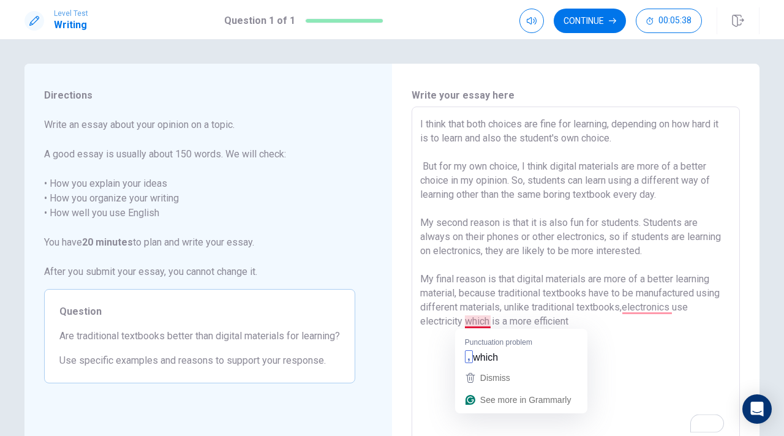
click at [464, 322] on textarea "I think that both choices are fine for learning, depending on how hard it is to…" at bounding box center [575, 276] width 311 height 319
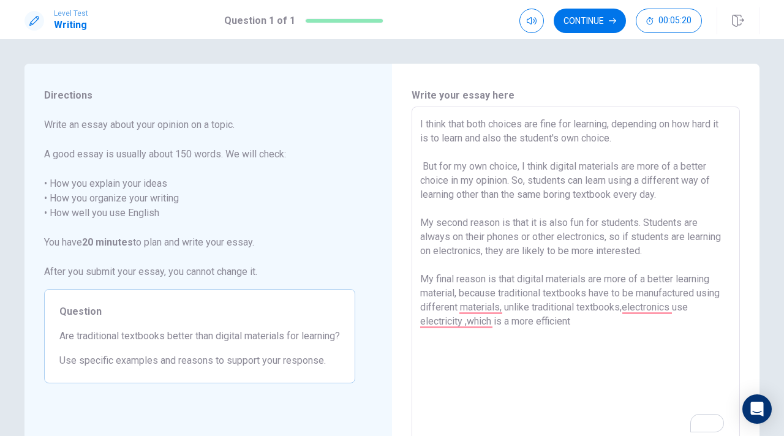
click at [503, 311] on textarea "I think that both choices are fine for learning, depending on how hard it is to…" at bounding box center [575, 276] width 311 height 319
click at [511, 308] on textarea "I think that both choices are fine for learning, depending on how hard it is to…" at bounding box center [575, 276] width 311 height 319
click at [523, 363] on textarea "I think that both choices are fine for learning, depending on how hard it is to…" at bounding box center [575, 276] width 311 height 319
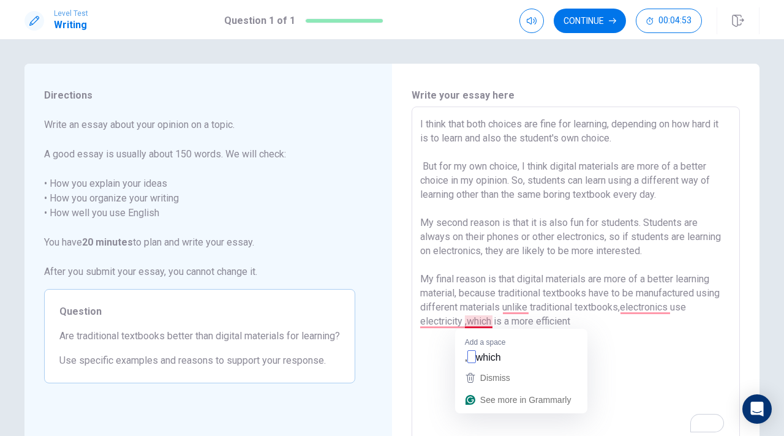
click at [491, 327] on textarea "I think that both choices are fine for learning, depending on how hard it is to…" at bounding box center [575, 276] width 311 height 319
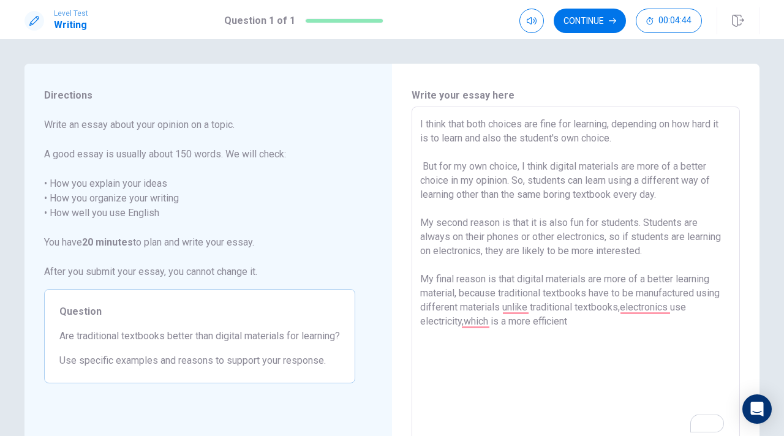
click at [578, 324] on textarea "I think that both choices are fine for learning, depending on how hard it is to…" at bounding box center [575, 276] width 311 height 319
click at [648, 254] on textarea "I think that both choices are fine for learning, depending on how hard it is to…" at bounding box center [575, 276] width 311 height 319
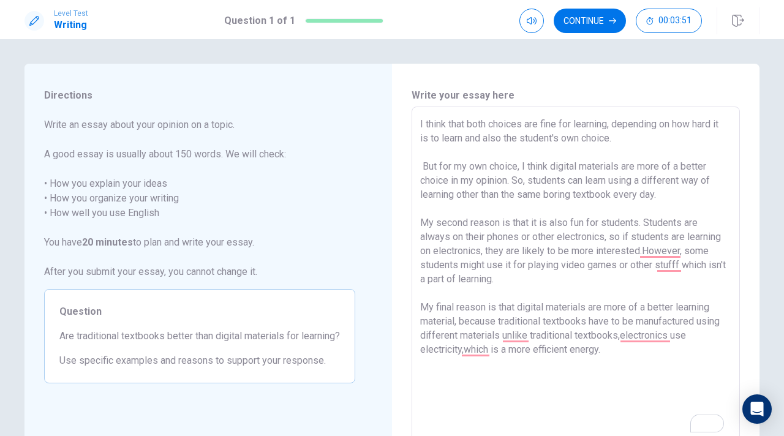
click at [683, 268] on textarea "I think that both choices are fine for learning, depending on how hard it is to…" at bounding box center [575, 276] width 311 height 319
click at [711, 254] on textarea "I think that both choices are fine for learning, depending on how hard it is to…" at bounding box center [575, 276] width 311 height 319
click at [502, 281] on textarea "I think that both choices are fine for learning, depending on how hard it is to…" at bounding box center [575, 276] width 311 height 319
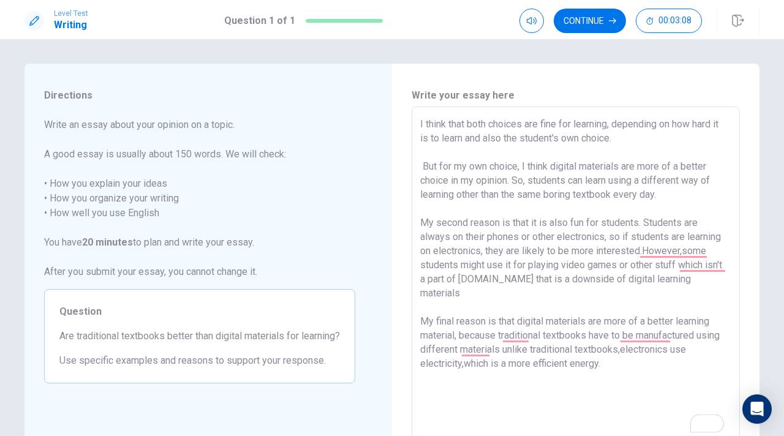
click at [608, 357] on textarea "I think that both choices are fine for learning, depending on how hard it is to…" at bounding box center [575, 276] width 311 height 319
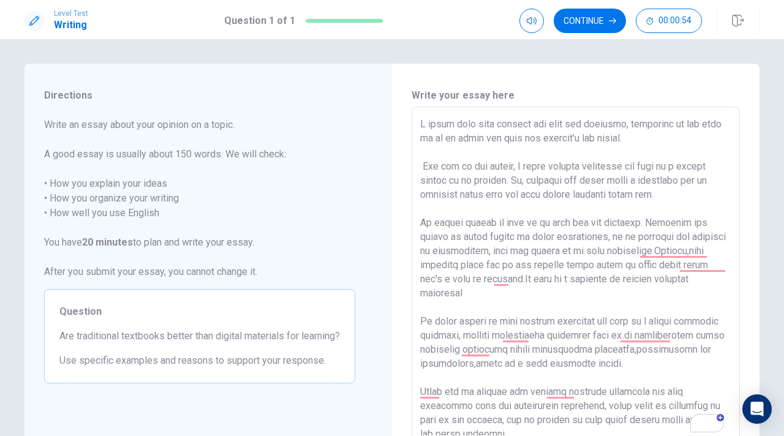
drag, startPoint x: 738, startPoint y: 319, endPoint x: 742, endPoint y: 281, distance: 38.2
click at [742, 281] on div "Write your essay here x ​ Word count : 194" at bounding box center [576, 277] width 368 height 426
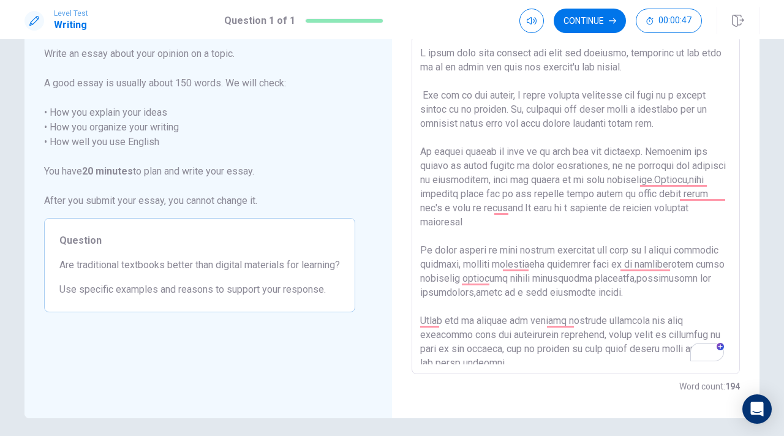
scroll to position [74, 0]
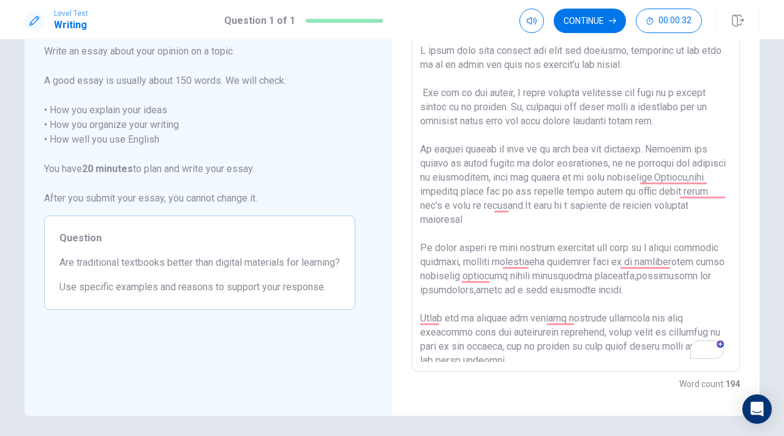
click at [471, 346] on textarea "To enrich screen reader interactions, please activate Accessibility in Grammarl…" at bounding box center [575, 203] width 311 height 319
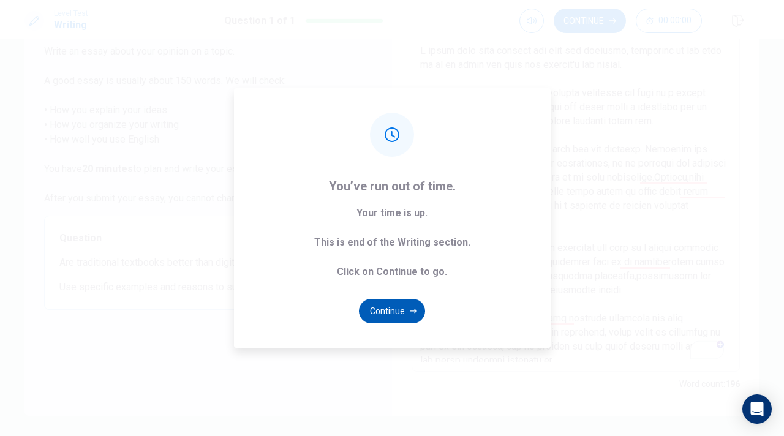
type textarea "I think that both choices are fine for learning, depending on how hard it is to…"
click at [388, 309] on button "Continue" at bounding box center [392, 311] width 66 height 25
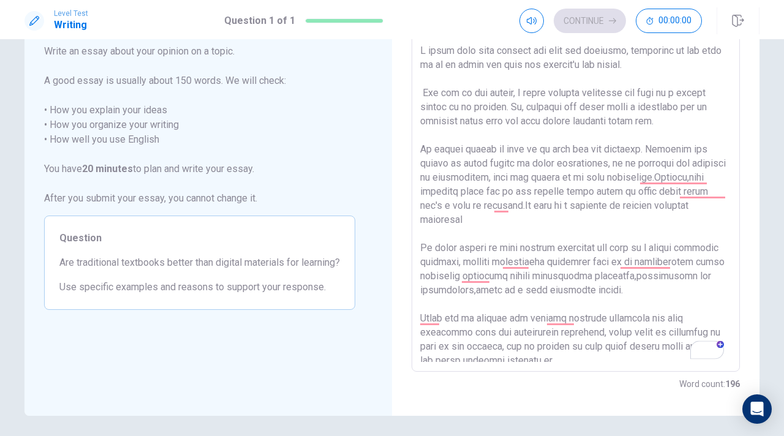
scroll to position [10, 0]
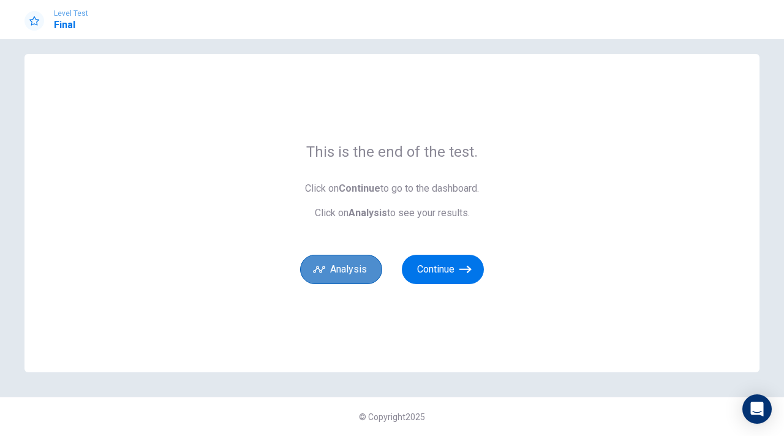
click at [346, 270] on button "Analysis" at bounding box center [341, 269] width 82 height 29
